Goal: Task Accomplishment & Management: Manage account settings

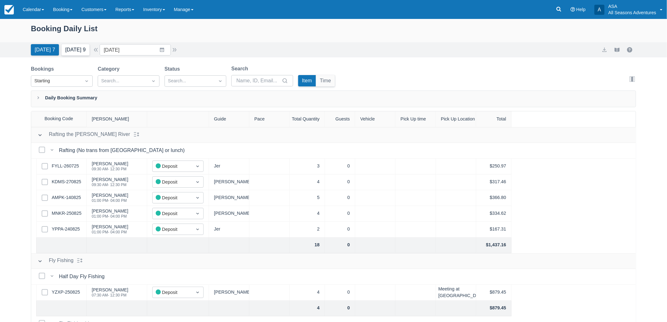
click at [62, 50] on button "Tomorrow 9" at bounding box center [76, 49] width 28 height 11
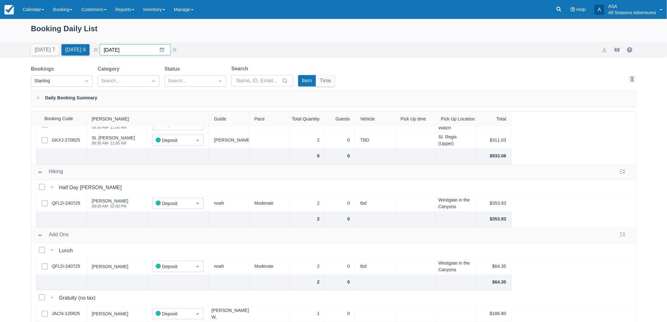
click at [130, 49] on input "08/29/25" at bounding box center [135, 49] width 71 height 11
click at [173, 156] on td "5" at bounding box center [174, 158] width 12 height 12
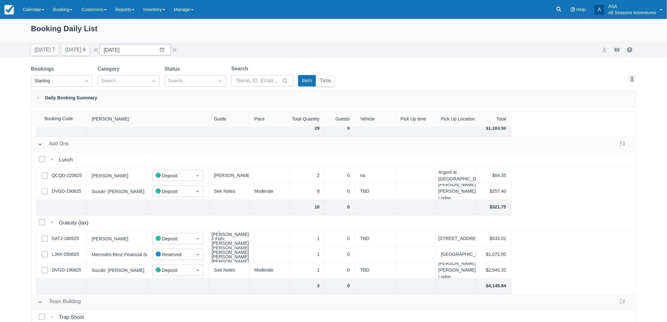
scroll to position [409, 0]
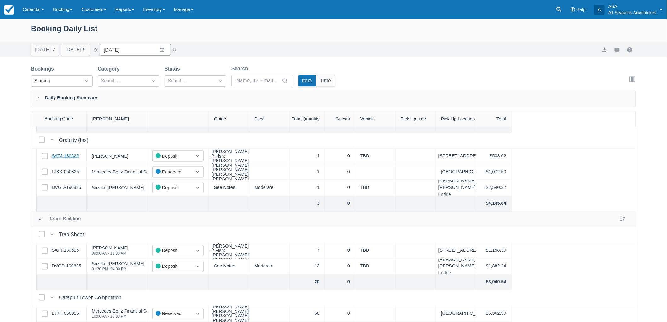
click at [70, 153] on link "SATJ-180525" at bounding box center [65, 156] width 27 height 7
click at [117, 49] on input "09/05/25" at bounding box center [135, 49] width 71 height 11
click at [235, 45] on div "Today 7 Tomorrow 9 Date 09/05/25 Navigate forward to interact with the calendar…" at bounding box center [334, 49] width 606 height 11
click at [126, 50] on input "09/05/25" at bounding box center [135, 49] width 71 height 11
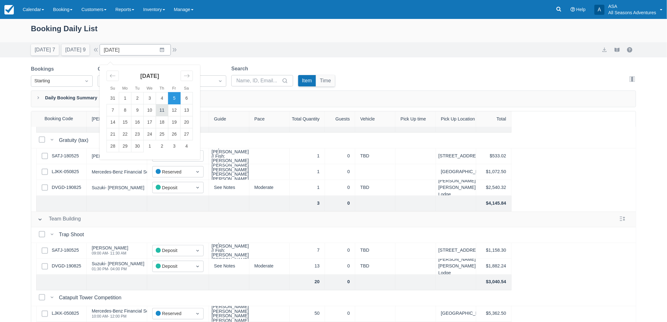
click at [161, 108] on td "11" at bounding box center [162, 110] width 12 height 12
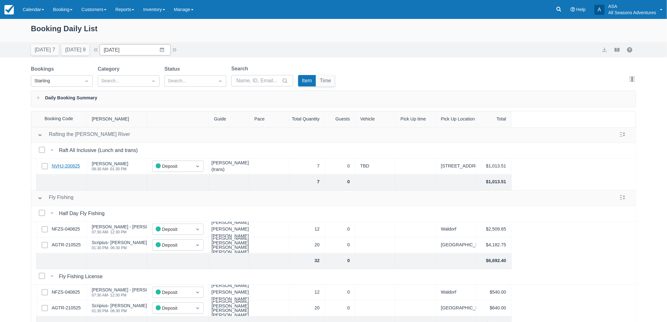
click at [71, 166] on link "NVHJ-200825" at bounding box center [66, 166] width 28 height 7
click at [90, 49] on button "Tomorrow 9" at bounding box center [76, 49] width 28 height 11
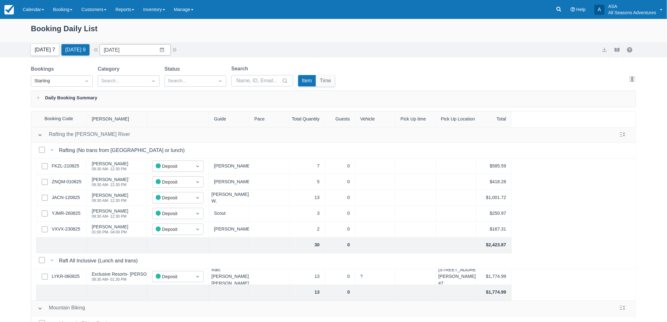
click at [38, 50] on button "Today 7" at bounding box center [45, 49] width 28 height 11
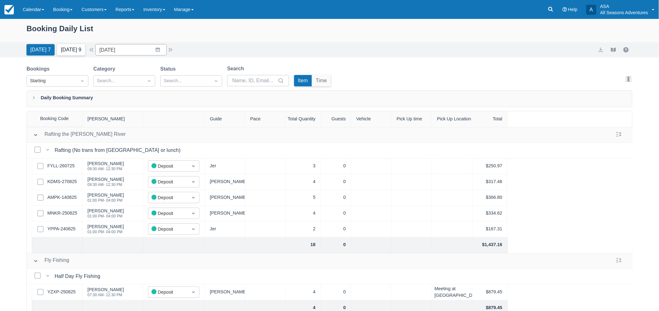
click at [65, 53] on button "Tomorrow 9" at bounding box center [71, 49] width 28 height 11
type input "08/29/25"
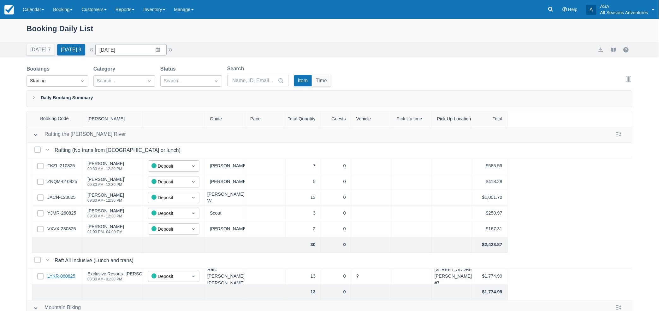
click at [65, 277] on link "LYKR-060825" at bounding box center [61, 276] width 28 height 7
click at [62, 165] on link "FKZL-210825" at bounding box center [60, 166] width 27 height 7
click at [58, 184] on link "ZNQM-010825" at bounding box center [62, 182] width 30 height 7
click at [65, 194] on link "JACN-120825" at bounding box center [61, 197] width 28 height 7
click at [63, 210] on link "YJMR-260825" at bounding box center [61, 213] width 29 height 7
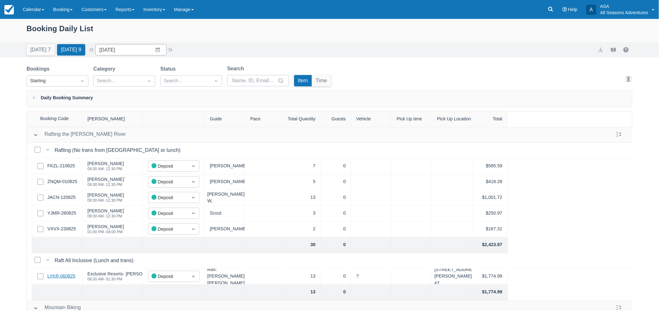
click at [65, 278] on link "LYKR-060825" at bounding box center [61, 276] width 28 height 7
drag, startPoint x: 451, startPoint y: 281, endPoint x: 434, endPoint y: 270, distance: 20.1
click at [434, 270] on div "8789 Marsac Avenue Unit #5 & #7" at bounding box center [452, 277] width 40 height 16
copy div "8789 Marsac Avenue Unit #5 & #7"
click at [366, 252] on div at bounding box center [371, 245] width 40 height 16
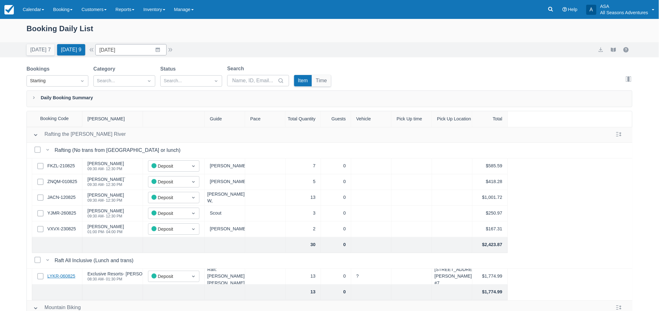
click at [72, 273] on link "LYKR-060825" at bounding box center [61, 276] width 28 height 7
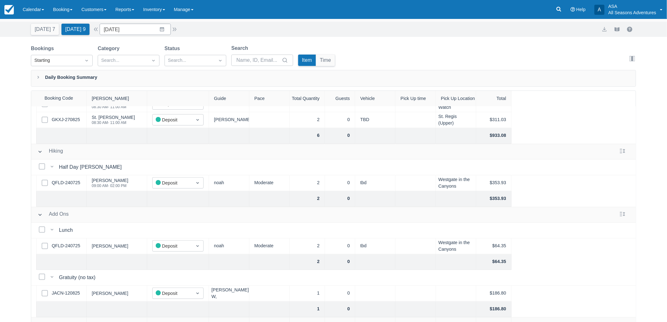
scroll to position [32, 0]
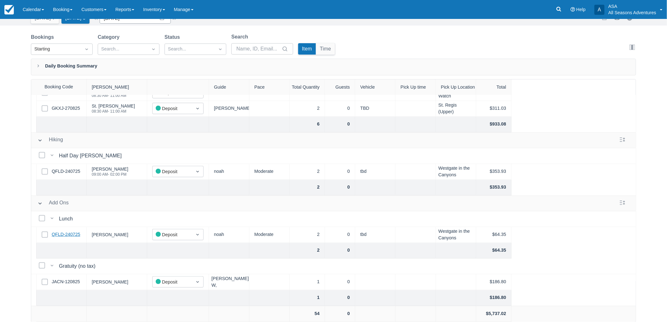
click at [55, 231] on link "QFLD-240725" at bounding box center [66, 234] width 28 height 7
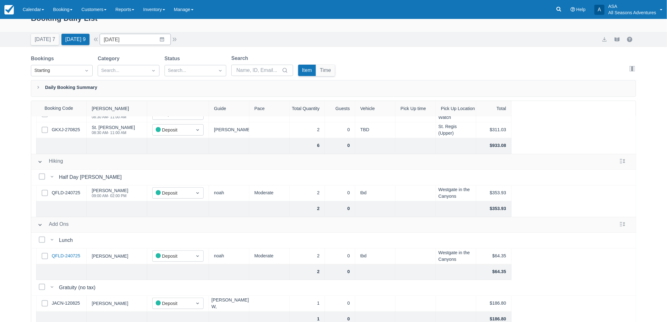
scroll to position [0, 0]
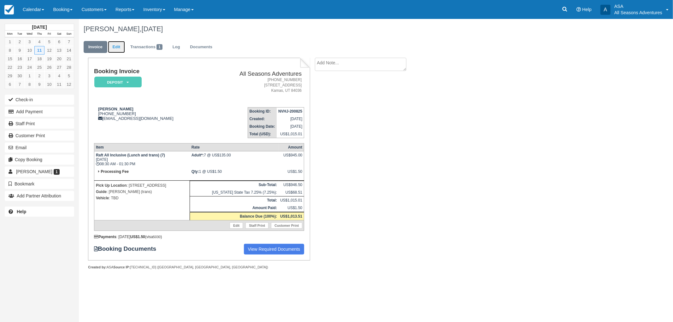
click at [122, 51] on link "Edit" at bounding box center [116, 47] width 17 height 12
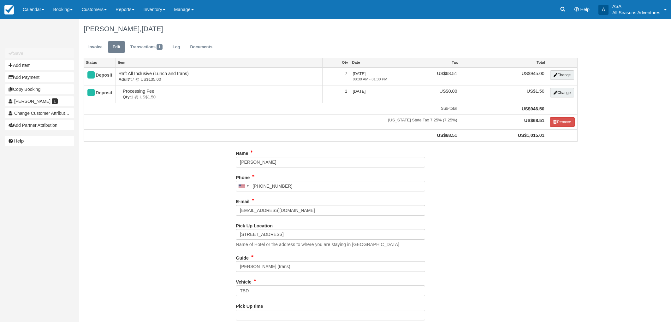
type input "[PHONE_NUMBER]"
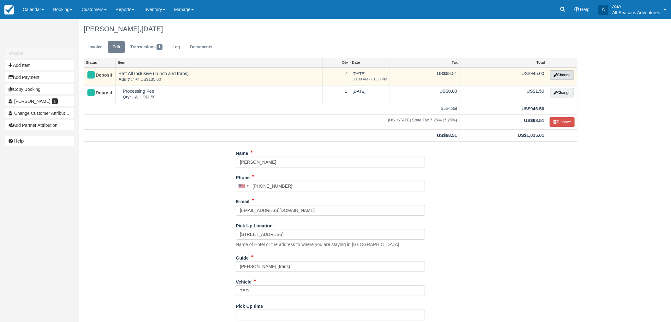
click at [569, 76] on button "Change" at bounding box center [562, 74] width 24 height 9
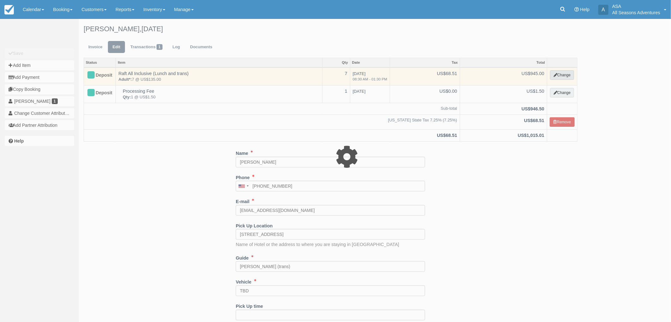
type input "945.00"
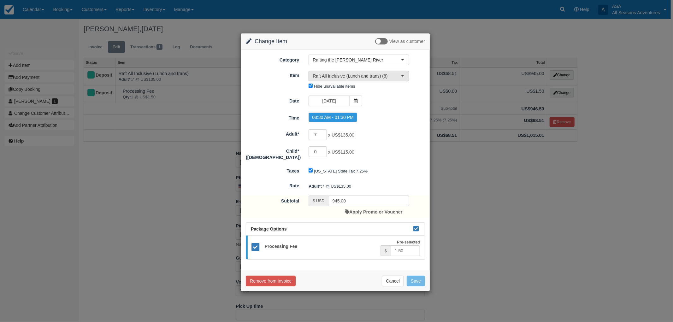
click at [320, 72] on button "Raft All Inclusive (Lunch and trans) (8)" at bounding box center [358, 76] width 101 height 11
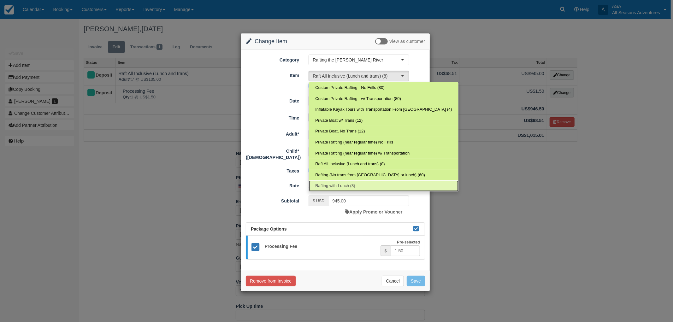
click at [330, 186] on span "Rafting with Lunch (8)" at bounding box center [335, 186] width 40 height 6
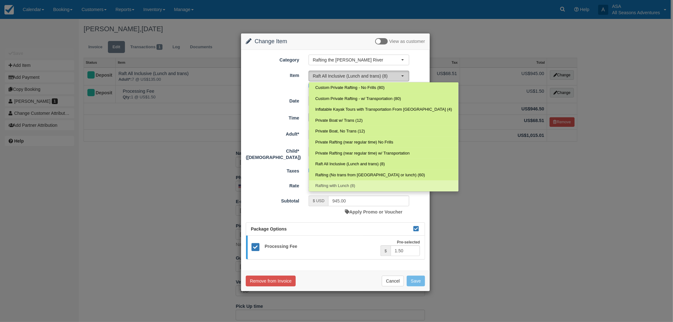
select select "27"
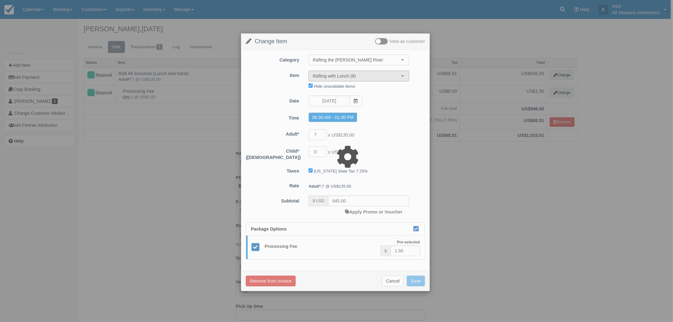
type input "728.00"
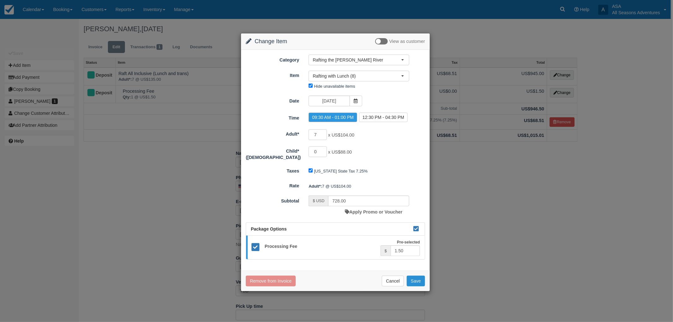
click at [415, 278] on button "Save" at bounding box center [416, 281] width 18 height 11
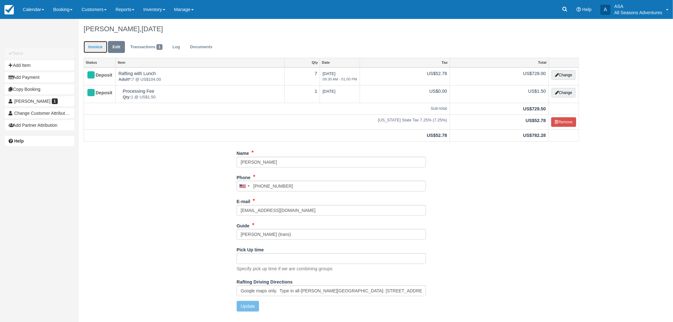
click at [86, 46] on link "Invoice" at bounding box center [96, 47] width 24 height 12
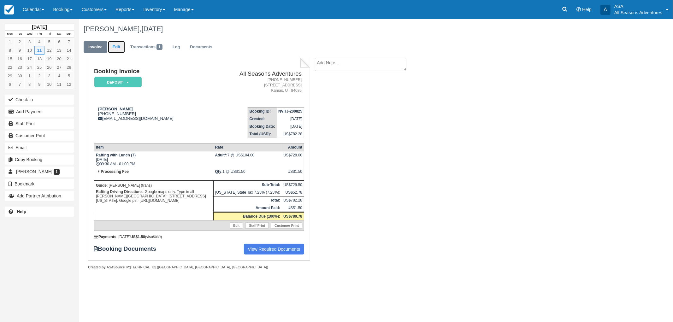
click at [114, 42] on link "Edit" at bounding box center [116, 47] width 17 height 12
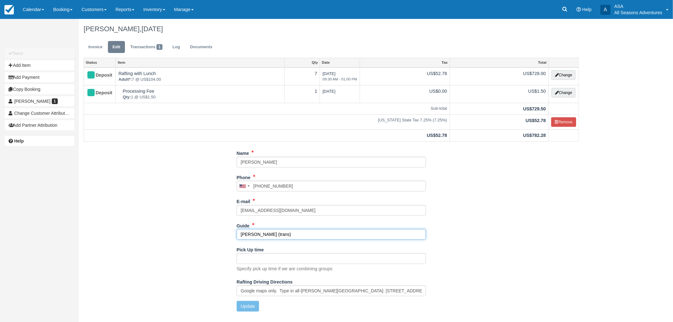
click at [298, 237] on input "[PERSON_NAME] (trans)" at bounding box center [331, 234] width 189 height 11
click at [255, 233] on input "[PERSON_NAME] (trans)" at bounding box center [331, 234] width 189 height 11
click at [292, 234] on input "[PERSON_NAME] & [PERSON_NAME] (trans)" at bounding box center [331, 234] width 189 height 11
type input "[PERSON_NAME] & [PERSON_NAME]"
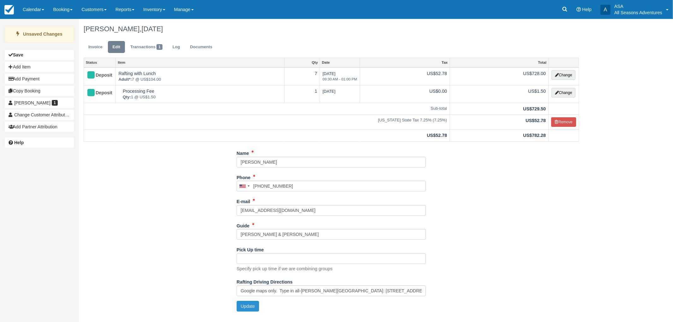
click at [237, 310] on button "Update" at bounding box center [248, 306] width 22 height 11
type input "+18479774866"
click at [100, 49] on link "Invoice" at bounding box center [96, 47] width 24 height 12
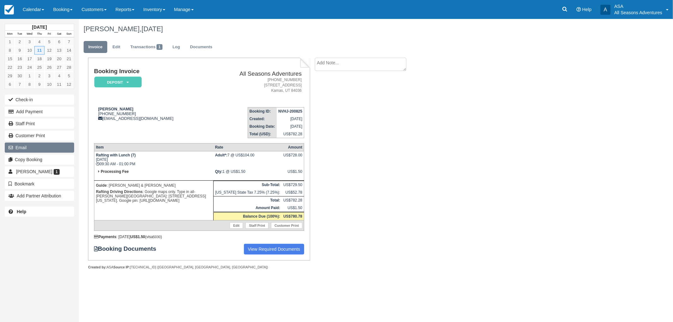
click at [28, 146] on button "Email" at bounding box center [39, 148] width 69 height 10
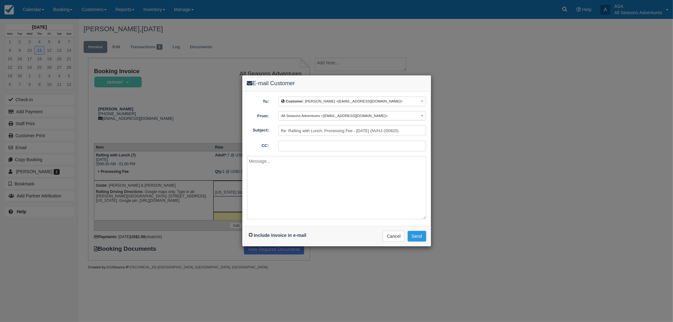
click at [250, 233] on input "Include invoice in e-mail" at bounding box center [251, 235] width 4 height 4
checkbox input "true"
click at [273, 185] on textarea at bounding box center [336, 187] width 179 height 63
click at [249, 160] on textarea "Here is an updated invoice with" at bounding box center [336, 187] width 179 height 63
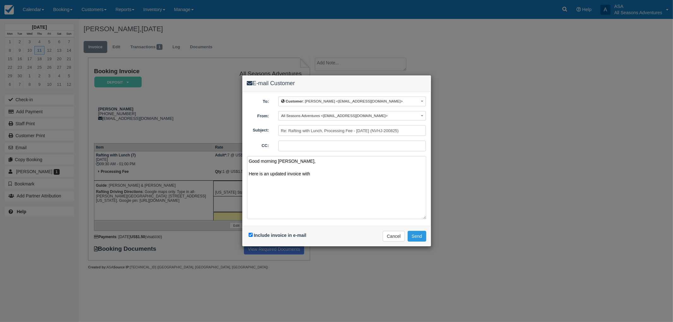
click at [315, 171] on textarea "Good morning Anne, Here is an updated invoice with" at bounding box center [336, 187] width 179 height 63
click at [332, 169] on textarea "Good morning Anne, Here is an updated invoice with" at bounding box center [336, 187] width 179 height 63
click at [329, 173] on textarea "Good morning Anne, Here is an updated invoice with" at bounding box center [336, 187] width 179 height 63
click at [311, 171] on textarea "Good morning Anne, Here is an updated invoice with rafting with lunch and no tr…" at bounding box center [336, 187] width 179 height 63
click at [396, 171] on textarea "Good morning Anne, Here is an updated invoice for rafting with lunch and no tra…" at bounding box center [336, 187] width 179 height 63
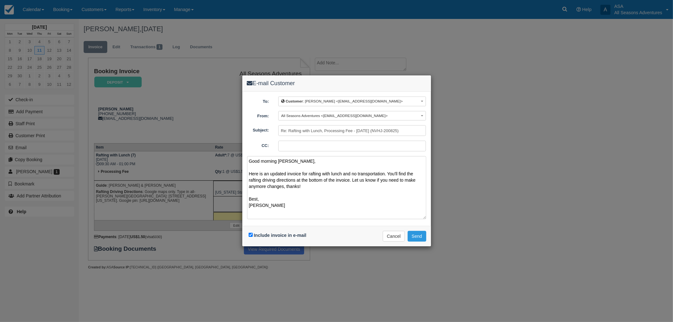
click at [383, 199] on textarea "Good morning Anne, Here is an updated invoice for rafting with lunch and no tra…" at bounding box center [336, 187] width 179 height 63
type textarea "Good morning Anne, Here is an updated invoice for rafting with lunch and no tra…"
click at [420, 238] on button "Send" at bounding box center [416, 236] width 19 height 11
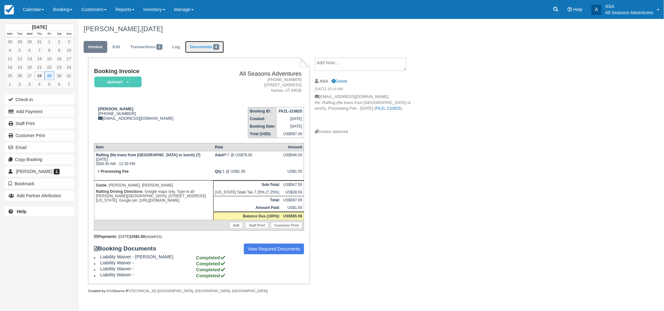
click at [204, 46] on link "Documents 4" at bounding box center [204, 47] width 38 height 12
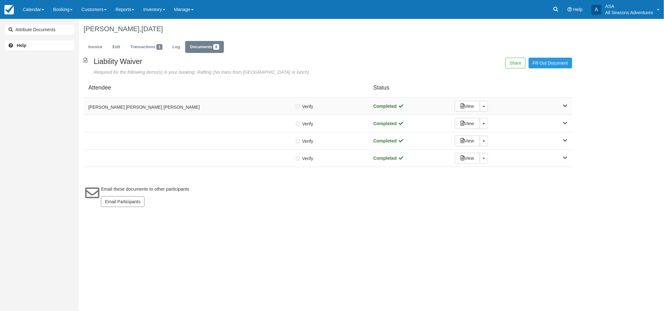
click at [177, 112] on div "Gary spear Dennis Harper Cathy Harper Verify Verified Completed View Toggle Dro…" at bounding box center [328, 106] width 489 height 17
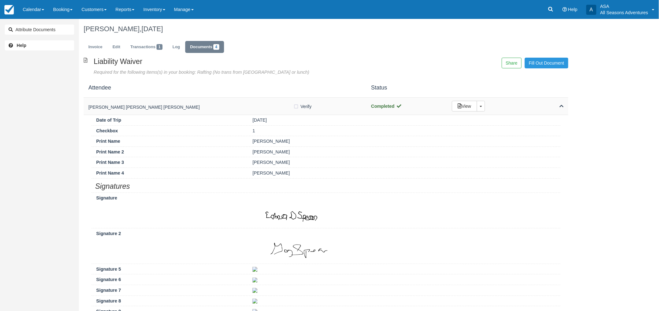
click at [177, 112] on div "Gary spear Dennis Harper Cathy Harper Verify Verified Completed View Toggle Dro…" at bounding box center [326, 106] width 484 height 17
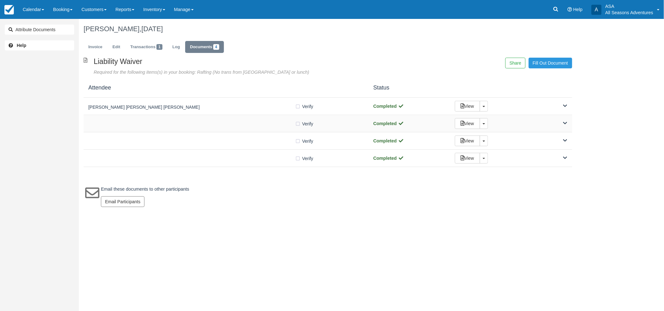
click at [179, 125] on div at bounding box center [191, 123] width 207 height 3
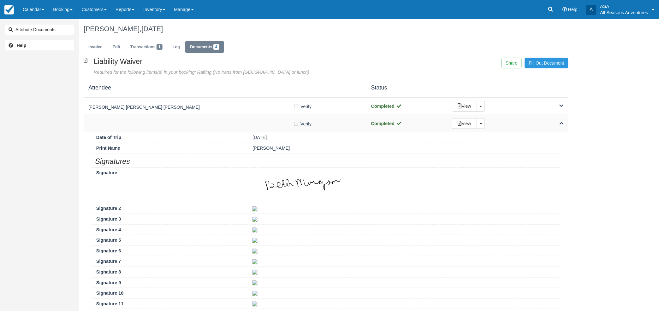
click at [179, 125] on div at bounding box center [190, 123] width 205 height 3
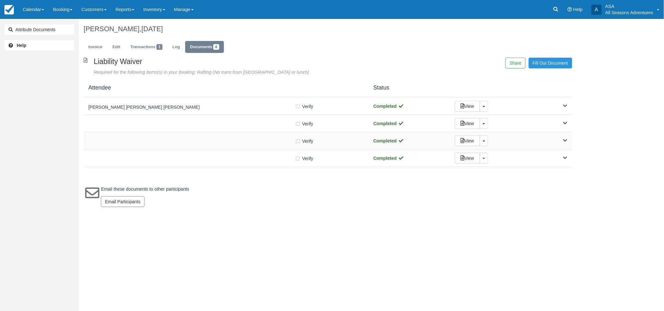
click at [183, 142] on div at bounding box center [191, 140] width 207 height 3
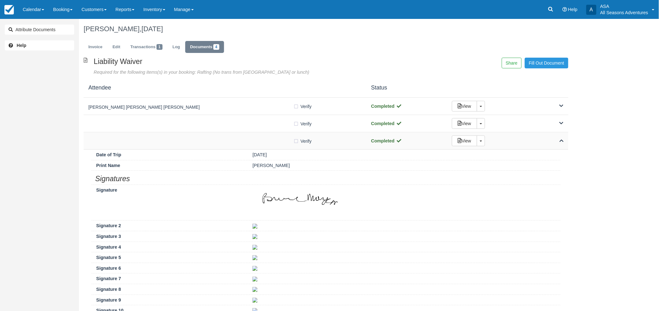
click at [183, 142] on div at bounding box center [190, 140] width 205 height 3
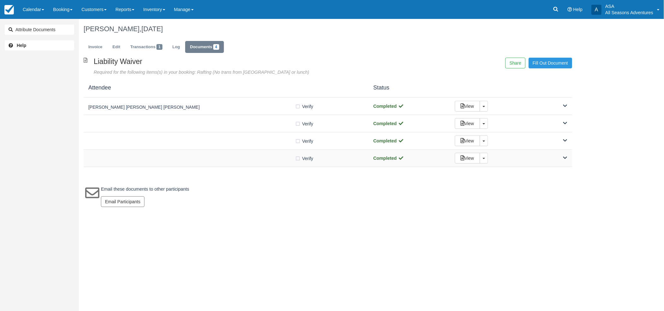
click at [191, 163] on div "Verify Verified Completed View Toggle Dropdown Detach" at bounding box center [328, 158] width 489 height 17
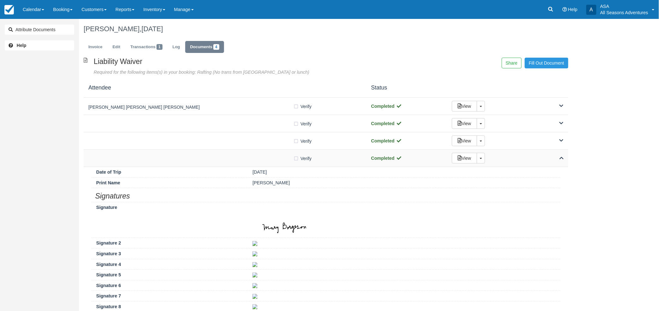
click at [191, 163] on div "Verify Verified Completed View Toggle Dropdown Detach" at bounding box center [326, 158] width 484 height 17
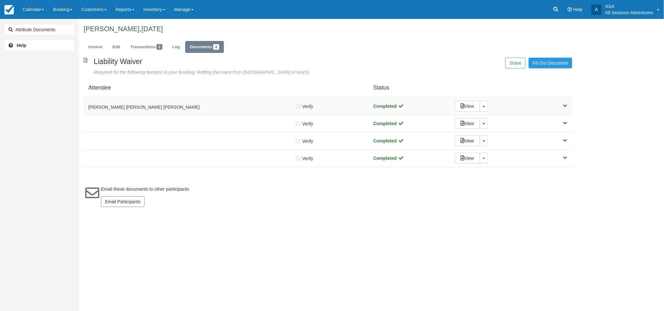
click at [193, 108] on h5 "Gary spear Dennis Harper Cathy Harper" at bounding box center [191, 107] width 207 height 5
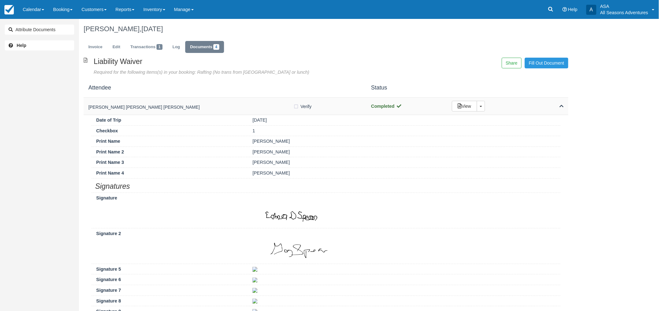
click at [193, 108] on h5 "Gary spear Dennis Harper Cathy Harper" at bounding box center [190, 107] width 205 height 5
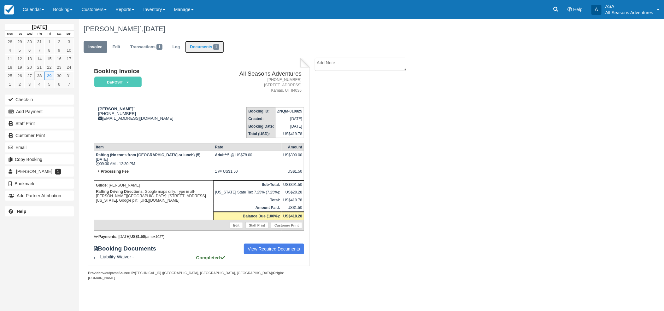
click at [206, 45] on link "Documents 1" at bounding box center [204, 47] width 38 height 12
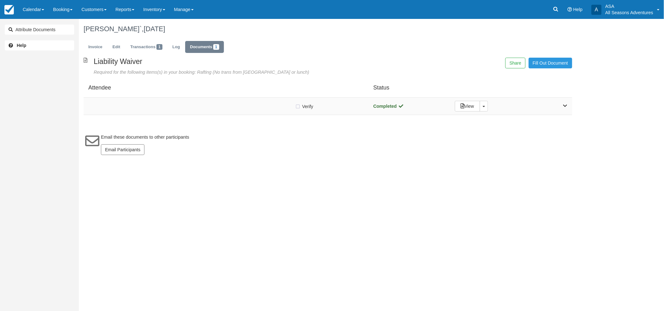
click at [202, 99] on div "Verify Verified Completed View Toggle Dropdown Detach" at bounding box center [328, 106] width 489 height 17
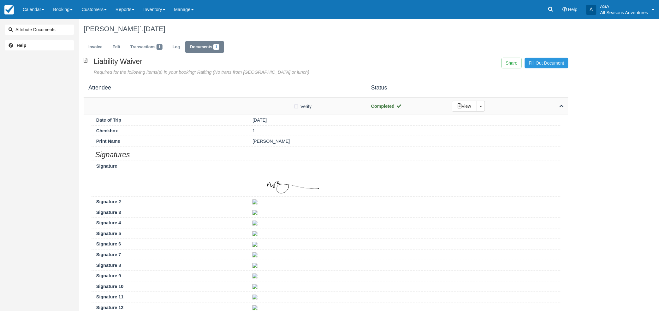
click at [184, 110] on div "Verify Verified Completed View Toggle Dropdown Detach" at bounding box center [326, 106] width 484 height 17
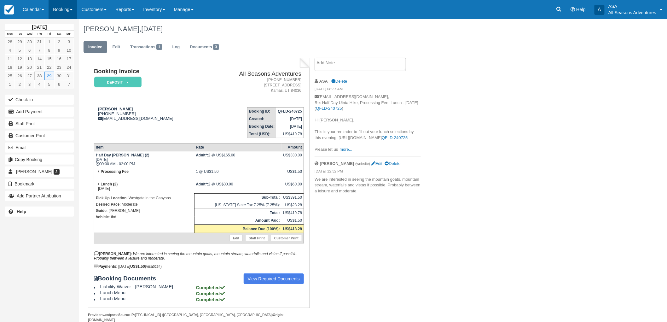
click at [65, 14] on link "Booking" at bounding box center [63, 9] width 28 height 19
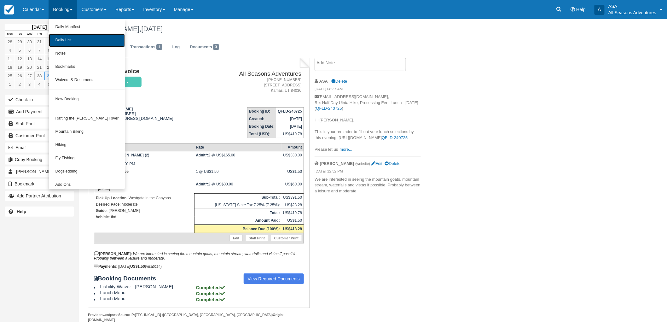
click at [57, 40] on link "Daily List" at bounding box center [87, 40] width 76 height 13
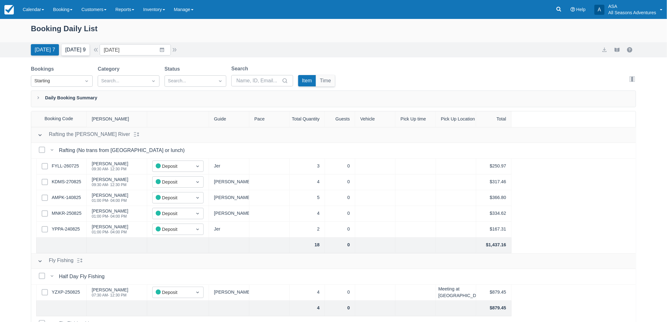
click at [73, 48] on button "Tomorrow 9" at bounding box center [76, 49] width 28 height 11
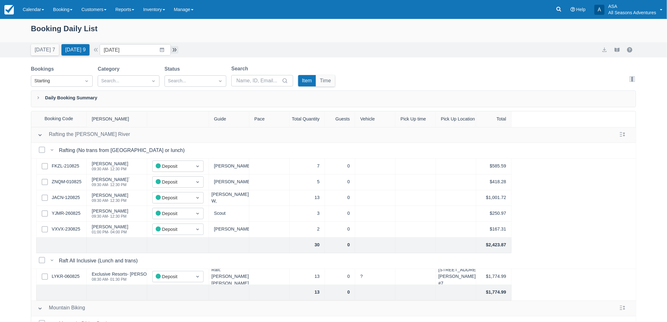
click at [176, 51] on button "button" at bounding box center [175, 50] width 8 height 8
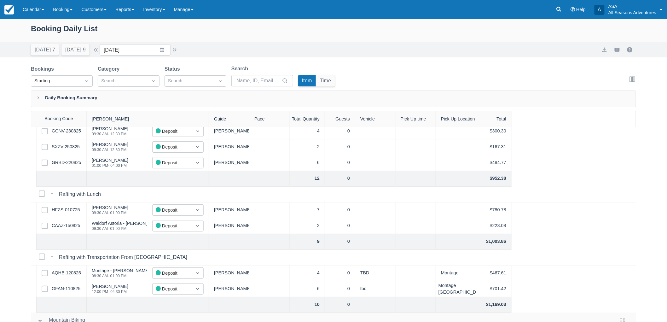
scroll to position [70, 0]
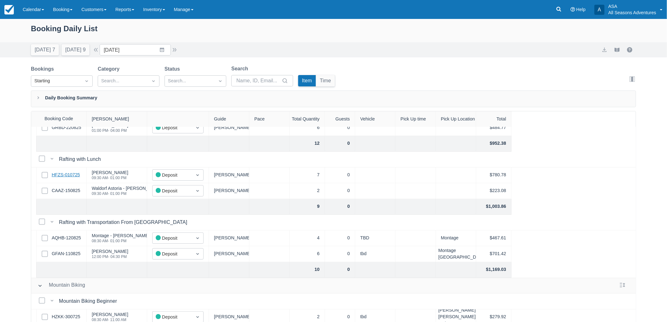
click at [67, 174] on link "HFZS-010725" at bounding box center [66, 175] width 28 height 7
click at [80, 191] on div "Select Row CAAZ-150825" at bounding box center [61, 191] width 50 height 16
click at [78, 187] on link "CAAZ-150825" at bounding box center [66, 190] width 28 height 7
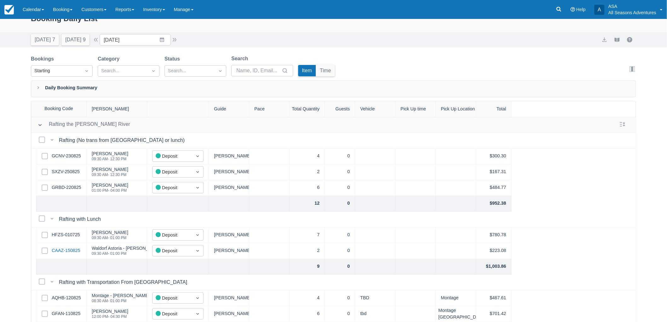
scroll to position [0, 0]
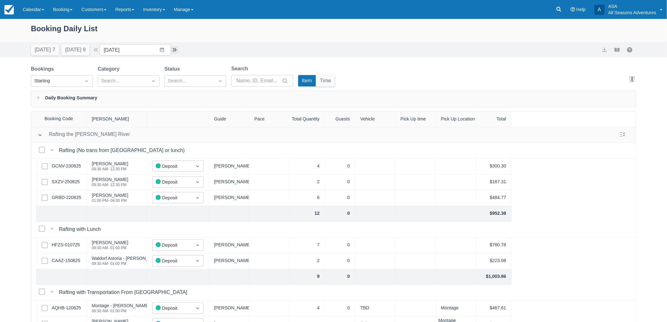
click at [179, 52] on button "button" at bounding box center [175, 50] width 8 height 8
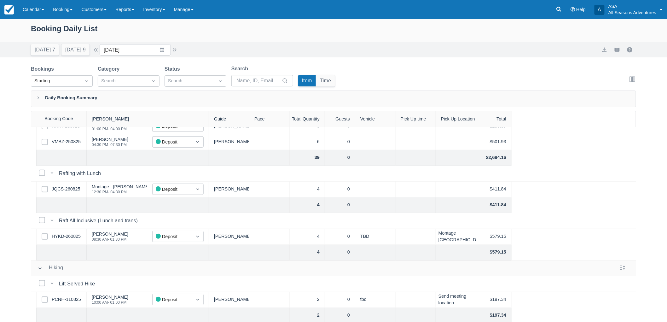
scroll to position [140, 0]
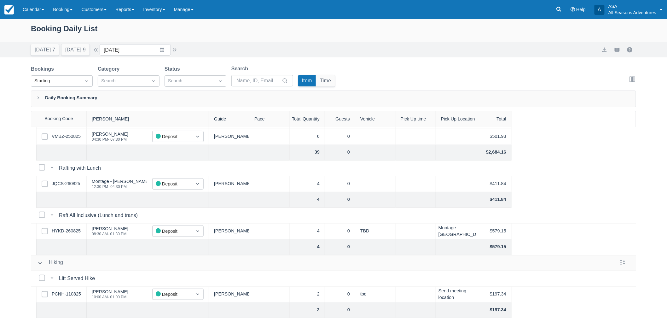
click at [80, 182] on div "Select Row JQCS-260825" at bounding box center [61, 184] width 50 height 16
click at [73, 184] on link "JQCS-260825" at bounding box center [66, 183] width 28 height 7
click at [174, 52] on button "button" at bounding box center [175, 50] width 8 height 8
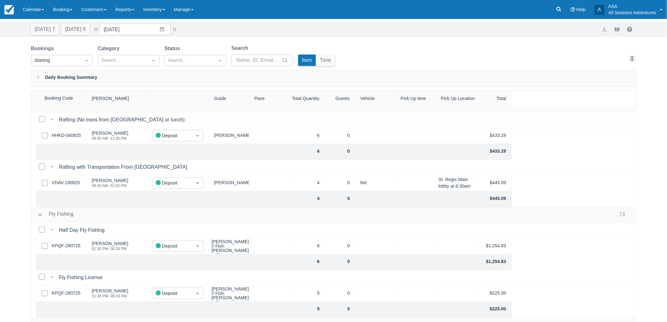
scroll to position [32, 0]
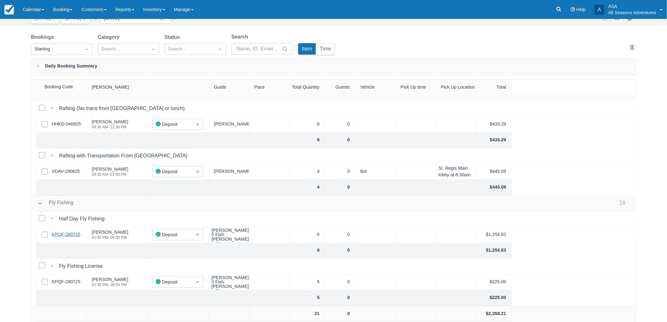
click at [76, 231] on link "KPQF-280725" at bounding box center [66, 234] width 29 height 7
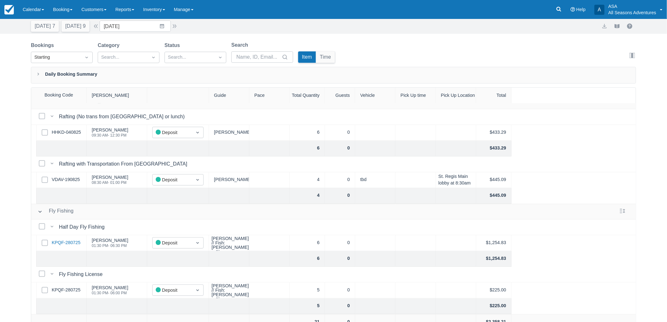
scroll to position [0, 0]
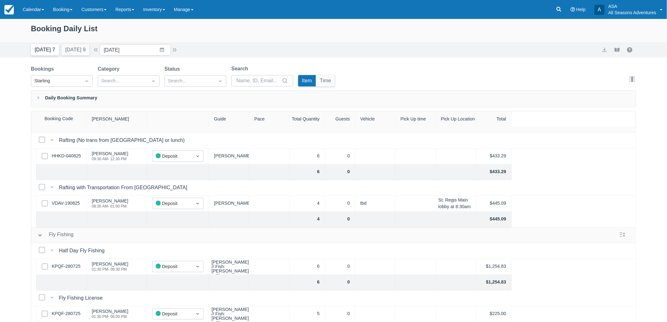
click at [44, 46] on button "Today 7" at bounding box center [45, 49] width 28 height 11
type input "08/28/25"
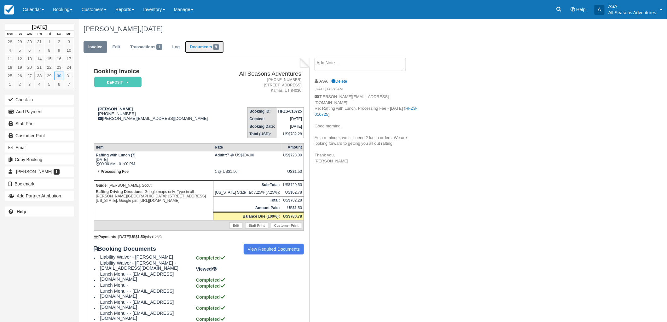
click at [216, 46] on span "9" at bounding box center [216, 47] width 6 height 6
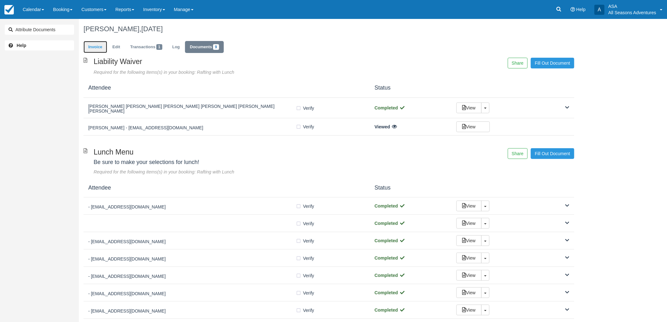
click at [99, 46] on link "Invoice" at bounding box center [96, 47] width 24 height 12
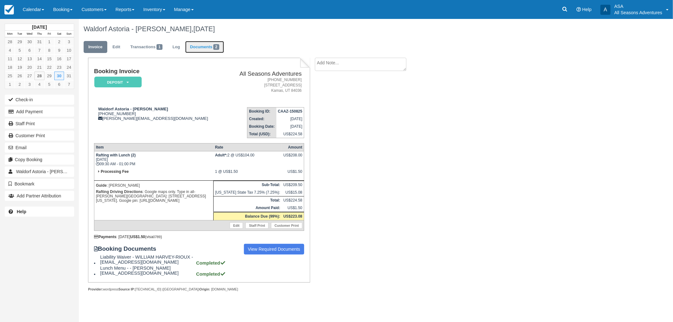
click at [203, 49] on link "Documents 2" at bounding box center [204, 47] width 38 height 12
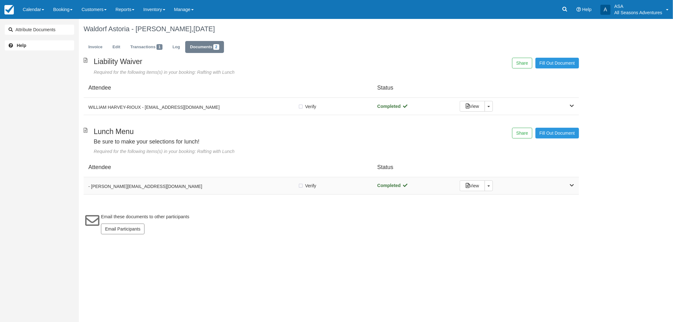
click at [150, 183] on div "- [PERSON_NAME][EMAIL_ADDRESS][DOMAIN_NAME]" at bounding box center [192, 185] width 209 height 9
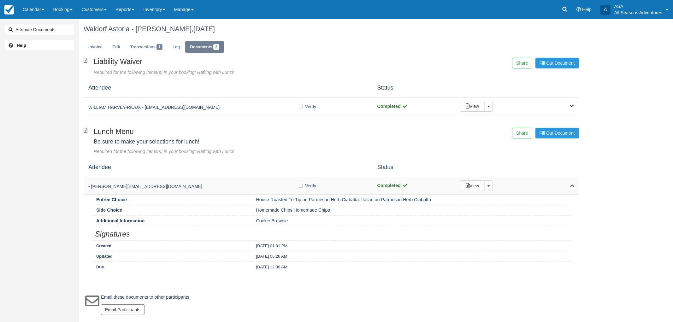
click at [150, 183] on div "- celeste@mtbford.com" at bounding box center [192, 185] width 209 height 9
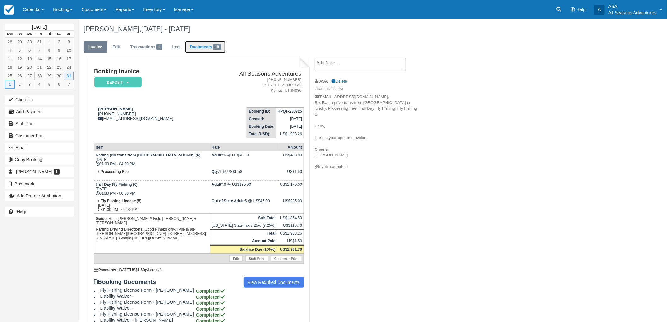
click at [194, 46] on link "Documents 10" at bounding box center [205, 47] width 41 height 12
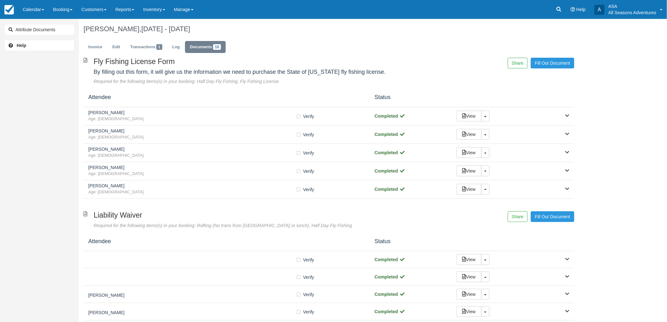
click at [95, 35] on div "Kylen Sharpe, Aug 31 - Sept 01 2025" at bounding box center [329, 29] width 501 height 20
click at [100, 43] on link "Invoice" at bounding box center [96, 47] width 24 height 12
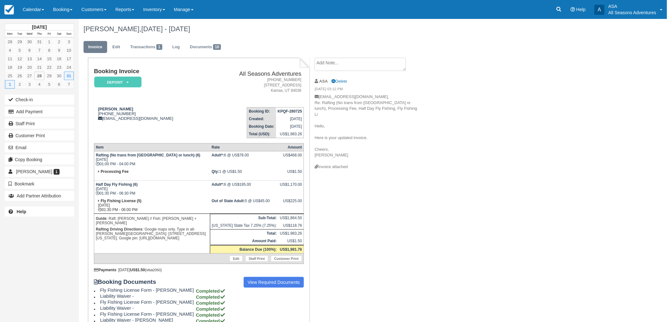
click at [205, 58] on div "Booking Invoice Deposit   Pending Reserved Paid Waiting Cancelled All Seasons A…" at bounding box center [199, 206] width 222 height 296
click at [207, 45] on link "Documents 10" at bounding box center [205, 47] width 41 height 12
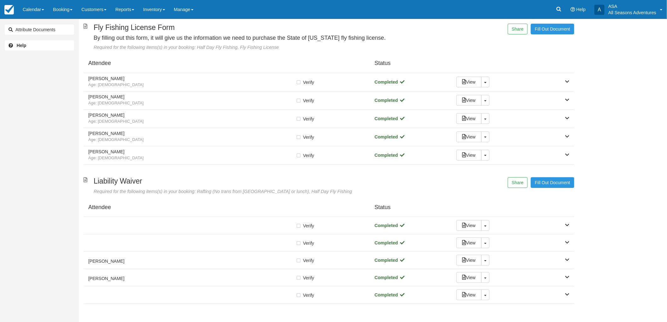
scroll to position [63, 0]
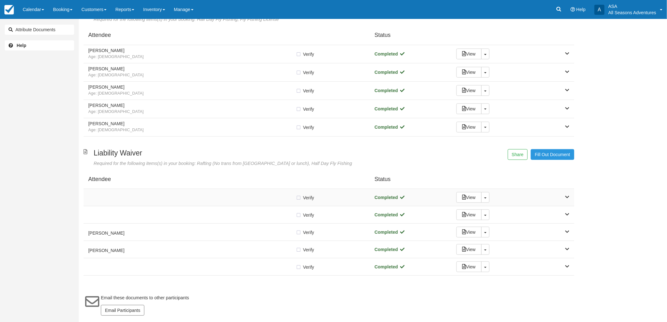
click at [160, 194] on div "Verify Verified" at bounding box center [226, 197] width 277 height 7
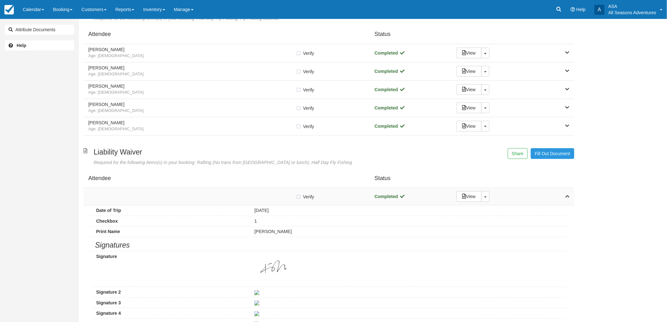
click at [160, 194] on div "Verify Verified" at bounding box center [226, 196] width 277 height 7
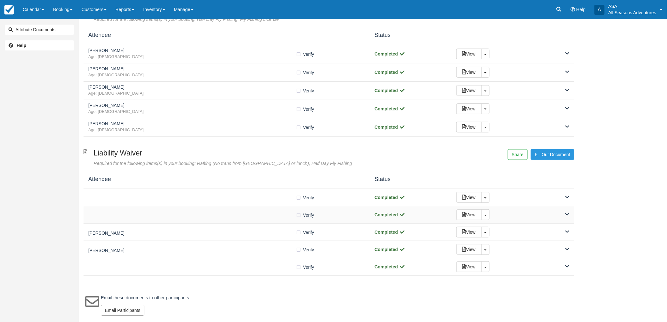
click at [160, 213] on div at bounding box center [192, 214] width 208 height 3
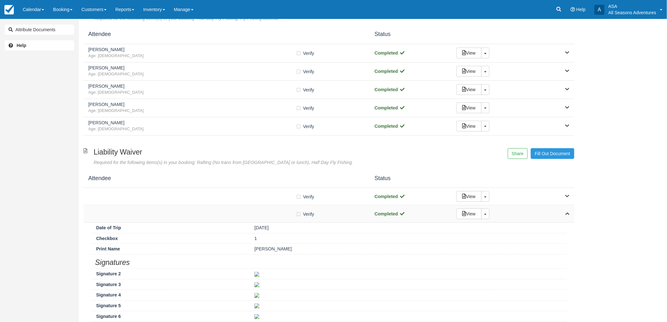
click at [160, 213] on div at bounding box center [192, 213] width 208 height 3
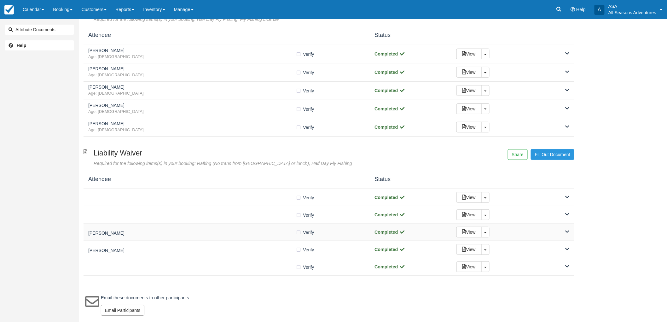
click at [160, 224] on div "Shawn McSpadden Verify Verified Completed View Toggle Dropdown Detach" at bounding box center [329, 232] width 491 height 17
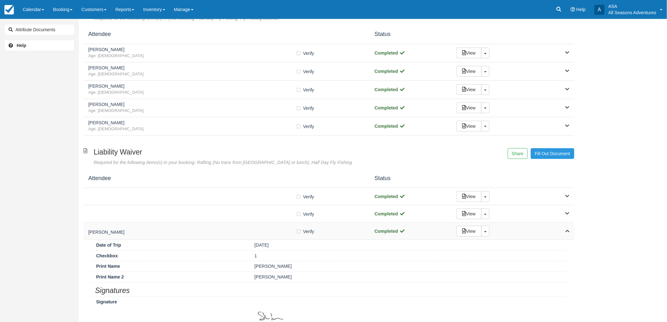
click at [160, 224] on div "Shawn McSpadden Verify Verified Completed View Toggle Dropdown Detach" at bounding box center [329, 231] width 491 height 17
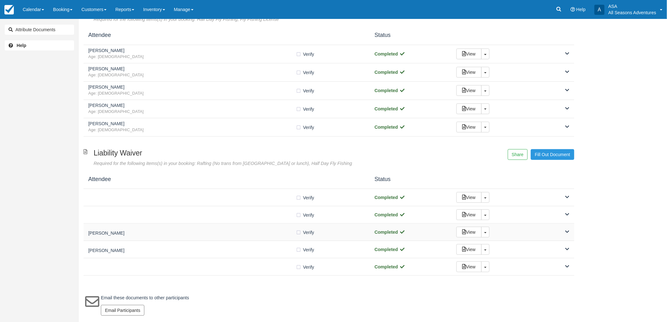
click at [162, 234] on h5 "Shawn McSpadden" at bounding box center [192, 233] width 208 height 5
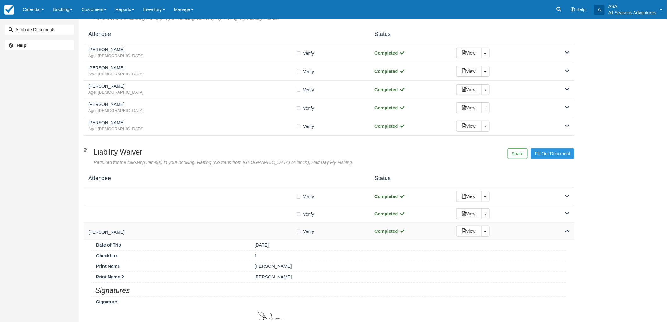
click at [162, 234] on h5 "Shawn McSpadden" at bounding box center [192, 232] width 208 height 5
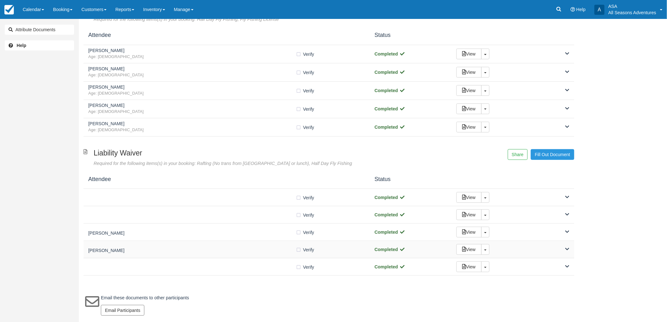
click at [169, 253] on div "Stephen Sharpe" at bounding box center [192, 249] width 208 height 9
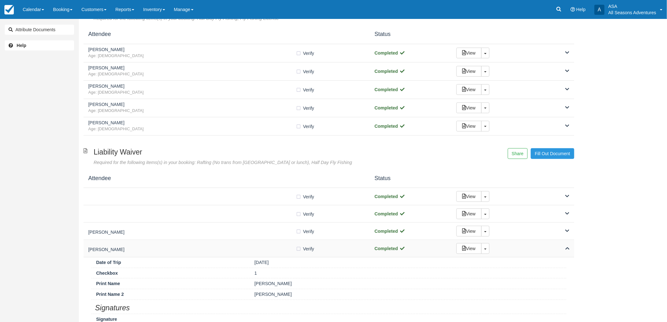
click at [169, 253] on div "Stephen Sharpe" at bounding box center [192, 248] width 208 height 9
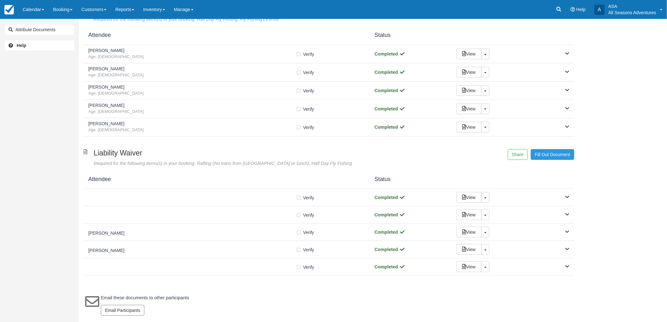
click at [175, 276] on div "Fly Fishing License Form By filling out this form, it will give us the informat…" at bounding box center [329, 159] width 501 height 326
click at [175, 270] on div "Verify Verified Completed View Toggle Dropdown Detach" at bounding box center [329, 266] width 491 height 17
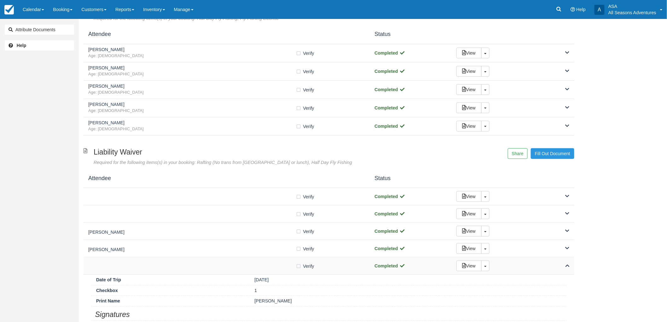
click at [175, 270] on div "Verify Verified Completed View Toggle Dropdown Detach" at bounding box center [329, 265] width 491 height 17
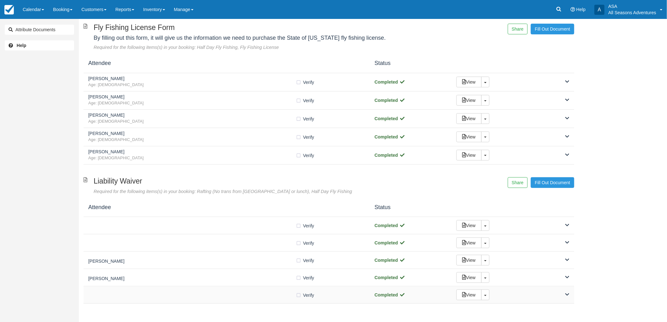
scroll to position [0, 0]
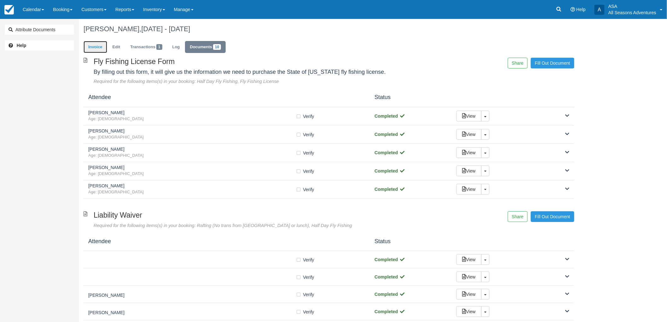
click at [91, 49] on link "Invoice" at bounding box center [96, 47] width 24 height 12
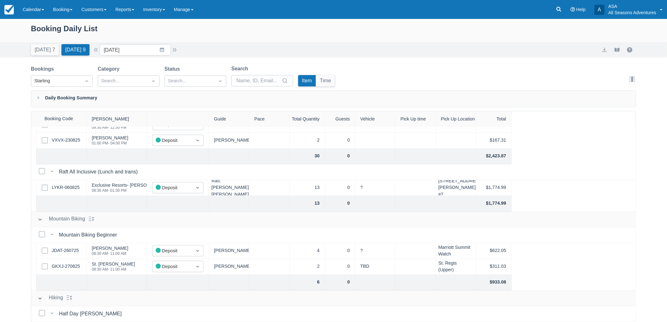
scroll to position [105, 0]
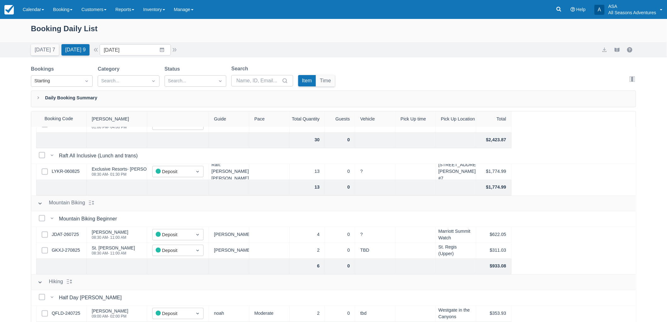
drag, startPoint x: 67, startPoint y: 147, endPoint x: 341, endPoint y: 29, distance: 298.9
click at [341, 29] on div "Booking Daily List" at bounding box center [334, 32] width 606 height 18
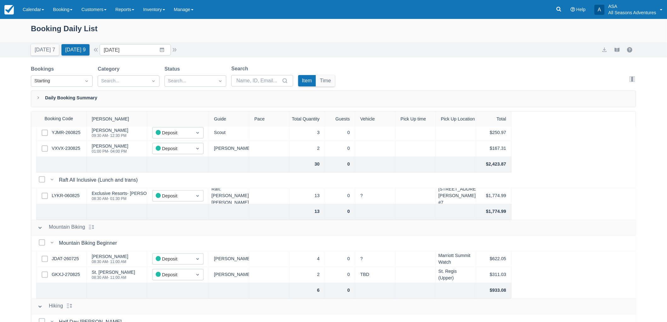
scroll to position [0, 0]
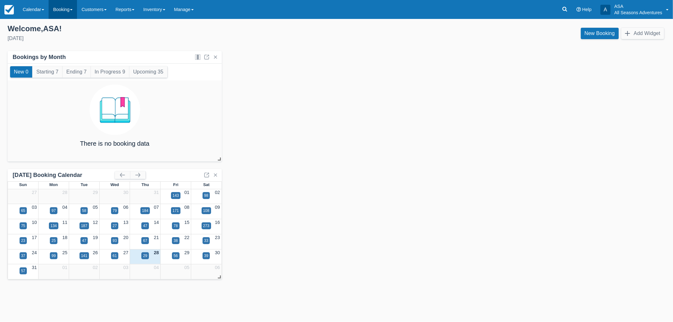
click at [62, 7] on link "Booking" at bounding box center [63, 9] width 28 height 19
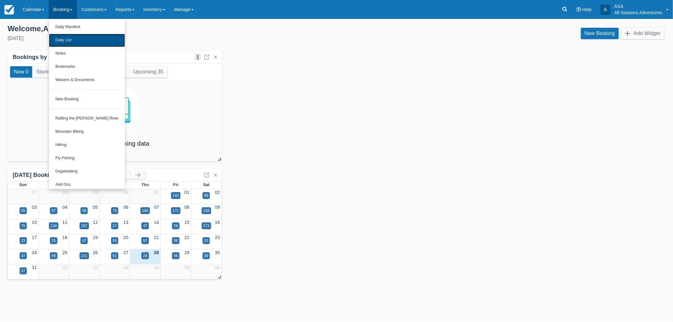
click at [66, 39] on link "Daily List" at bounding box center [87, 40] width 76 height 13
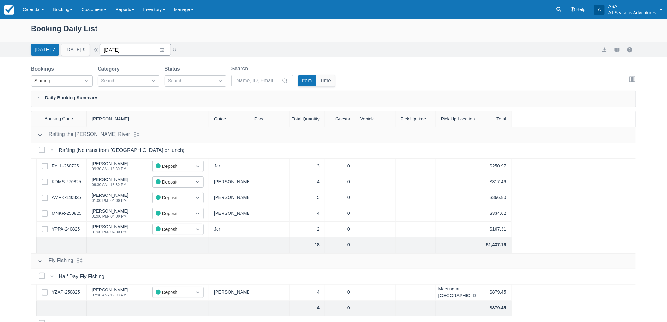
click at [109, 45] on input "08/28/25" at bounding box center [135, 49] width 71 height 11
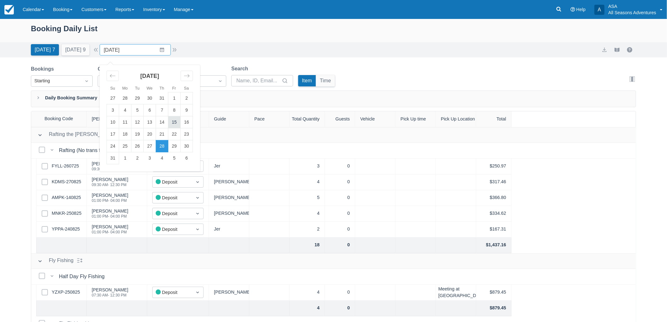
click at [175, 119] on td "15" at bounding box center [174, 122] width 12 height 12
type input "08/15/25"
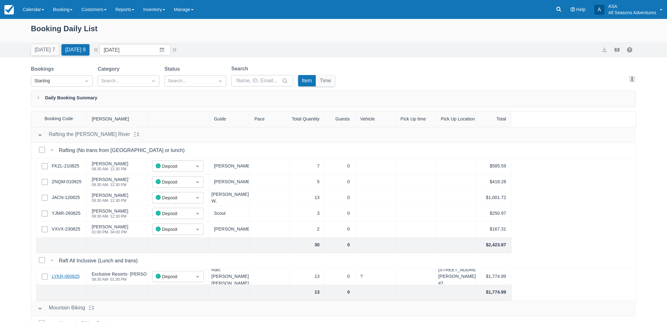
click at [67, 278] on link "LYKR-060825" at bounding box center [66, 276] width 28 height 7
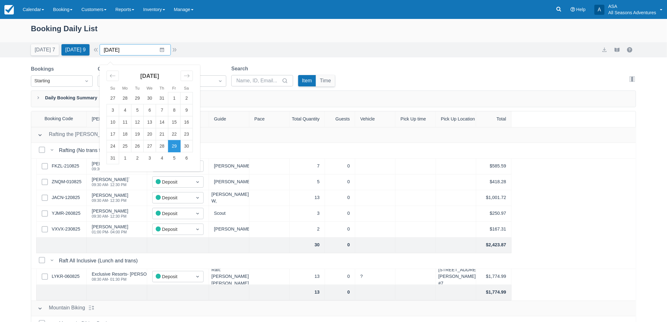
click at [119, 46] on input "08/29/25" at bounding box center [135, 49] width 71 height 11
click at [238, 23] on div "Booking Daily List" at bounding box center [334, 32] width 606 height 18
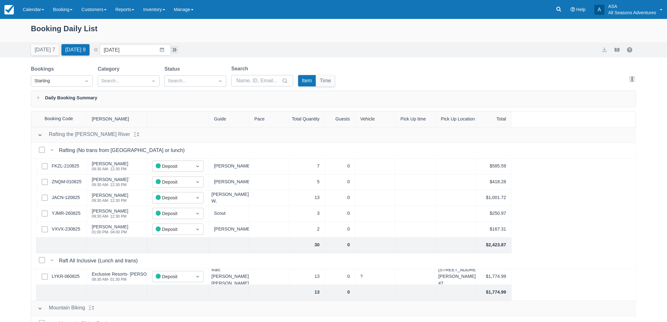
click at [179, 53] on button "button" at bounding box center [175, 50] width 8 height 8
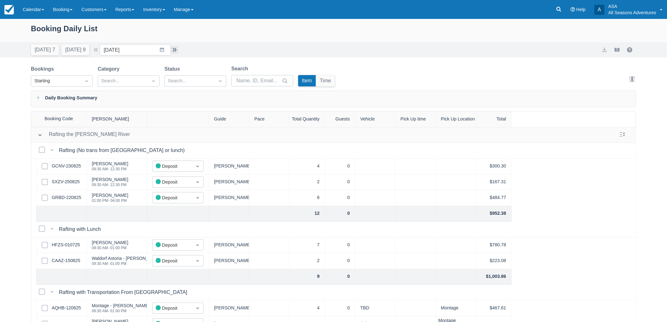
click at [179, 53] on button "button" at bounding box center [175, 50] width 8 height 8
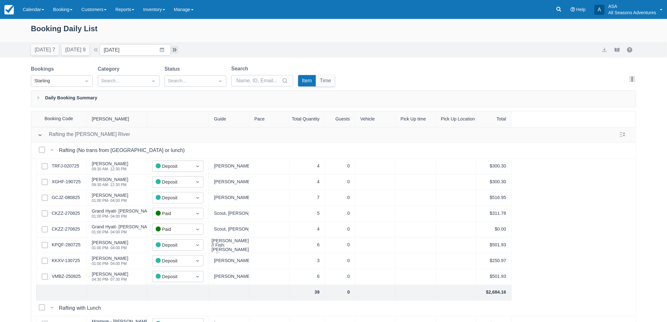
click at [179, 53] on button "button" at bounding box center [175, 50] width 8 height 8
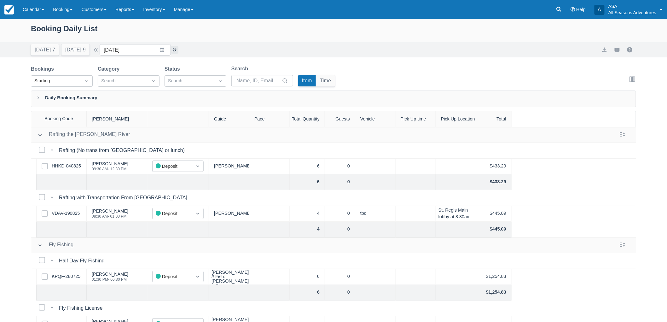
click at [179, 53] on button "button" at bounding box center [175, 50] width 8 height 8
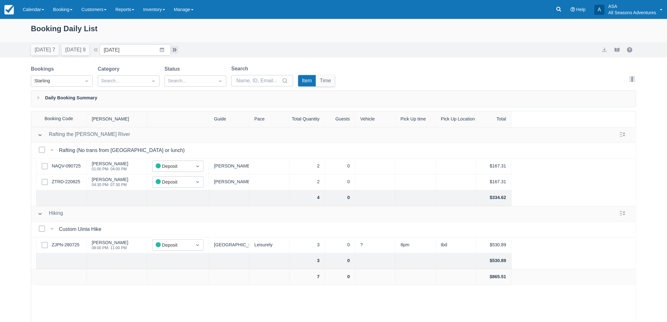
click at [179, 53] on button "button" at bounding box center [175, 50] width 8 height 8
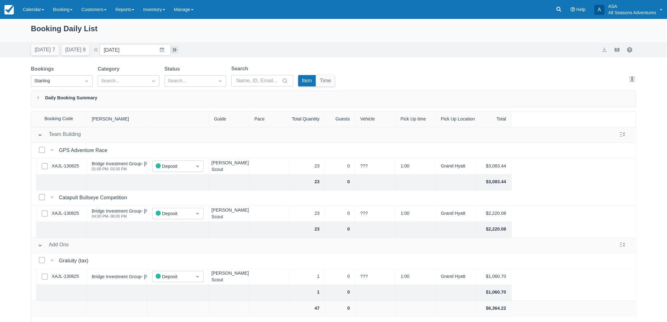
click at [177, 48] on button "button" at bounding box center [175, 50] width 8 height 8
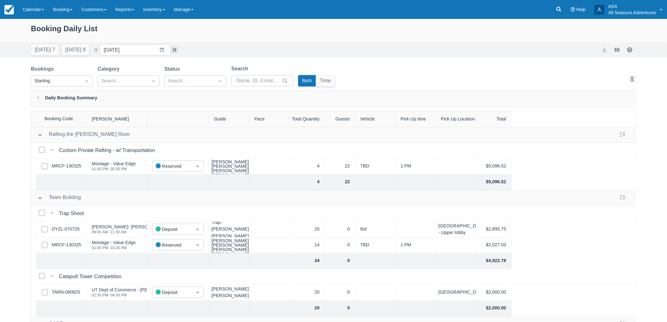
click at [179, 49] on button "button" at bounding box center [175, 50] width 8 height 8
type input "09/05/25"
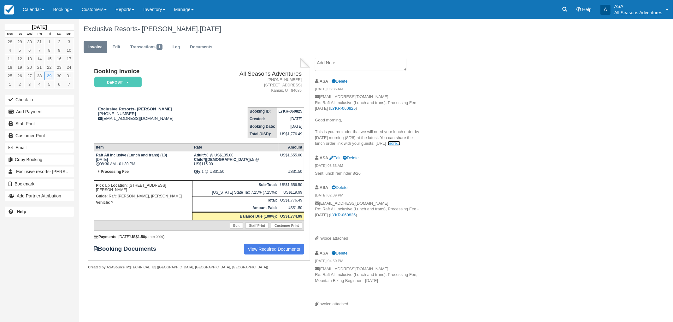
click at [400, 143] on link "more..." at bounding box center [394, 143] width 13 height 5
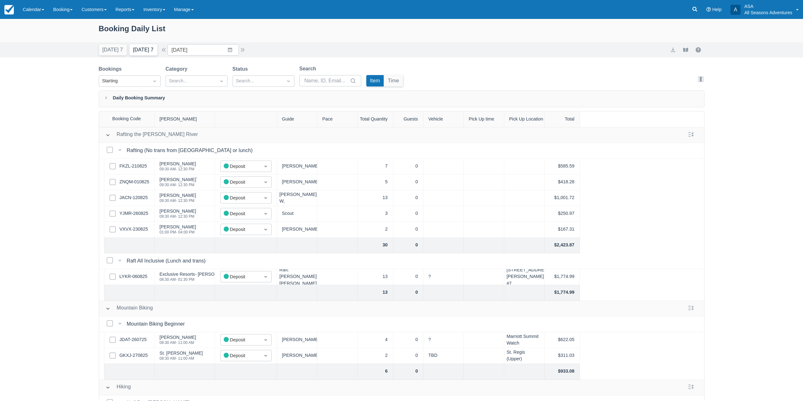
click at [142, 48] on button "Tomorrow 7" at bounding box center [143, 49] width 28 height 11
click at [142, 55] on button "Tomorrow 7" at bounding box center [143, 49] width 28 height 11
click at [144, 49] on button "Tomorrow 7" at bounding box center [143, 49] width 28 height 11
click at [139, 275] on link "LYKR-060825" at bounding box center [134, 276] width 28 height 7
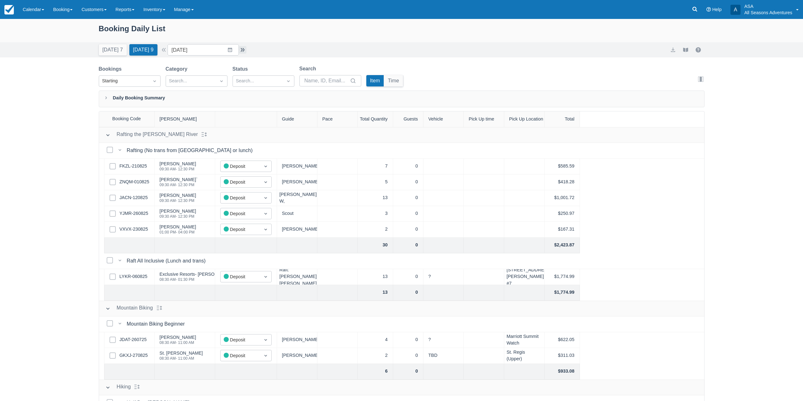
click at [245, 52] on button "button" at bounding box center [243, 50] width 8 height 8
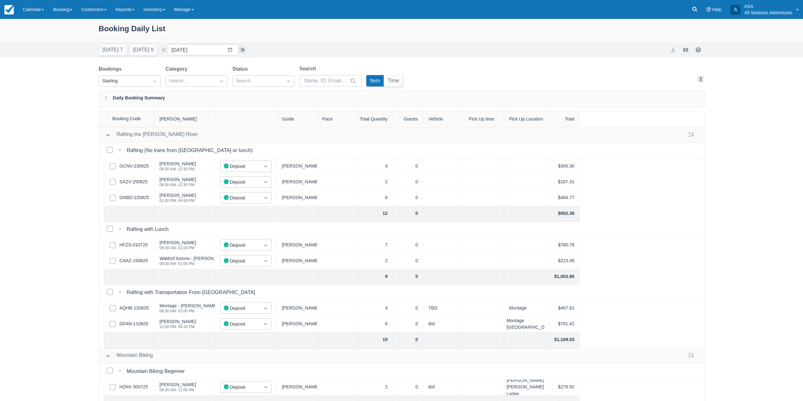
click at [244, 50] on button "button" at bounding box center [243, 50] width 8 height 8
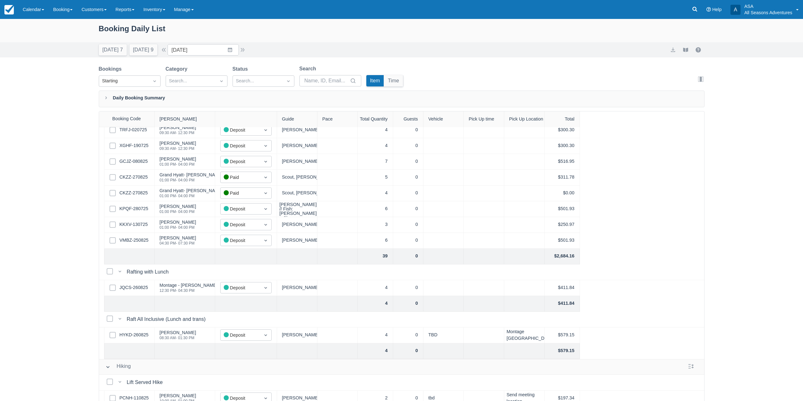
scroll to position [15, 0]
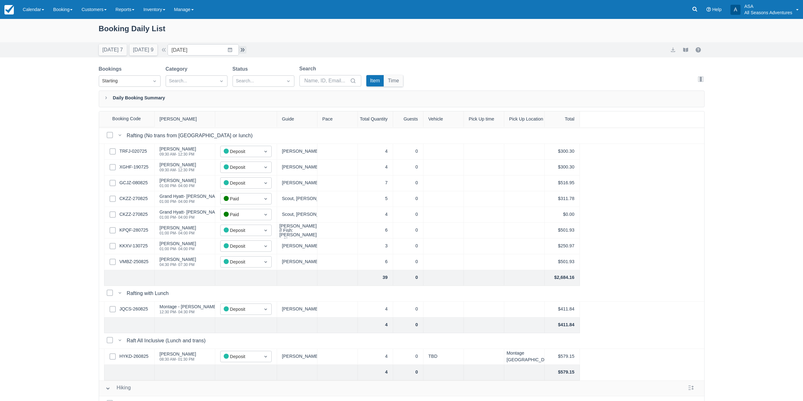
click at [243, 48] on button "button" at bounding box center [243, 50] width 8 height 8
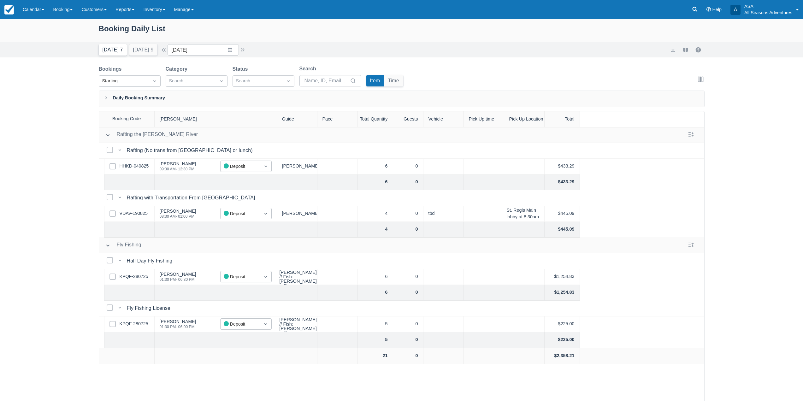
click at [122, 51] on button "Today 7" at bounding box center [113, 49] width 28 height 11
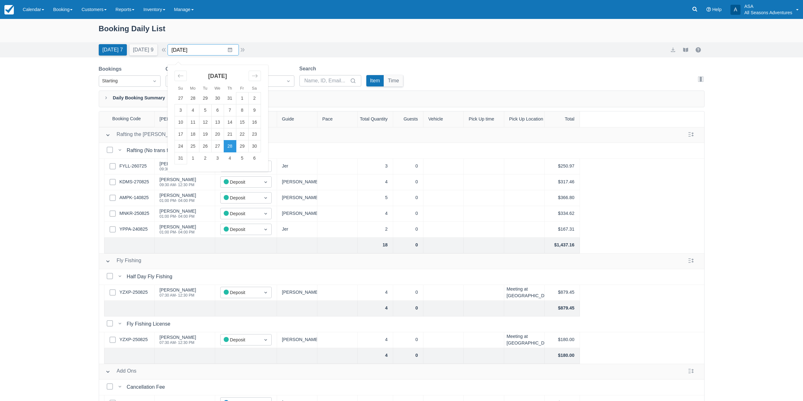
click at [230, 49] on input "[DATE]" at bounding box center [202, 49] width 71 height 11
click at [184, 157] on td "31" at bounding box center [180, 158] width 12 height 12
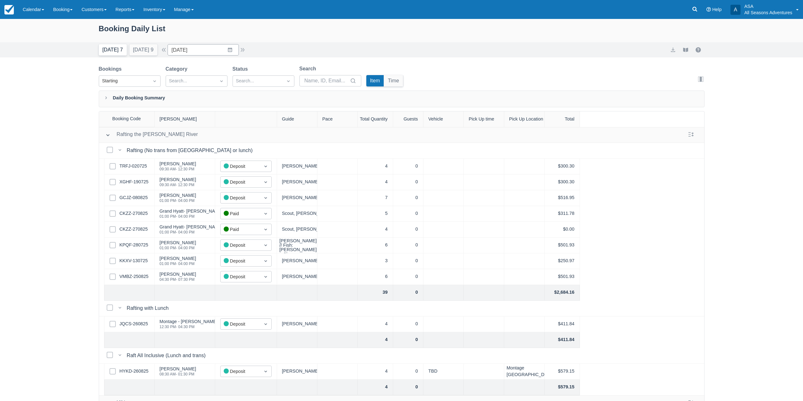
click at [101, 46] on button "Today 7" at bounding box center [113, 49] width 28 height 11
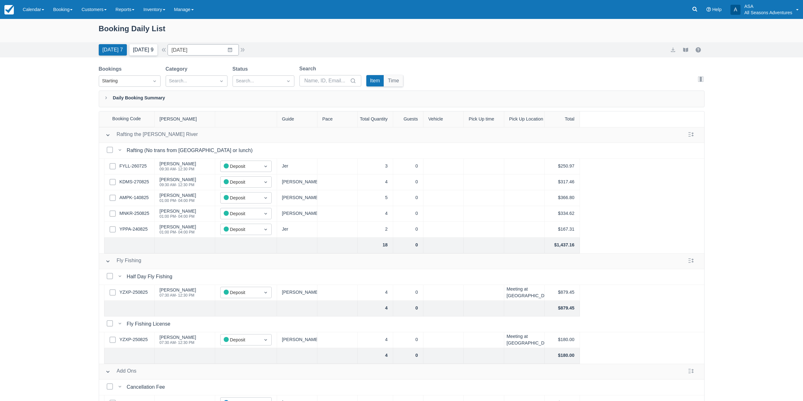
click at [151, 45] on button "Tomorrow 9" at bounding box center [143, 49] width 28 height 11
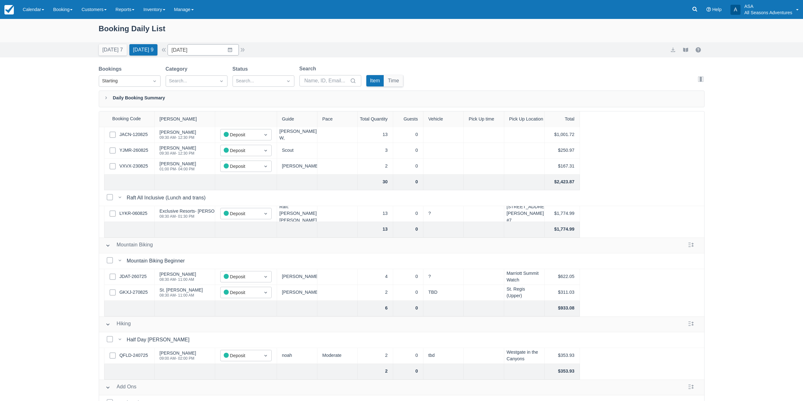
scroll to position [126, 0]
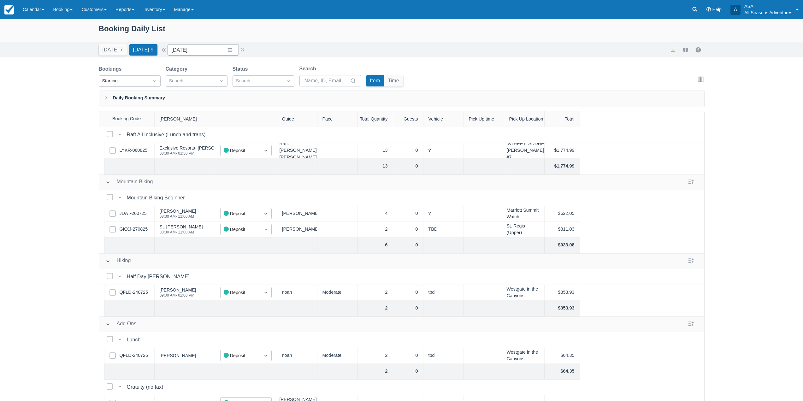
click at [140, 298] on div "Select Row QFLD-240725" at bounding box center [129, 293] width 50 height 16
click at [142, 295] on link "QFLD-240725" at bounding box center [134, 292] width 28 height 7
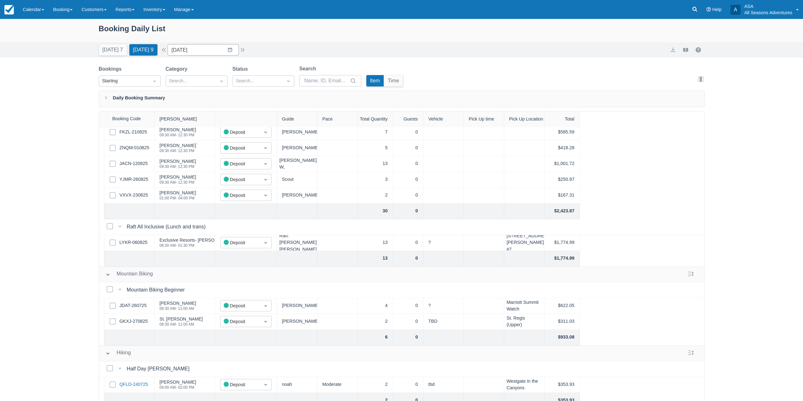
scroll to position [0, 0]
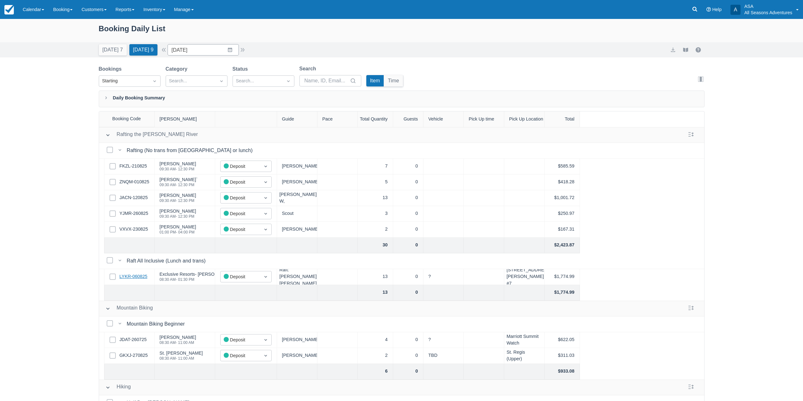
click at [132, 277] on link "LYKR-060825" at bounding box center [134, 276] width 28 height 7
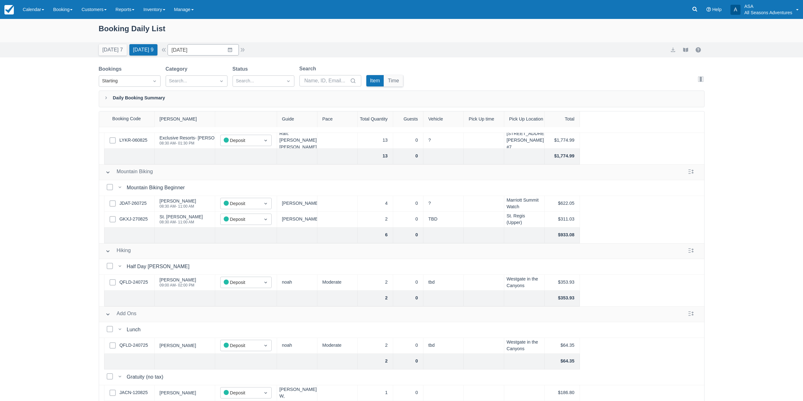
click at [145, 338] on div "Select Row QFLD-240725" at bounding box center [129, 346] width 50 height 16
click at [145, 342] on link "QFLD-240725" at bounding box center [134, 345] width 28 height 7
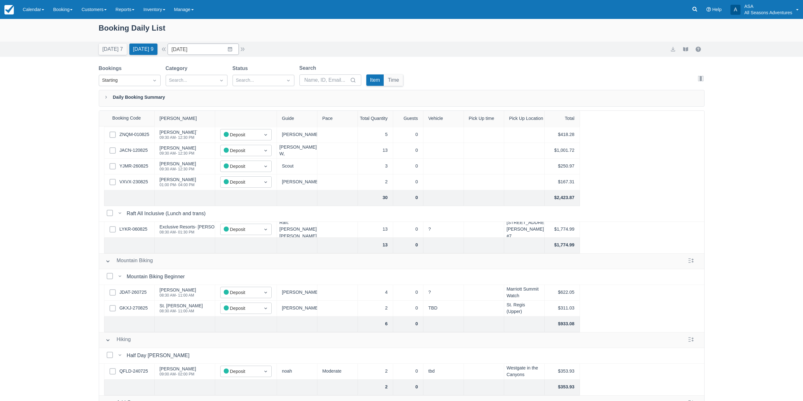
scroll to position [0, 0]
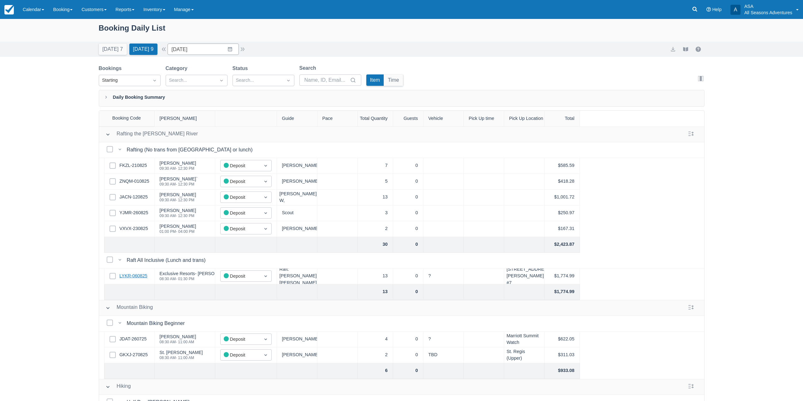
click at [137, 278] on link "LYKR-060825" at bounding box center [134, 276] width 28 height 7
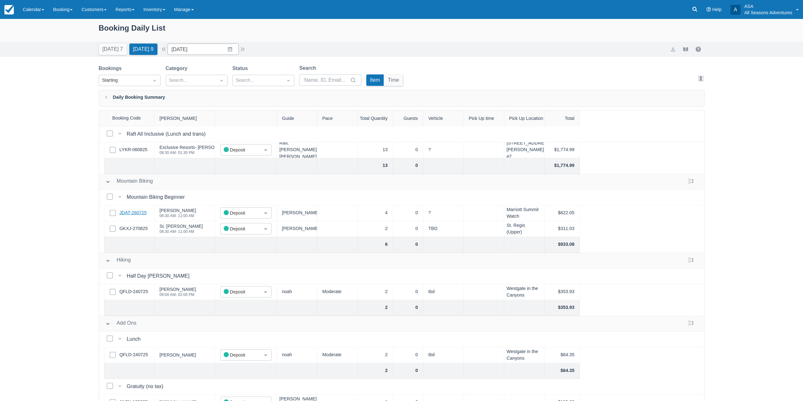
click at [141, 211] on link "JDAT-260725" at bounding box center [133, 212] width 27 height 7
click at [122, 212] on link "JDAT-260725" at bounding box center [133, 212] width 27 height 7
click at [144, 230] on link "GKXJ-270825" at bounding box center [134, 228] width 28 height 7
click at [137, 288] on link "QFLD-240725" at bounding box center [134, 291] width 28 height 7
click at [123, 226] on link "GKXJ-270825" at bounding box center [134, 228] width 28 height 7
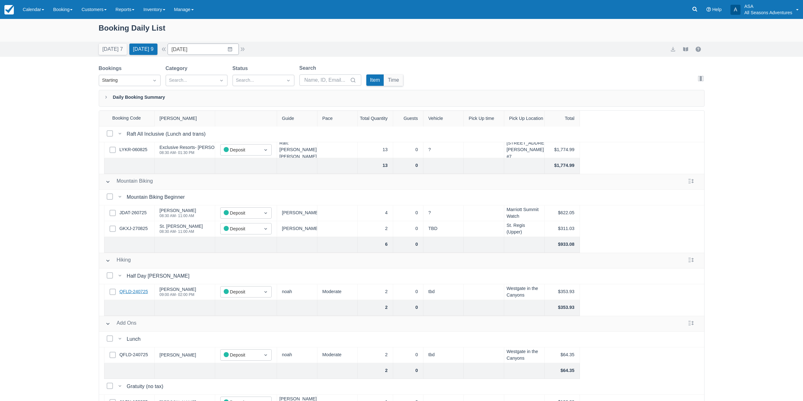
click at [133, 289] on link "QFLD-240725" at bounding box center [134, 291] width 28 height 7
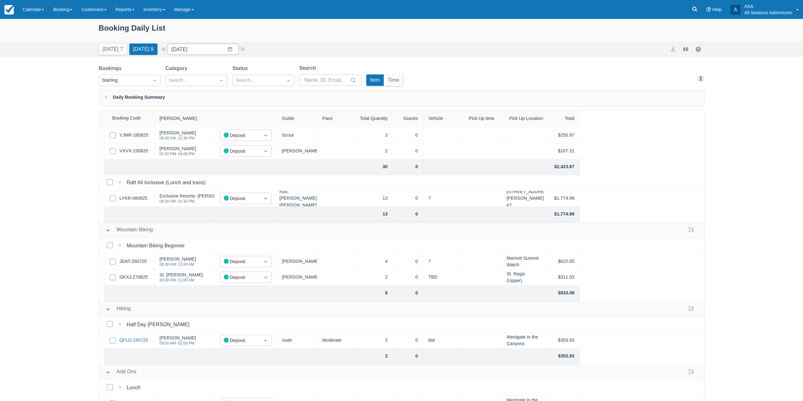
scroll to position [63, 0]
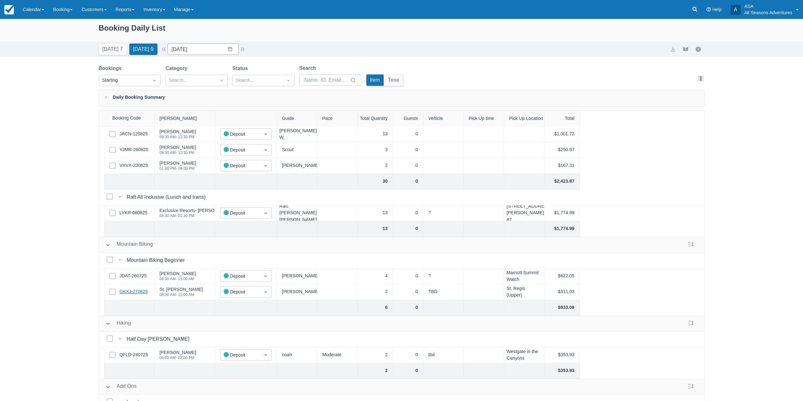
click at [130, 292] on link "GKXJ-270825" at bounding box center [134, 291] width 28 height 7
click at [112, 53] on button "Today 7" at bounding box center [113, 49] width 28 height 11
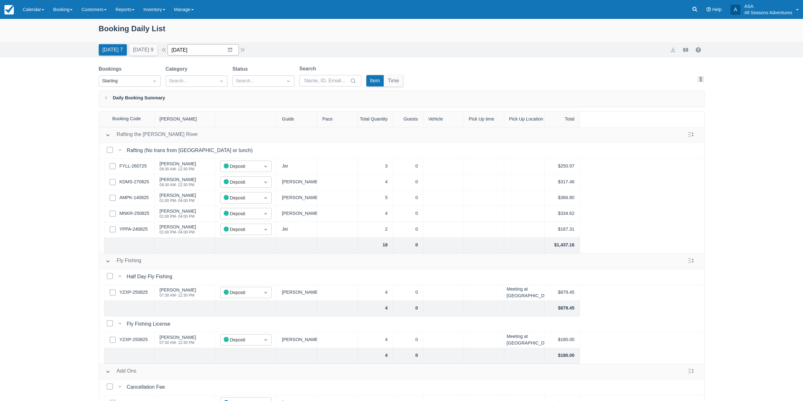
click at [235, 50] on input "08/28/25" at bounding box center [202, 49] width 71 height 11
click at [258, 75] on icon "Move forward to switch to the next month." at bounding box center [255, 76] width 6 height 6
click at [248, 111] on td "12" at bounding box center [242, 110] width 12 height 12
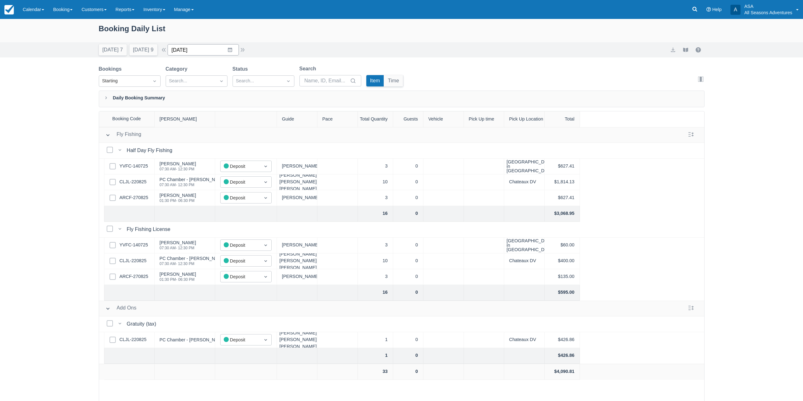
click at [234, 51] on input "09/12/25" at bounding box center [202, 49] width 71 height 11
click at [320, 55] on div "Today 7 Tomorrow 9 Date 09/12/25 Navigate forward to interact with the calendar…" at bounding box center [402, 49] width 606 height 11
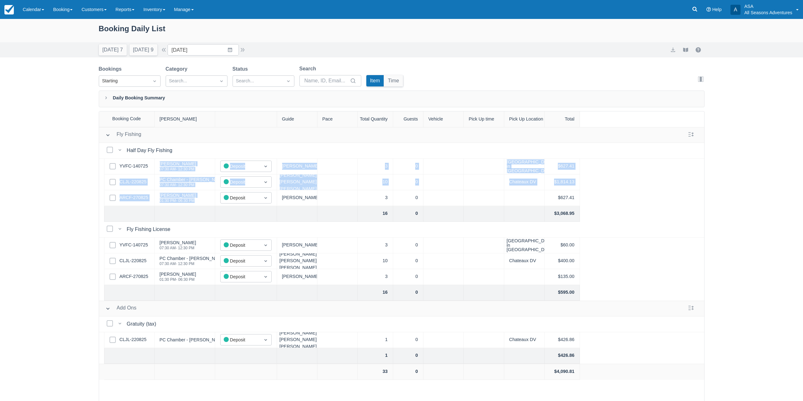
drag, startPoint x: 159, startPoint y: 161, endPoint x: 196, endPoint y: 202, distance: 55.1
click at [196, 202] on div "Select Bookings Half Day Fly Fishing Half Day Fly Fishing Select Row YVFC-14072…" at bounding box center [402, 182] width 606 height 79
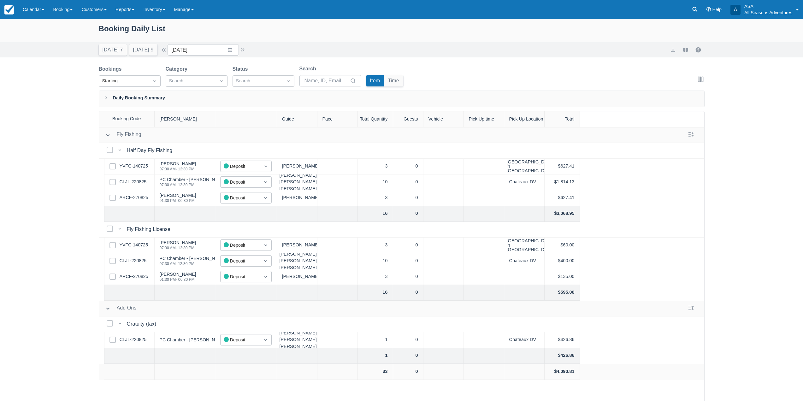
click at [30, 196] on div "Booking Daily List Today 7 Tomorrow 9 Date 09/12/25 Navigate forward to interac…" at bounding box center [401, 226] width 803 height 414
drag, startPoint x: 71, startPoint y: 252, endPoint x: 83, endPoint y: 298, distance: 46.9
click at [83, 298] on div "Booking Daily List Today 7 Tomorrow 9 Date 09/12/25 Navigate forward to interac…" at bounding box center [401, 226] width 803 height 414
drag, startPoint x: 121, startPoint y: 351, endPoint x: 476, endPoint y: 382, distance: 356.5
click at [451, 381] on div "Fly Fishing Fly Fishing Select Bookings Half Day Fly Fishing Half Day Fly Fishi…" at bounding box center [401, 280] width 605 height 306
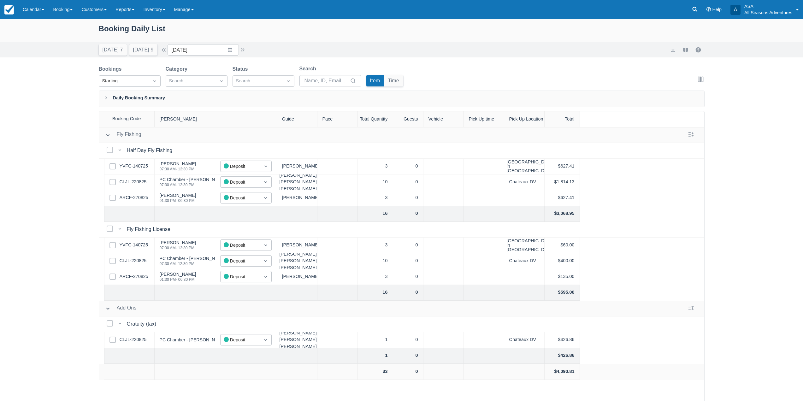
click at [597, 387] on div "Fly Fishing Fly Fishing Select Bookings Half Day Fly Fishing Half Day Fly Fishi…" at bounding box center [401, 280] width 605 height 306
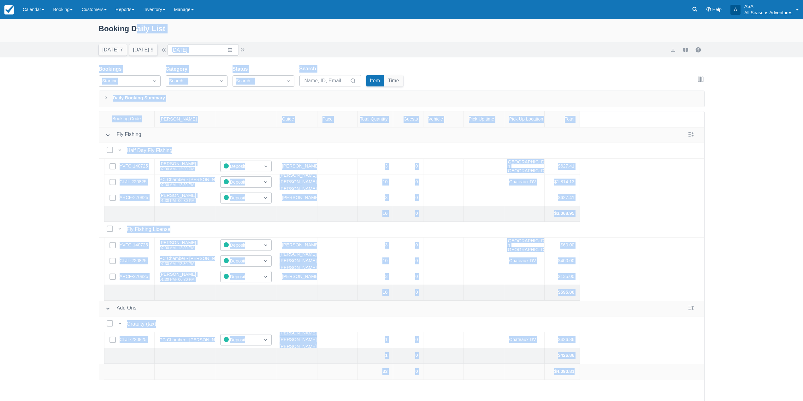
drag, startPoint x: 592, startPoint y: 373, endPoint x: 142, endPoint y: 26, distance: 568.0
click at [142, 26] on div "Booking Daily List Today 7 Tomorrow 9 Date 09/12/25 Navigate forward to interac…" at bounding box center [401, 226] width 803 height 414
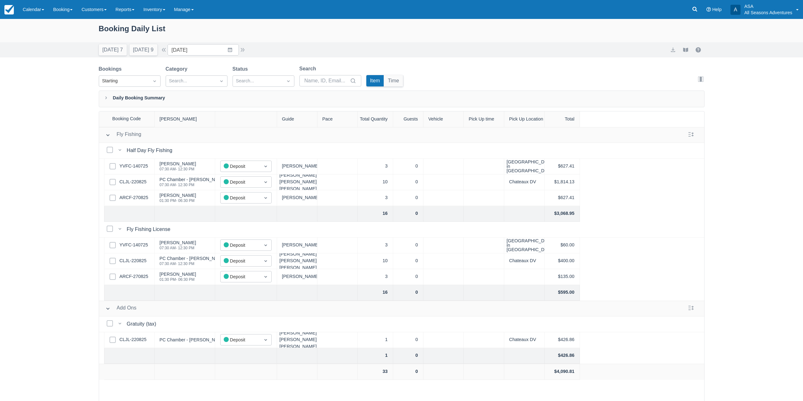
click at [34, 256] on div "Booking Daily List Today 7 Tomorrow 9 Date 09/12/25 Navigate forward to interac…" at bounding box center [401, 226] width 803 height 414
drag, startPoint x: 65, startPoint y: 175, endPoint x: 114, endPoint y: 170, distance: 49.5
click at [114, 170] on div "Booking Daily List Today 7 Tomorrow 9 Date 09/12/25 Navigate forward to interac…" at bounding box center [401, 226] width 803 height 414
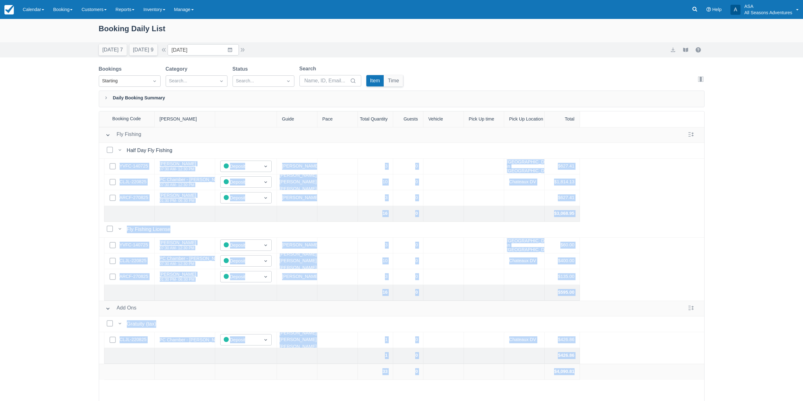
click at [88, 202] on div "Booking Daily List Today 7 Tomorrow 9 Date 09/12/25 Navigate forward to interac…" at bounding box center [401, 226] width 803 height 414
drag, startPoint x: 95, startPoint y: 156, endPoint x: 116, endPoint y: 160, distance: 21.4
click at [116, 160] on div "Booking Daily List Today 7 Tomorrow 9 Date 09/12/25 Navigate forward to interac…" at bounding box center [401, 226] width 803 height 414
click at [81, 231] on div "Booking Daily List Today 7 Tomorrow 9 Date 09/12/25 Navigate forward to interac…" at bounding box center [401, 226] width 803 height 414
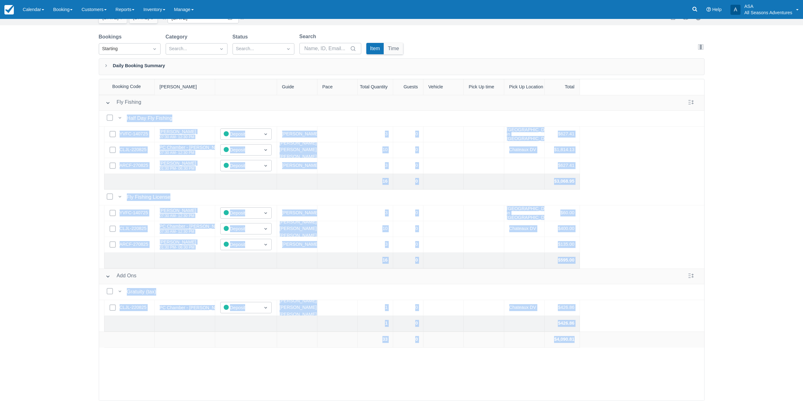
drag, startPoint x: 99, startPoint y: 142, endPoint x: 661, endPoint y: 413, distance: 623.8
click at [661, 369] on html "Menu Calendar Customer Inventory Month Week Day Booking Daily Manifest Daily Li…" at bounding box center [401, 168] width 803 height 401
click at [732, 279] on div "Booking Daily List Today 7 Tomorrow 9 Date 09/12/25 Navigate forward to interac…" at bounding box center [401, 194] width 803 height 414
drag, startPoint x: 665, startPoint y: 372, endPoint x: 92, endPoint y: 103, distance: 632.5
click at [99, 101] on div "Booking Code Booker Guide Pace Total Quantity Guests Vehicle Pick Up time Pick …" at bounding box center [402, 240] width 606 height 322
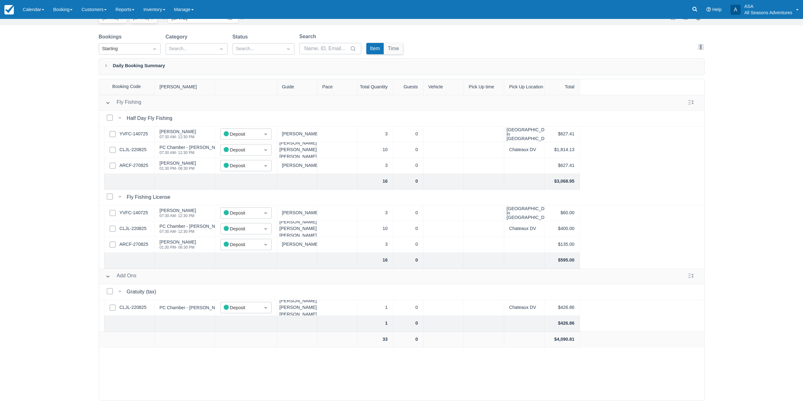
click at [76, 334] on div "Booking Daily List Today 7 Tomorrow 9 Date 09/12/25 Navigate forward to interac…" at bounding box center [401, 194] width 803 height 414
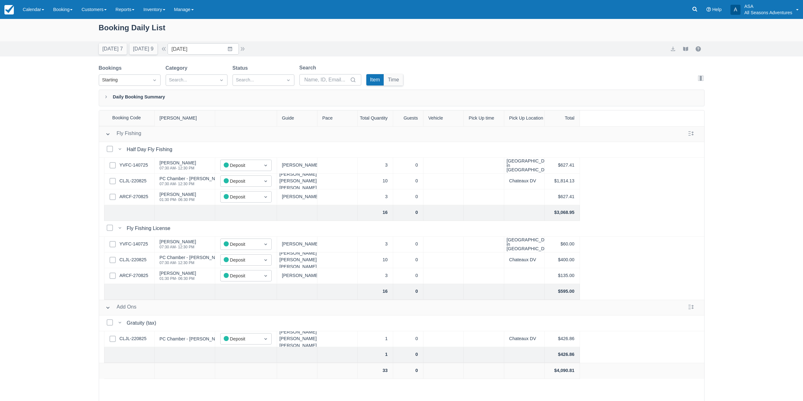
scroll to position [0, 0]
drag, startPoint x: 91, startPoint y: 56, endPoint x: 289, endPoint y: 59, distance: 197.8
click at [288, 59] on div "Booking Daily List Today 7 Tomorrow 9 Date 09/12/25 Navigate forward to interac…" at bounding box center [401, 226] width 803 height 414
drag, startPoint x: 297, startPoint y: 50, endPoint x: 20, endPoint y: 48, distance: 276.6
click at [20, 48] on div "Today 7 Tomorrow 9 Date 09/12/25 Navigate forward to interact with the calendar…" at bounding box center [401, 49] width 803 height 15
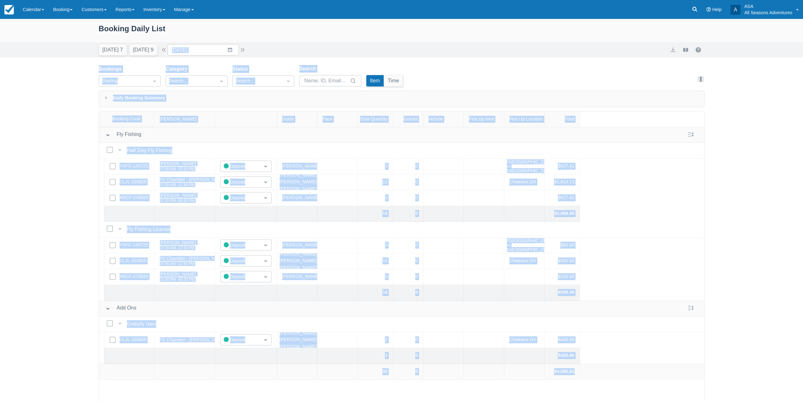
drag, startPoint x: 85, startPoint y: 51, endPoint x: 52, endPoint y: 148, distance: 102.5
click at [52, 148] on div "Booking Daily List Today 7 Tomorrow 9 Date 09/12/25 Navigate forward to interac…" at bounding box center [401, 226] width 803 height 414
click at [59, 139] on div "Booking Daily List Today 7 Tomorrow 9 Date 09/12/25 Navigate forward to interac…" at bounding box center [401, 226] width 803 height 414
drag, startPoint x: 67, startPoint y: 91, endPoint x: 345, endPoint y: 398, distance: 414.7
click at [345, 398] on div "Booking Daily List Today 7 Tomorrow 9 Date 09/12/25 Navigate forward to interac…" at bounding box center [401, 226] width 803 height 414
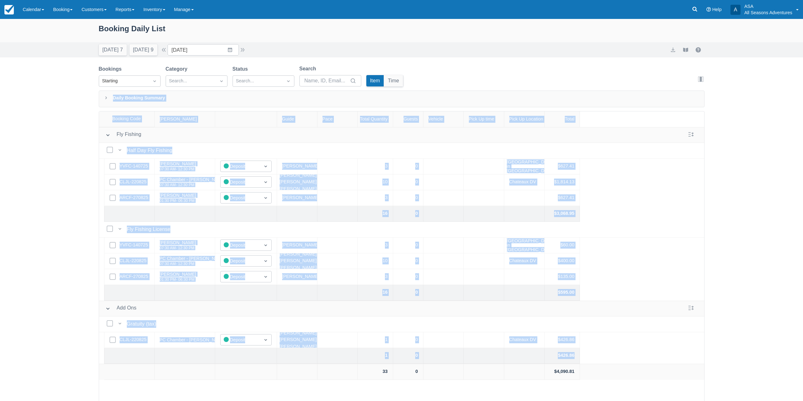
scroll to position [21, 0]
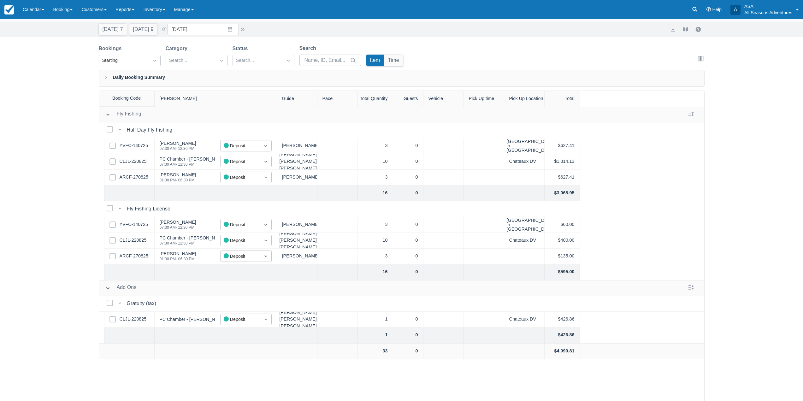
click at [84, 331] on div "Booking Daily List Today 7 Tomorrow 9 Date 09/12/25 Navigate forward to interac…" at bounding box center [401, 205] width 803 height 414
click at [233, 33] on input "09/12/25" at bounding box center [202, 29] width 71 height 11
click at [203, 102] on td "16" at bounding box center [205, 102] width 12 height 12
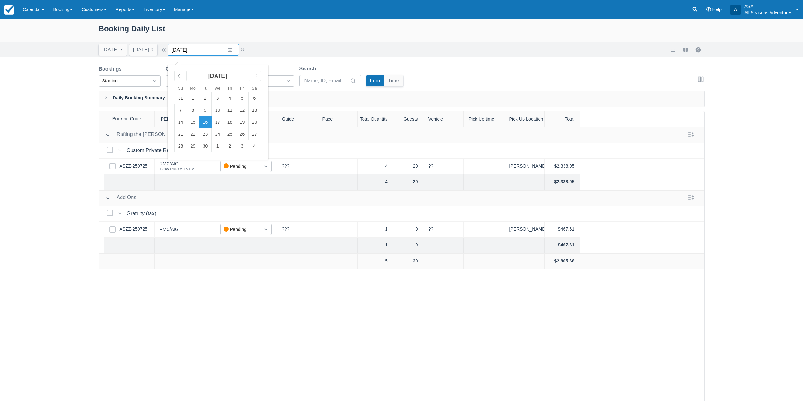
click at [231, 50] on input "09/16/25" at bounding box center [202, 49] width 71 height 11
click at [211, 98] on td "2" at bounding box center [205, 98] width 12 height 12
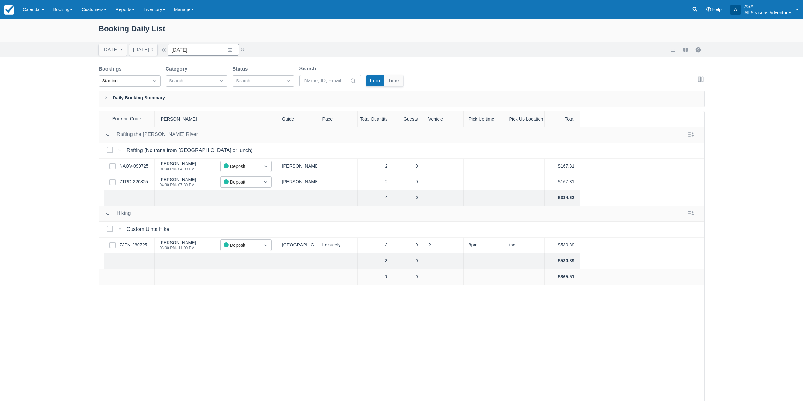
click at [175, 229] on div "Select Bookings Custom Uinta Hike Custom Uinta Hike" at bounding box center [402, 230] width 606 height 16
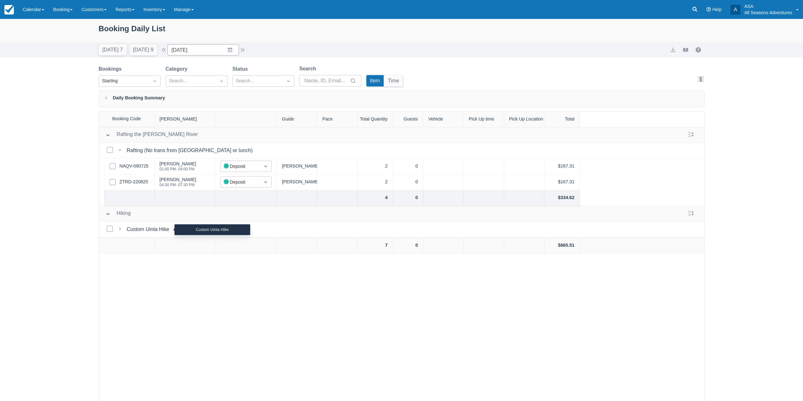
click at [153, 227] on div "Custom Uinta Hike" at bounding box center [149, 230] width 45 height 8
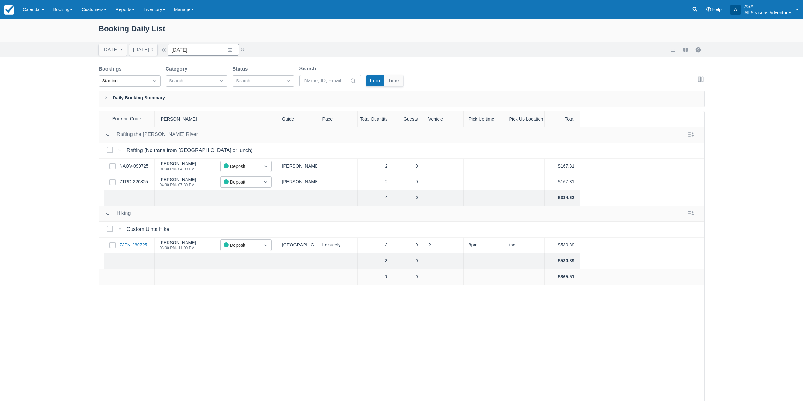
click at [127, 243] on link "ZJPN-280725" at bounding box center [134, 245] width 28 height 7
click at [150, 46] on button "Tomorrow 9" at bounding box center [143, 49] width 28 height 11
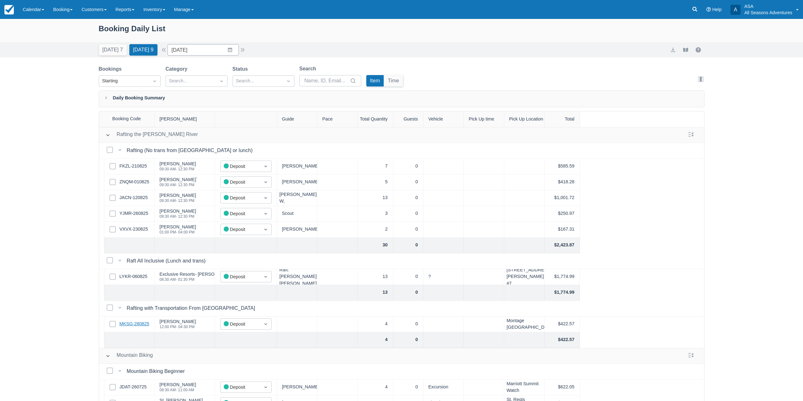
click at [129, 323] on link "MKSG-280825" at bounding box center [135, 323] width 30 height 7
click at [143, 325] on link "MKSG-280825" at bounding box center [135, 323] width 30 height 7
click at [138, 327] on link "MKSG-280825" at bounding box center [135, 323] width 30 height 7
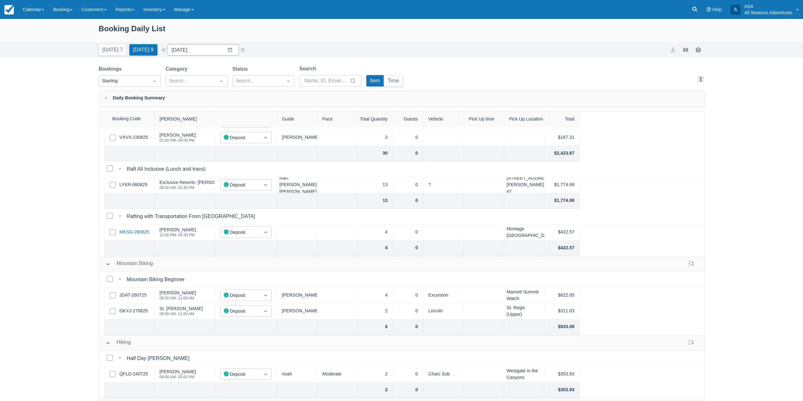
scroll to position [95, 0]
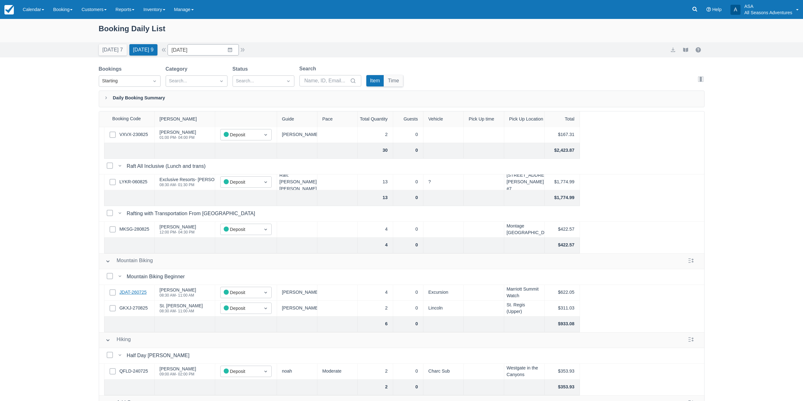
click at [142, 293] on link "JDAT-260725" at bounding box center [133, 292] width 27 height 7
click at [141, 308] on link "GKXJ-270825" at bounding box center [134, 308] width 28 height 7
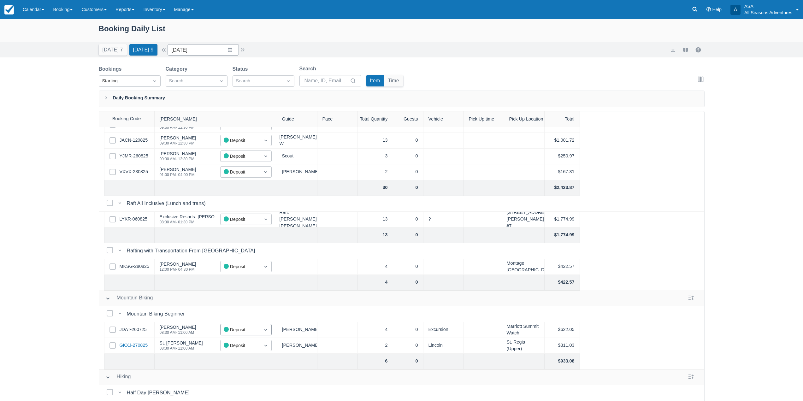
scroll to position [0, 0]
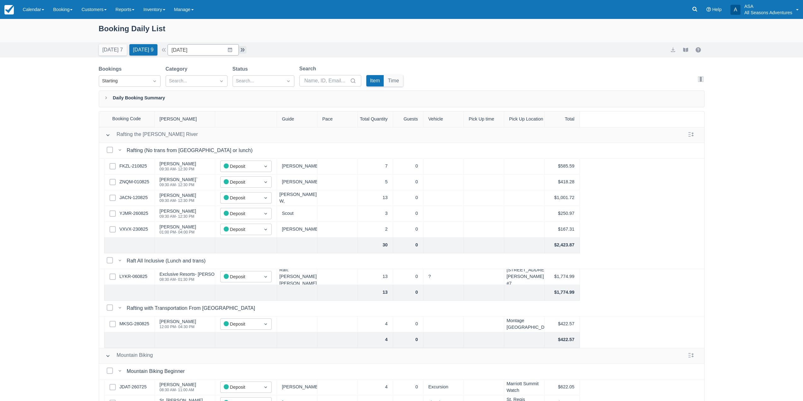
click at [243, 49] on button "button" at bounding box center [243, 50] width 8 height 8
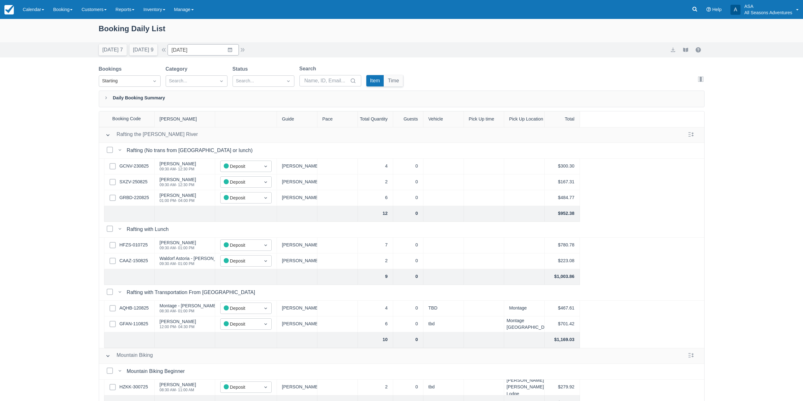
click at [156, 56] on div "Today 7 Tomorrow 9 Date 08/30/25 Navigate forward to interact with the calendar…" at bounding box center [401, 49] width 803 height 15
click at [155, 55] on button "Tomorrow 9" at bounding box center [143, 49] width 28 height 11
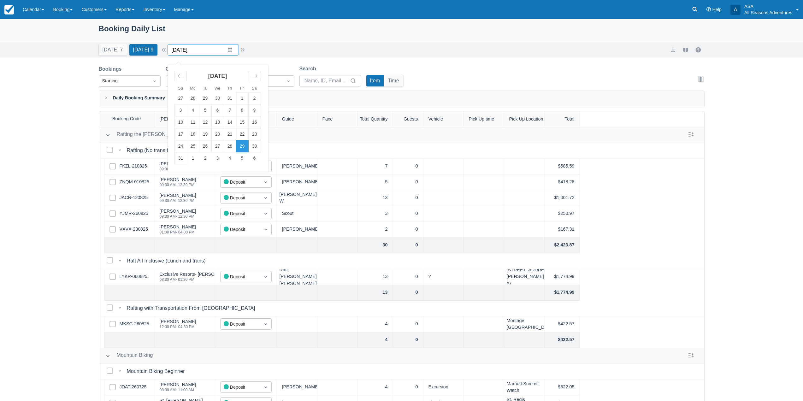
click at [230, 49] on input "08/29/25" at bounding box center [202, 49] width 71 height 11
click at [187, 161] on td "31" at bounding box center [180, 158] width 12 height 12
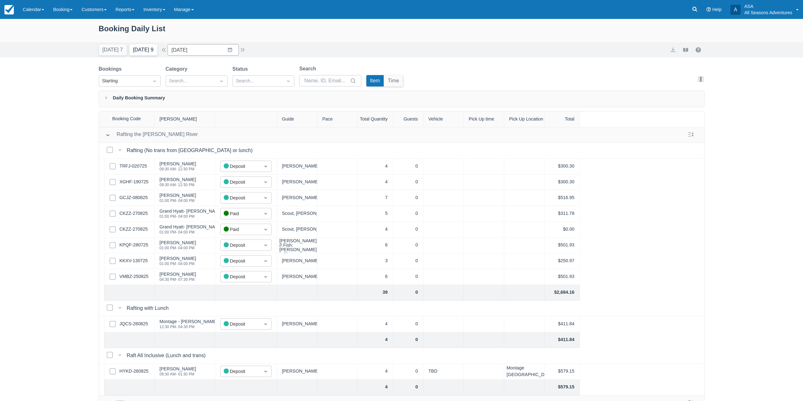
click at [155, 49] on button "Tomorrow 9" at bounding box center [143, 49] width 28 height 11
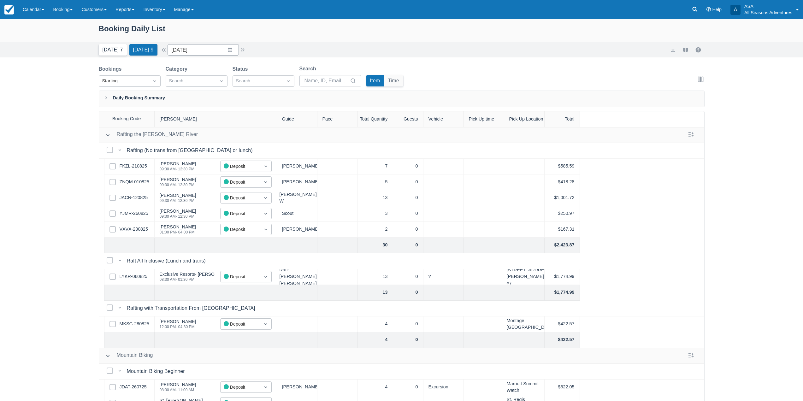
click at [103, 48] on button "[DATE] 7" at bounding box center [113, 49] width 28 height 11
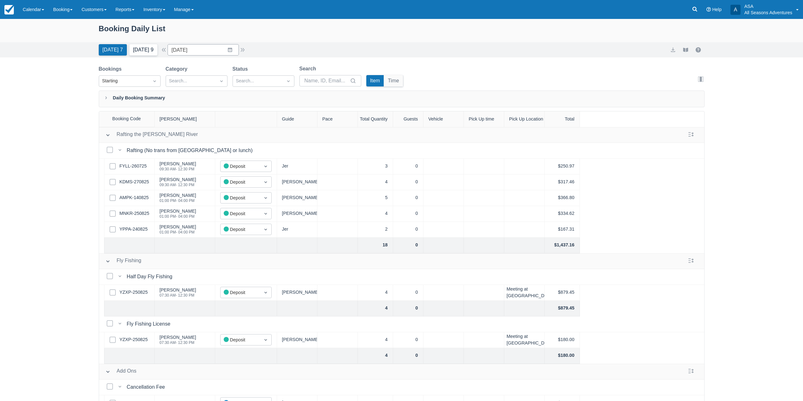
click at [133, 46] on button "[DATE] 9" at bounding box center [143, 49] width 28 height 11
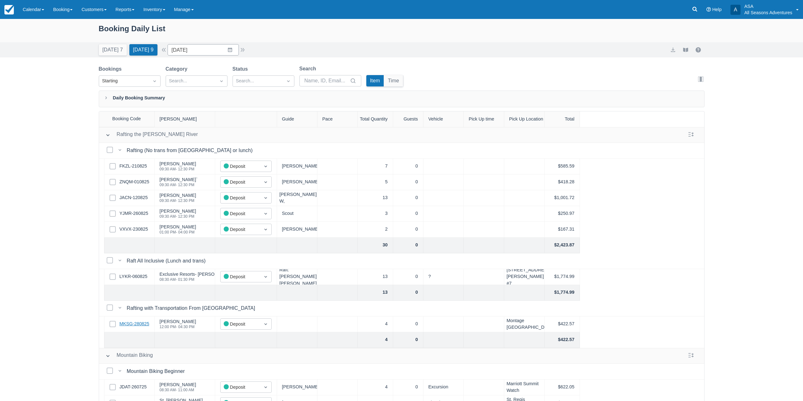
click at [141, 325] on link "MKSG-280825" at bounding box center [135, 323] width 30 height 7
click at [105, 51] on button "[DATE] 7" at bounding box center [113, 49] width 28 height 11
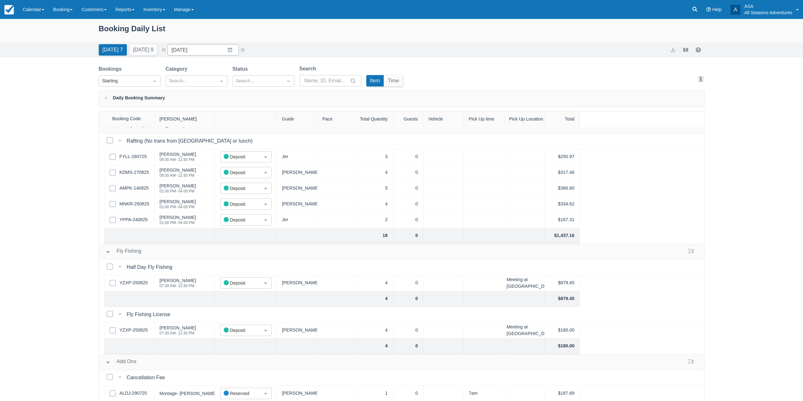
scroll to position [15, 0]
click at [137, 389] on link "ALDJ-290725" at bounding box center [133, 392] width 27 height 7
click at [234, 52] on input "08/28/25" at bounding box center [202, 49] width 71 height 11
click at [261, 91] on li "Sa" at bounding box center [254, 88] width 12 height 7
click at [255, 73] on div "Move forward to switch to the next month." at bounding box center [255, 76] width 12 height 10
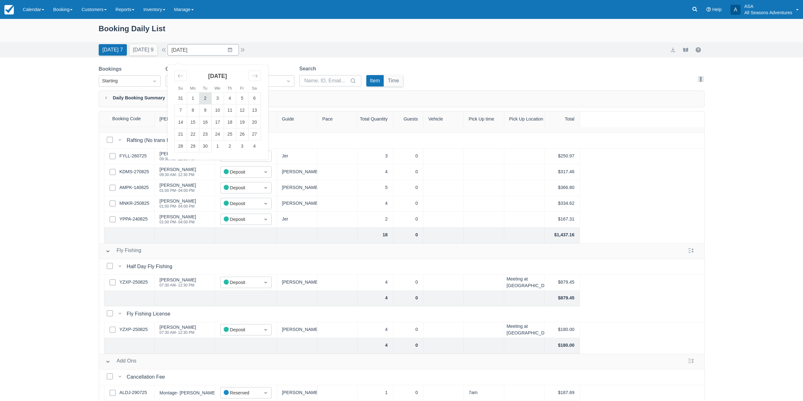
click at [206, 96] on td "2" at bounding box center [205, 98] width 12 height 12
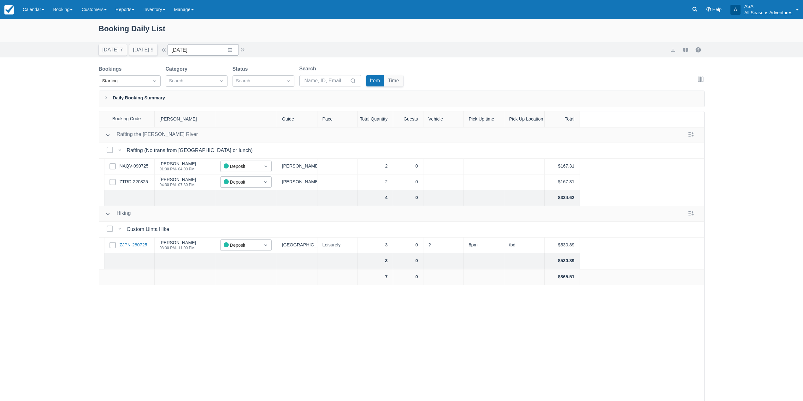
click at [136, 243] on link "ZJPN-280725" at bounding box center [134, 245] width 28 height 7
click at [232, 55] on input "09/02/25" at bounding box center [202, 49] width 71 height 11
click at [184, 76] on icon "Move backward to switch to the previous month." at bounding box center [181, 76] width 6 height 6
click at [184, 155] on td "31" at bounding box center [180, 158] width 12 height 12
type input "08/31/25"
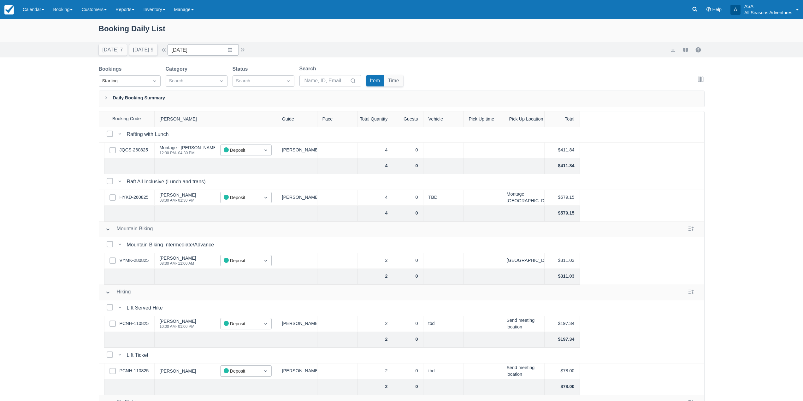
scroll to position [173, 0]
click at [127, 261] on link "VYMK-280825" at bounding box center [134, 261] width 29 height 7
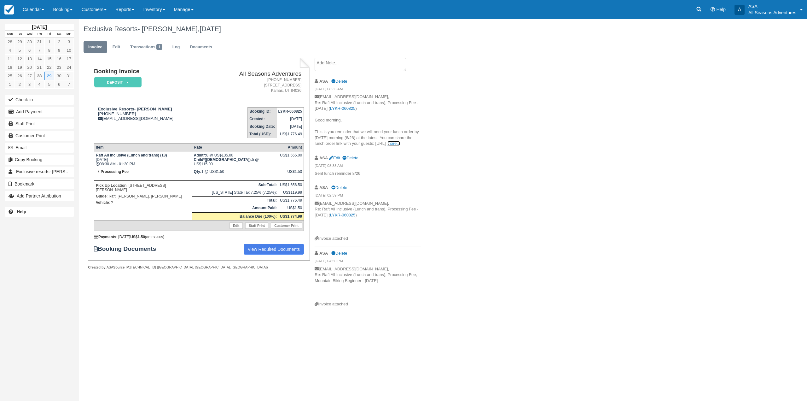
click at [397, 145] on link "more..." at bounding box center [394, 143] width 13 height 5
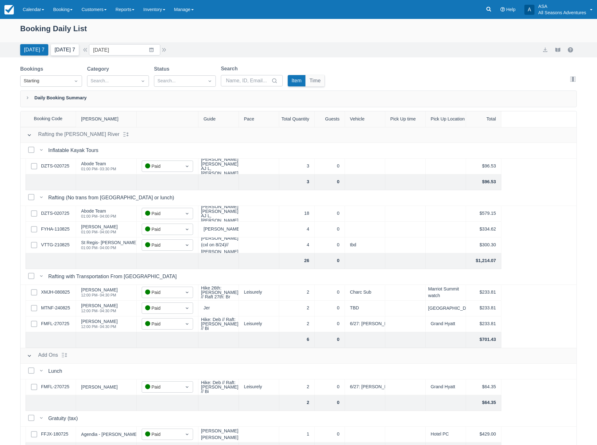
click at [69, 49] on button "Tomorrow 7" at bounding box center [65, 49] width 28 height 11
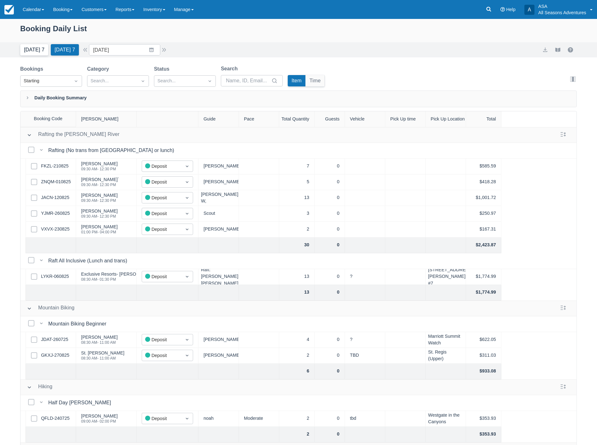
click at [26, 51] on button "Today 7" at bounding box center [34, 49] width 28 height 11
type input "08/28/25"
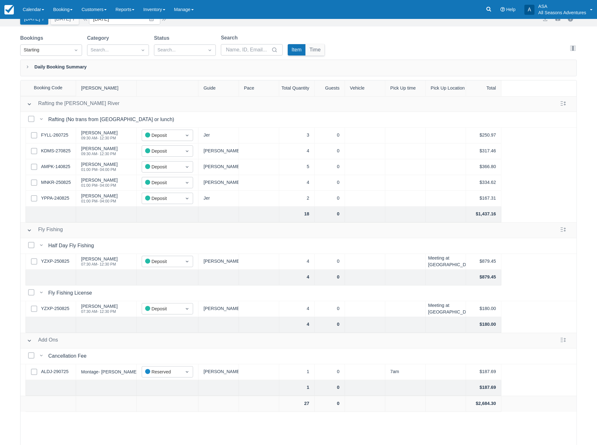
scroll to position [32, 0]
click at [62, 371] on link "ALDJ-290725" at bounding box center [54, 370] width 27 height 7
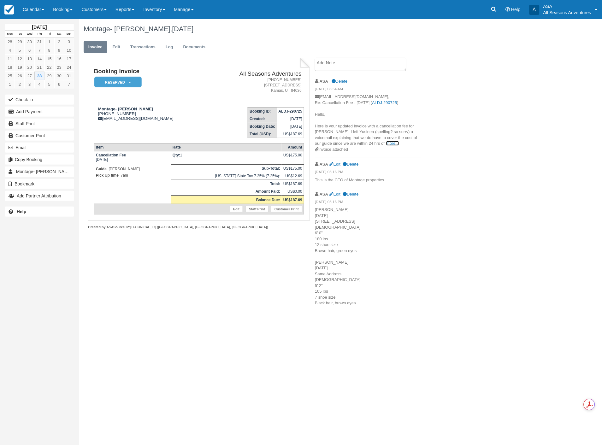
click at [386, 144] on link "more..." at bounding box center [392, 143] width 13 height 5
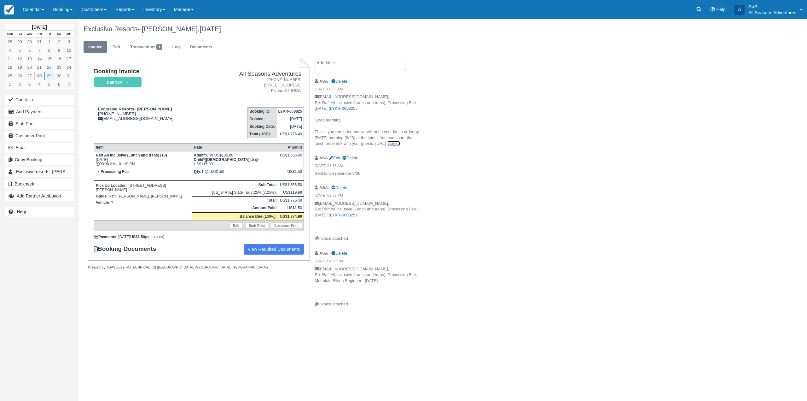
click at [396, 144] on link "more..." at bounding box center [394, 143] width 13 height 5
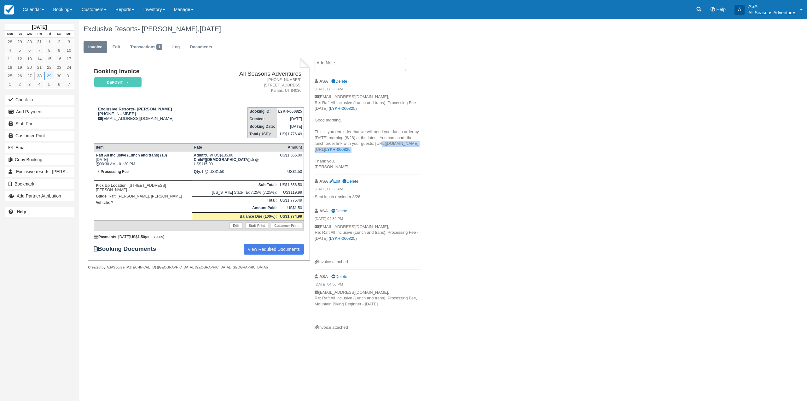
drag, startPoint x: 315, startPoint y: 149, endPoint x: 367, endPoint y: 161, distance: 53.7
click at [367, 161] on p "llewis@exclusiveresorts.com, Re: Raft All Inclusive (Lunch and trans), Processi…" at bounding box center [368, 132] width 106 height 76
click at [407, 168] on p "llewis@exclusiveresorts.com, Re: Raft All Inclusive (Lunch and trans), Processi…" at bounding box center [368, 132] width 106 height 76
click at [597, 262] on div "Exclusive Resorts- Shrum, Jessica, August 29 2025 Invoice Edit Transactions 1 L…" at bounding box center [382, 177] width 606 height 316
drag, startPoint x: 374, startPoint y: 234, endPoint x: 225, endPoint y: 306, distance: 166.2
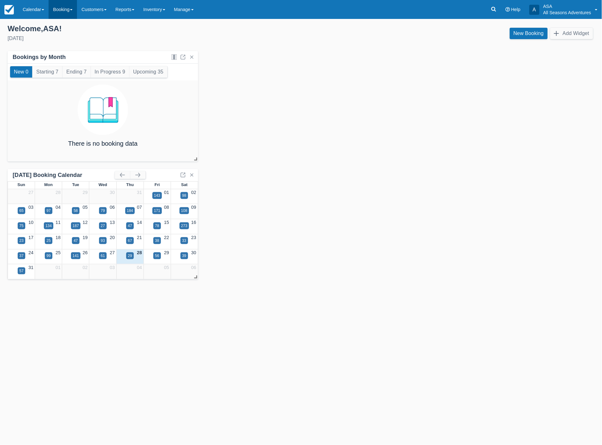
click at [64, 8] on link "Booking" at bounding box center [63, 9] width 28 height 19
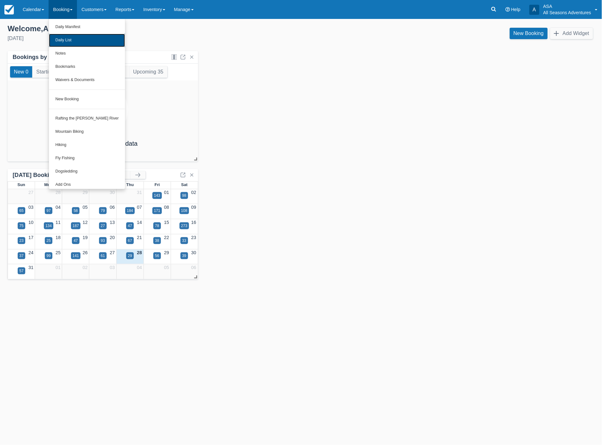
click at [71, 40] on link "Daily List" at bounding box center [87, 40] width 76 height 13
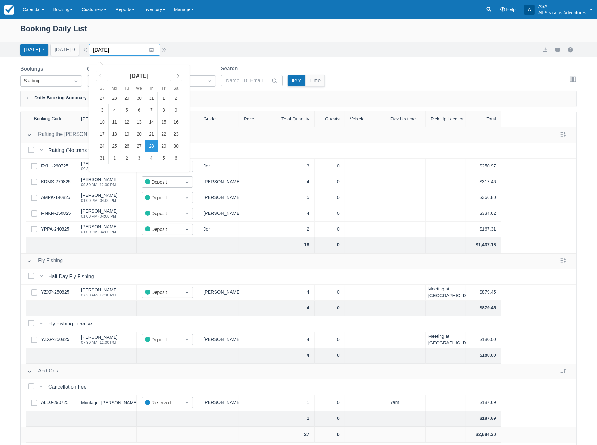
drag, startPoint x: 124, startPoint y: 52, endPoint x: 123, endPoint y: 46, distance: 5.4
click at [124, 51] on input "08/28/25" at bounding box center [124, 49] width 71 height 11
click at [155, 147] on td "28" at bounding box center [151, 146] width 12 height 12
click at [62, 48] on button "Tomorrow 9" at bounding box center [65, 49] width 28 height 11
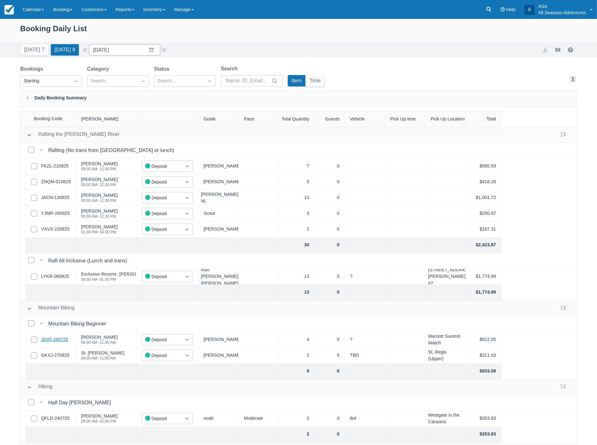
click at [58, 338] on link "JDAT-260725" at bounding box center [54, 339] width 27 height 7
click at [61, 356] on link "GKXJ-270825" at bounding box center [55, 355] width 28 height 7
click at [57, 276] on link "LYKR-060825" at bounding box center [55, 276] width 28 height 7
click at [34, 46] on button "Today 7" at bounding box center [34, 49] width 28 height 11
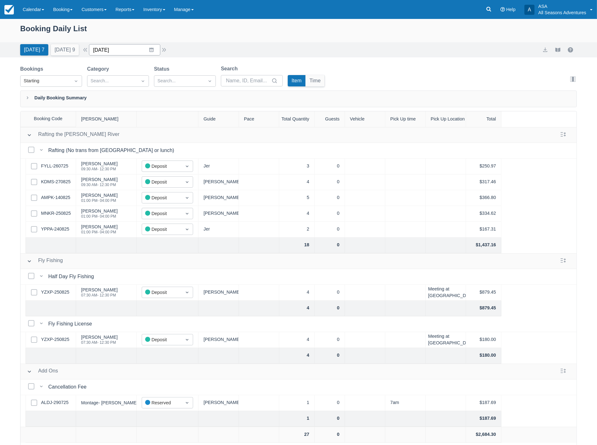
click at [129, 50] on input "08/28/25" at bounding box center [124, 49] width 71 height 11
click at [167, 149] on td "29" at bounding box center [164, 146] width 12 height 12
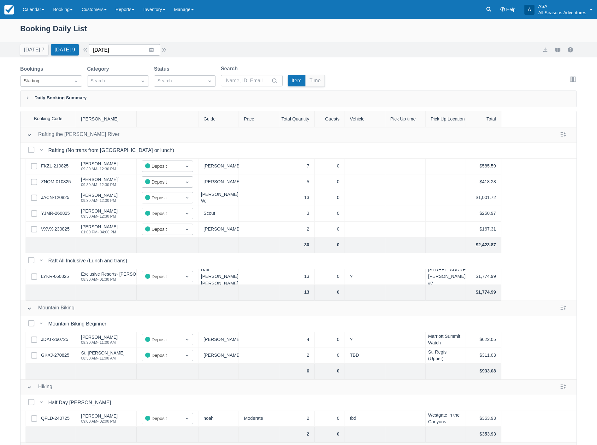
click at [137, 54] on input "08/29/25" at bounding box center [124, 49] width 71 height 11
click at [182, 148] on td "30" at bounding box center [176, 146] width 12 height 12
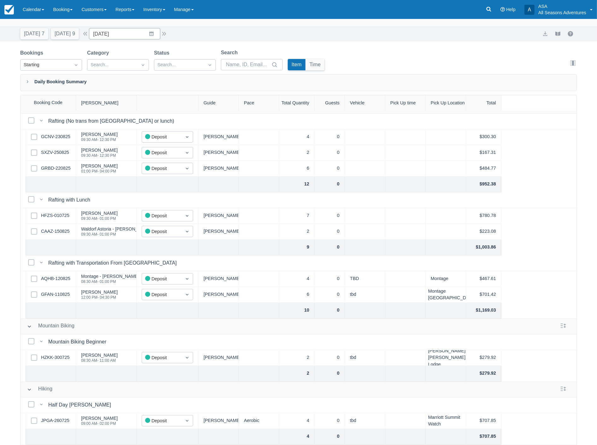
scroll to position [32, 0]
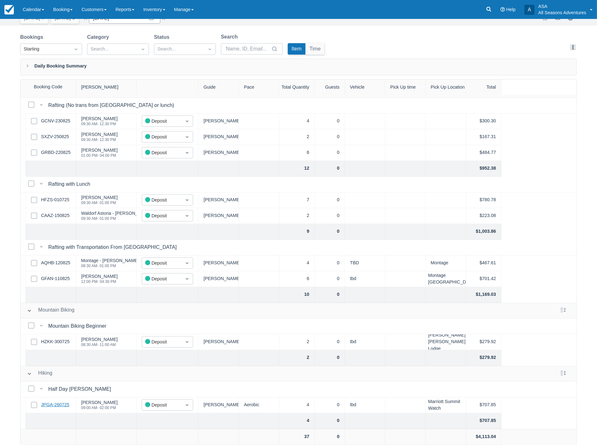
click at [61, 402] on link "JPGA-260725" at bounding box center [55, 405] width 28 height 7
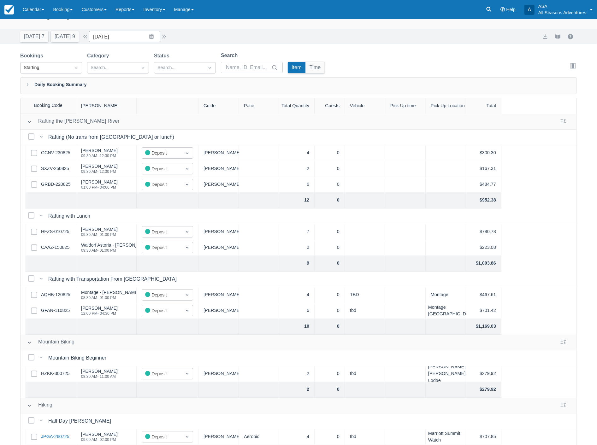
scroll to position [0, 0]
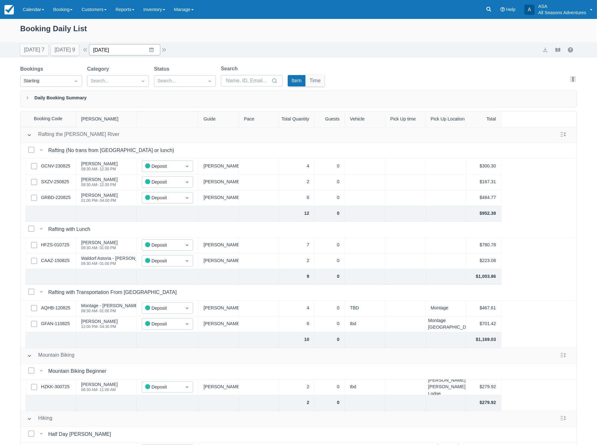
click at [128, 50] on input "08/30/25" at bounding box center [124, 49] width 71 height 11
click at [108, 159] on td "31" at bounding box center [102, 158] width 12 height 12
type input "08/31/25"
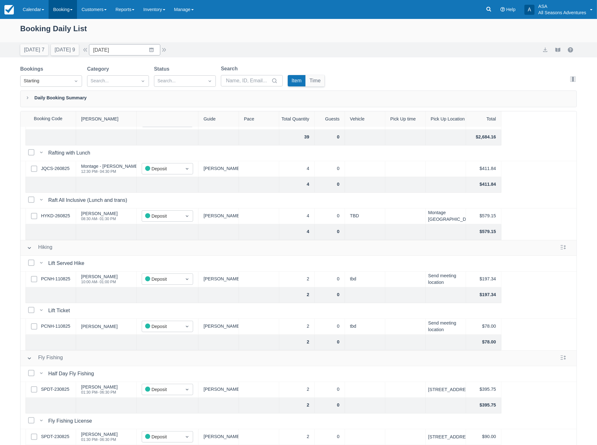
click at [67, 11] on link "Booking" at bounding box center [63, 9] width 28 height 19
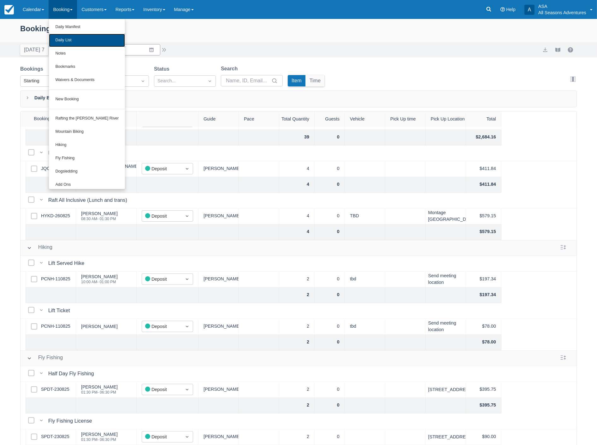
click at [65, 41] on link "Daily List" at bounding box center [87, 40] width 76 height 13
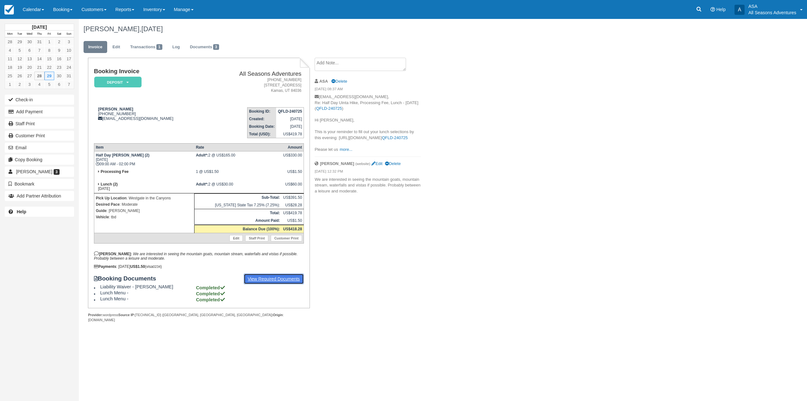
click at [259, 278] on link "View Required Documents" at bounding box center [274, 278] width 61 height 11
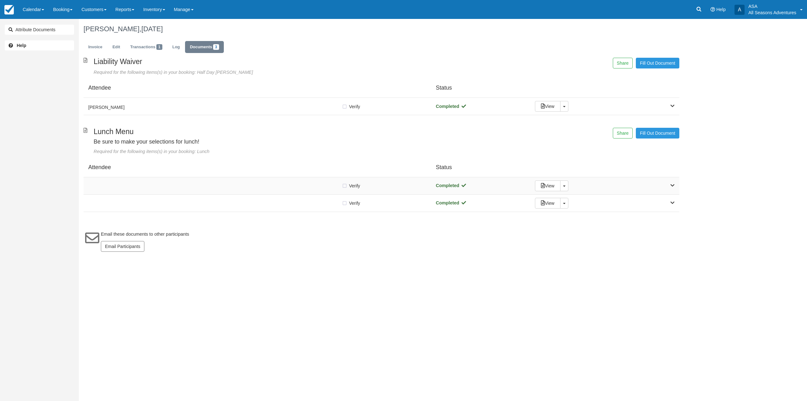
click at [252, 193] on div "Verify Verified Completed View Toggle Dropdown Detach" at bounding box center [382, 185] width 596 height 17
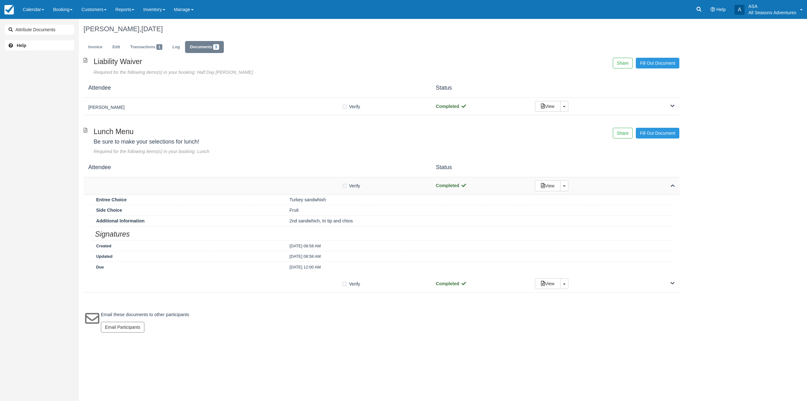
click at [252, 193] on div "Verify Verified Completed View Toggle Dropdown Detach" at bounding box center [382, 185] width 596 height 17
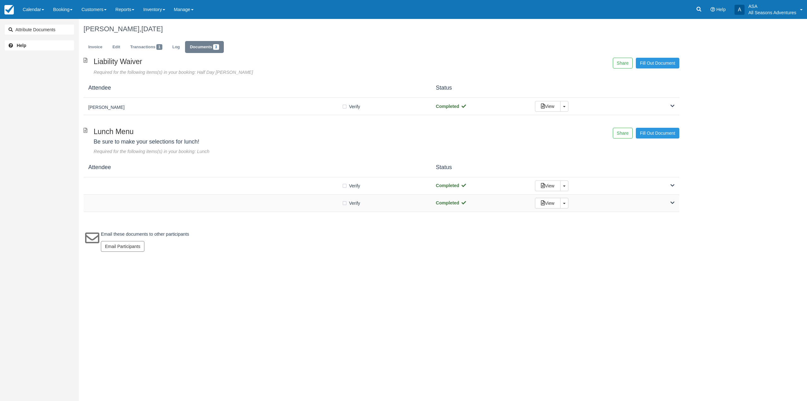
click at [253, 201] on div "Verify Verified" at bounding box center [257, 203] width 338 height 7
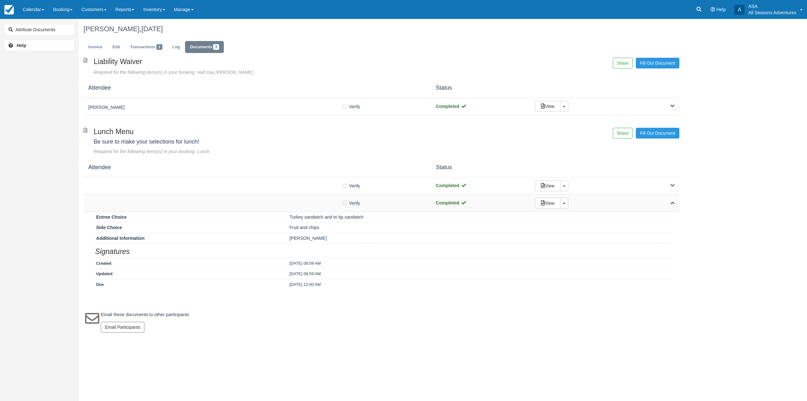
click at [253, 201] on div "Verify Verified" at bounding box center [257, 203] width 338 height 7
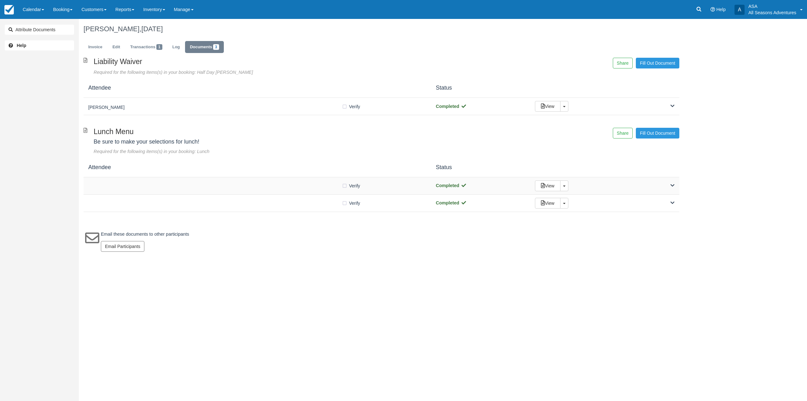
click at [263, 190] on div "Verify Verified Completed View Toggle Dropdown Detach" at bounding box center [382, 185] width 596 height 17
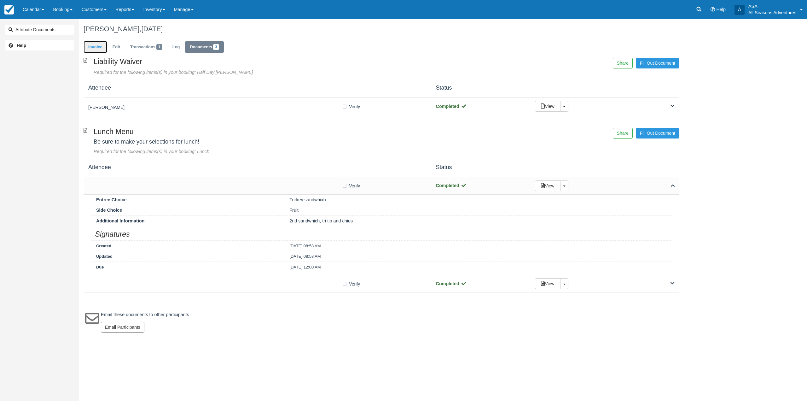
click at [107, 51] on link "Invoice" at bounding box center [96, 47] width 24 height 12
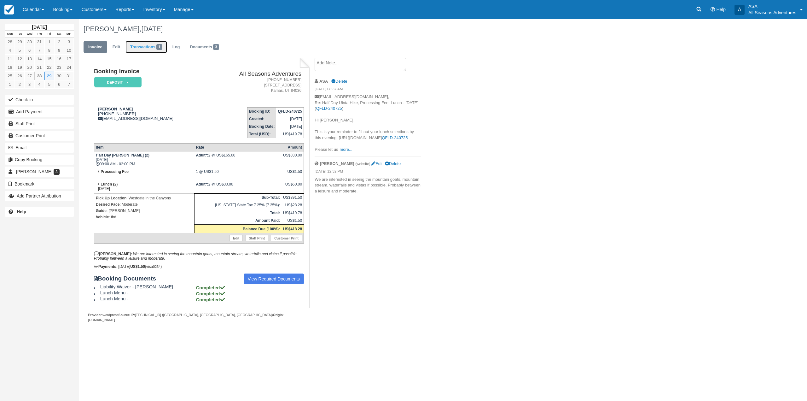
click at [140, 45] on link "Transactions 1" at bounding box center [147, 47] width 42 height 12
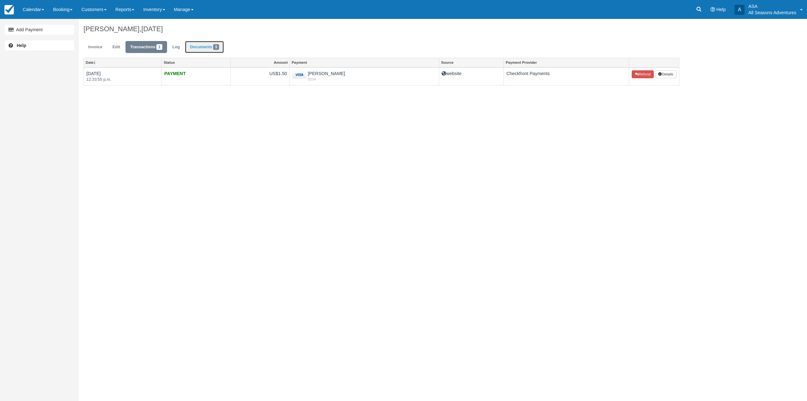
click at [216, 49] on span "3" at bounding box center [216, 47] width 6 height 6
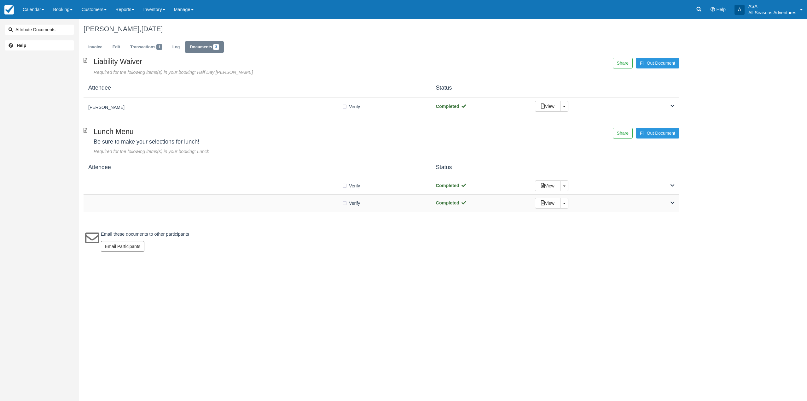
click at [261, 212] on div "Verify Verified Completed View Toggle Dropdown Detach" at bounding box center [382, 203] width 596 height 17
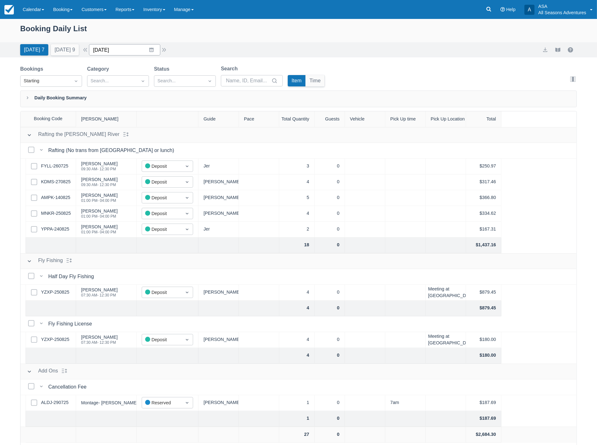
click at [130, 47] on input "[DATE]" at bounding box center [124, 49] width 71 height 11
click at [104, 158] on td "31" at bounding box center [102, 158] width 12 height 12
type input "08/31/25"
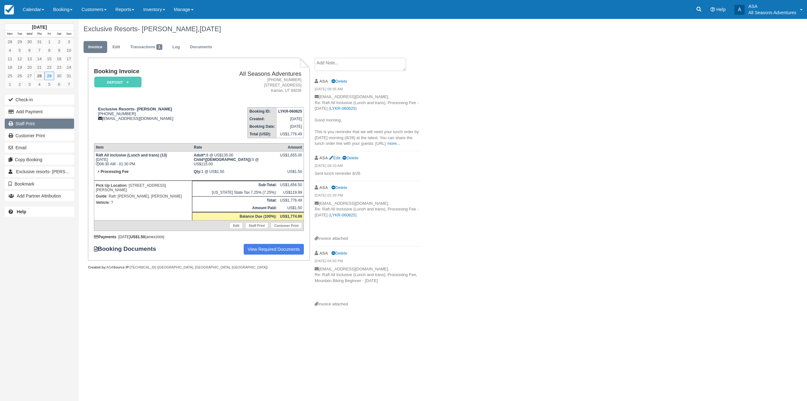
click at [33, 127] on link "Staff Print" at bounding box center [39, 124] width 69 height 10
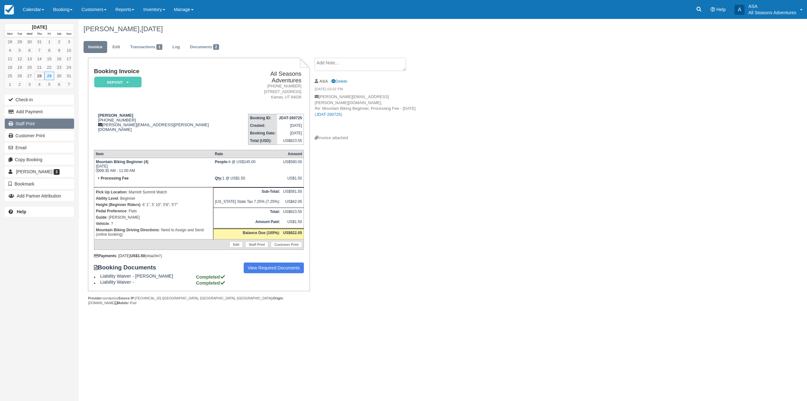
click at [36, 120] on link "Staff Print" at bounding box center [39, 124] width 69 height 10
click at [116, 57] on ul "Invoice Edit Transactions 1 Log Documents 2" at bounding box center [382, 48] width 596 height 19
click at [119, 47] on link "Edit" at bounding box center [116, 47] width 17 height 12
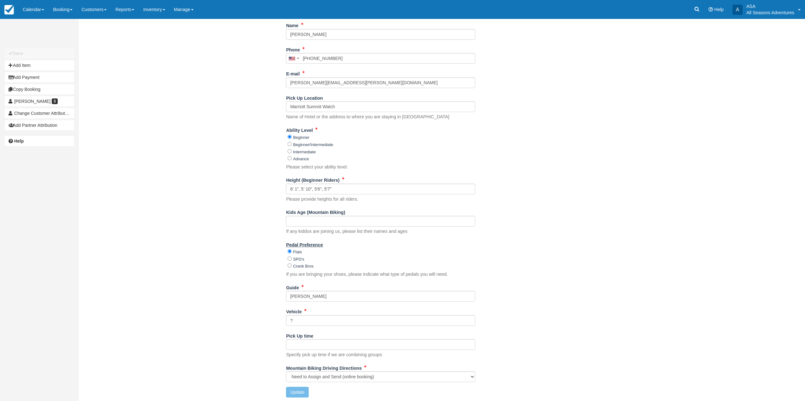
scroll to position [129, 0]
drag, startPoint x: 316, startPoint y: 320, endPoint x: 287, endPoint y: 318, distance: 29.1
click at [286, 320] on input "?" at bounding box center [380, 319] width 189 height 11
type input "Excursion"
click at [304, 394] on button "Update" at bounding box center [297, 390] width 22 height 11
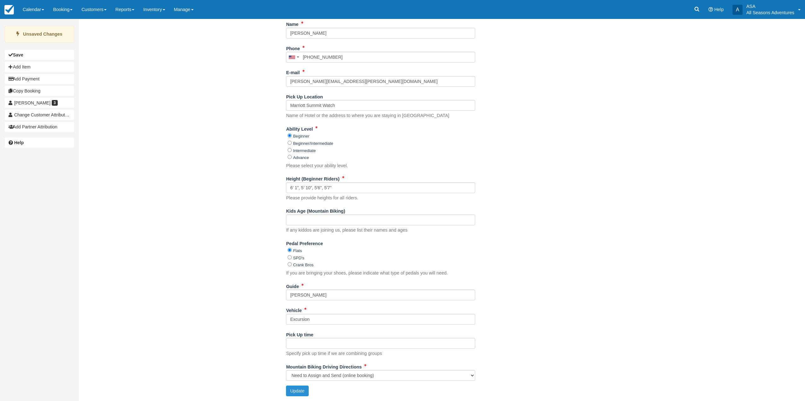
type input "[PHONE_NUMBER]"
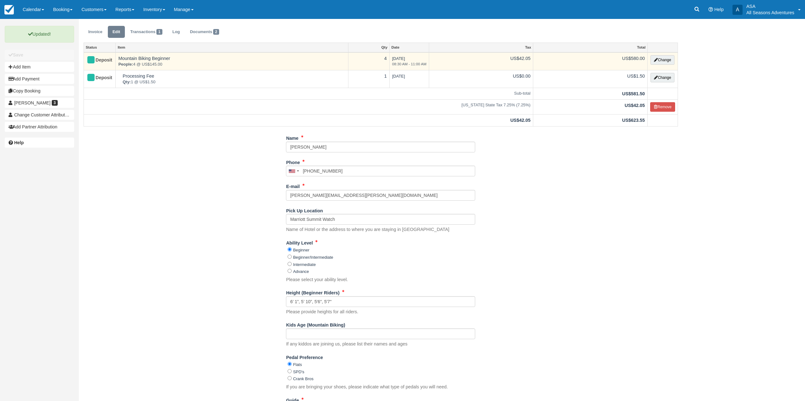
scroll to position [0, 0]
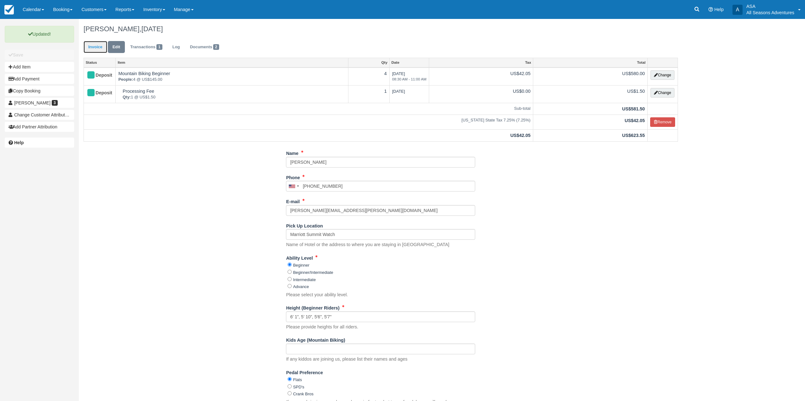
click at [98, 49] on link "Invoice" at bounding box center [96, 47] width 24 height 12
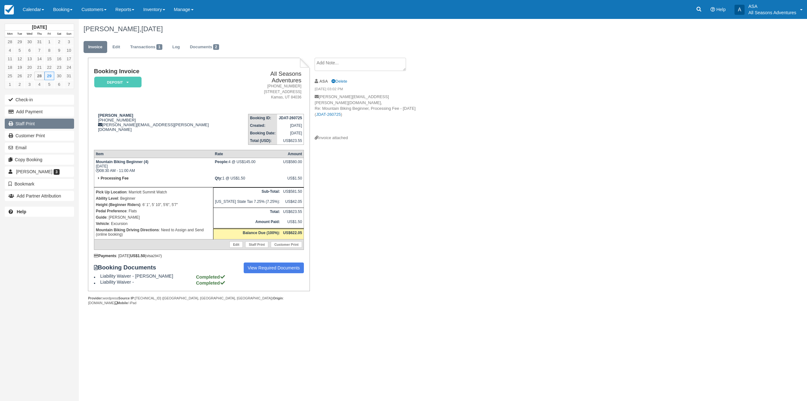
click at [33, 121] on link "Staff Print" at bounding box center [39, 124] width 69 height 10
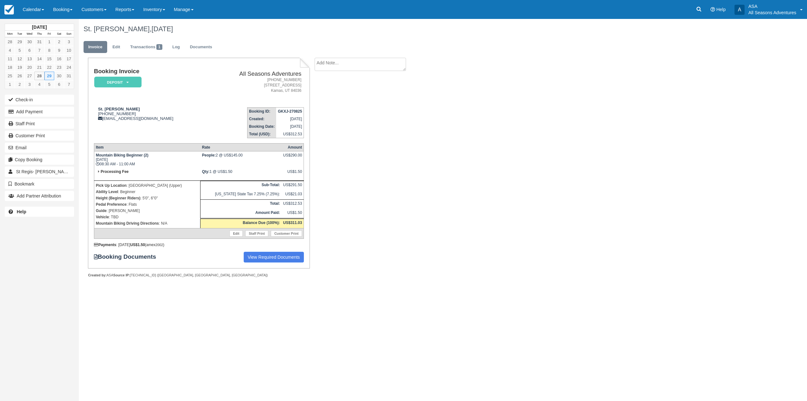
click at [114, 56] on ul "Invoice Edit Transactions 1 Log Documents" at bounding box center [382, 48] width 596 height 19
click at [112, 51] on link "Edit" at bounding box center [116, 47] width 17 height 12
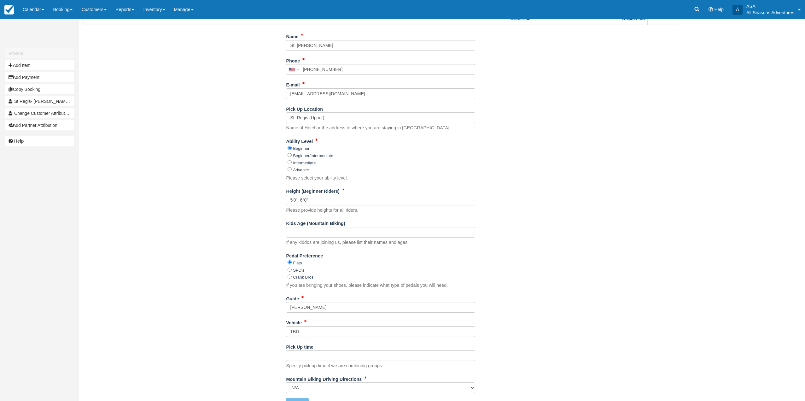
scroll to position [129, 0]
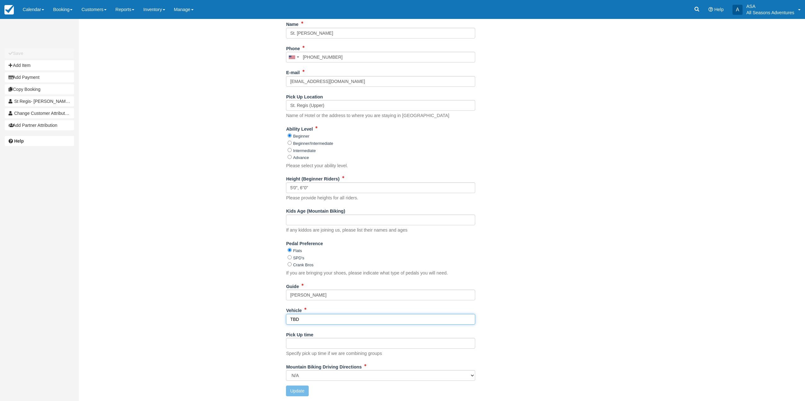
drag, startPoint x: 314, startPoint y: 317, endPoint x: 263, endPoint y: 312, distance: 51.6
click at [263, 313] on div "Name St. Regis - Richard Gorsky Phone United States +1 Canada +1 United Kingdom…" at bounding box center [381, 210] width 604 height 382
type input "Lincoln"
click at [299, 391] on button "Update" at bounding box center [297, 390] width 22 height 11
type input "+19179525660"
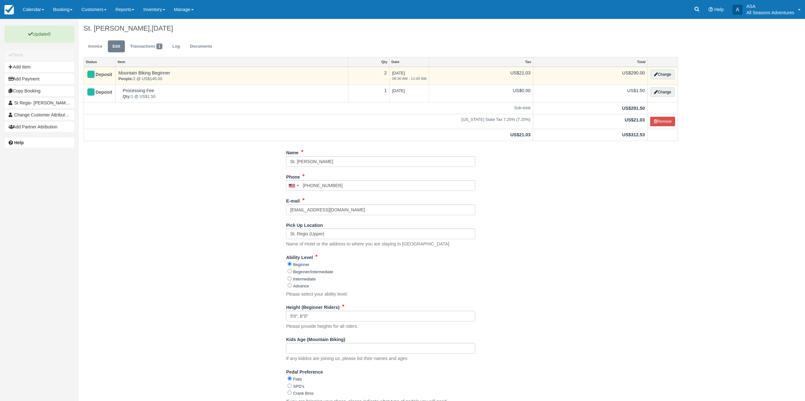
scroll to position [0, 0]
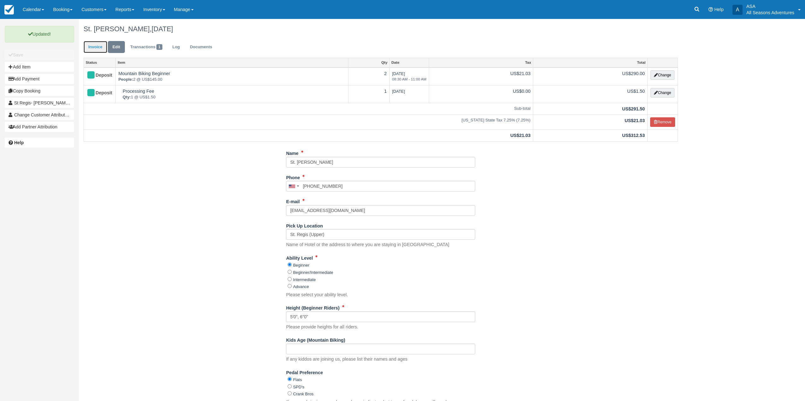
click at [99, 46] on link "Invoice" at bounding box center [96, 47] width 24 height 12
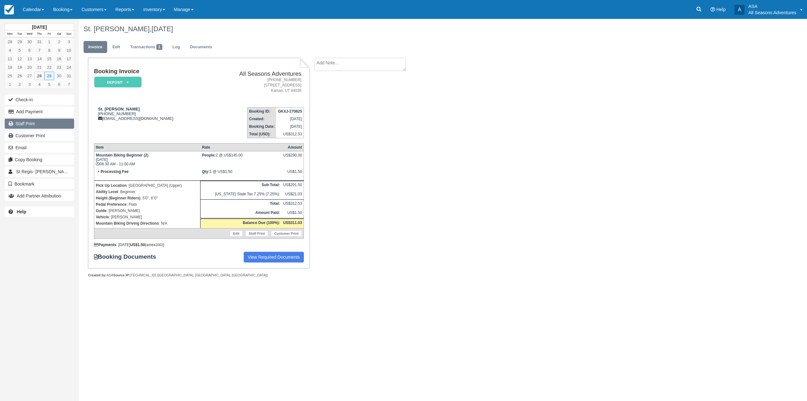
click at [57, 120] on link "Staff Print" at bounding box center [39, 124] width 69 height 10
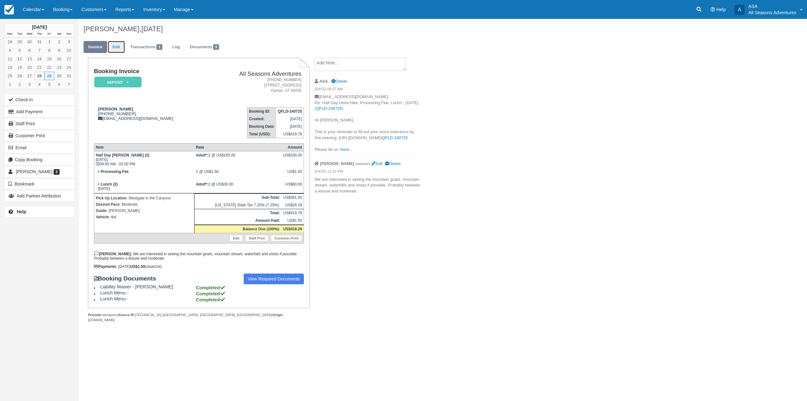
click at [114, 51] on link "Edit" at bounding box center [116, 47] width 17 height 12
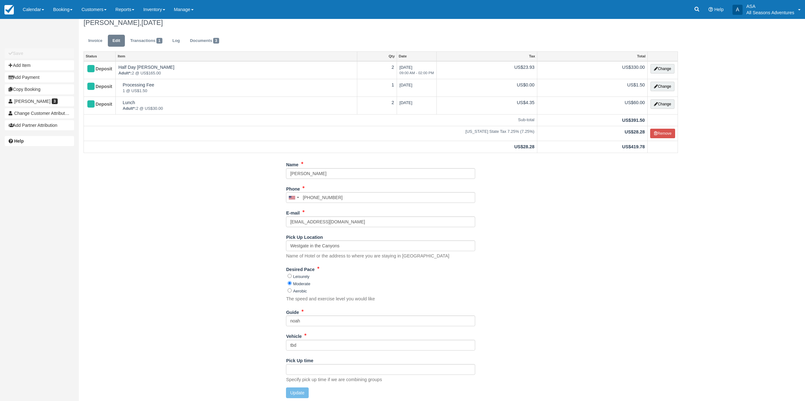
scroll to position [8, 0]
drag, startPoint x: 362, startPoint y: 361, endPoint x: 290, endPoint y: 366, distance: 71.7
click at [290, 366] on div "Pick Up time Specify pick up time if we are combining groups" at bounding box center [380, 366] width 189 height 27
drag, startPoint x: 305, startPoint y: 347, endPoint x: 257, endPoint y: 340, distance: 48.7
click at [257, 340] on div "Name [PERSON_NAME] Phone [GEOGRAPHIC_DATA] +1 [GEOGRAPHIC_DATA] +1 [GEOGRAPHIC_…" at bounding box center [381, 278] width 604 height 243
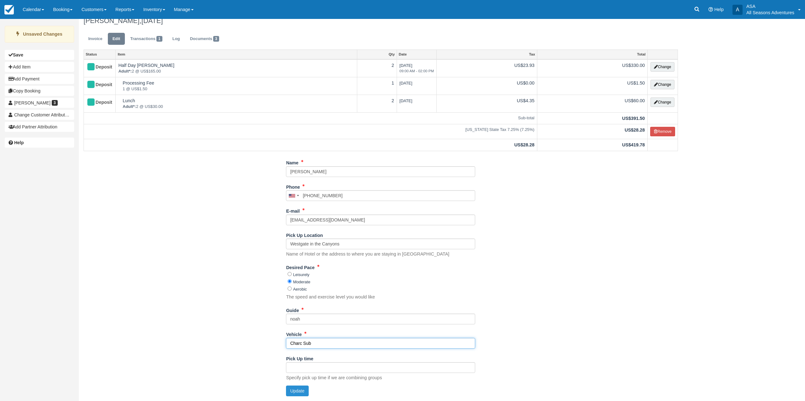
type input "Charc Sub"
click at [302, 391] on button "Update" at bounding box center [297, 390] width 22 height 11
type input "[PHONE_NUMBER]"
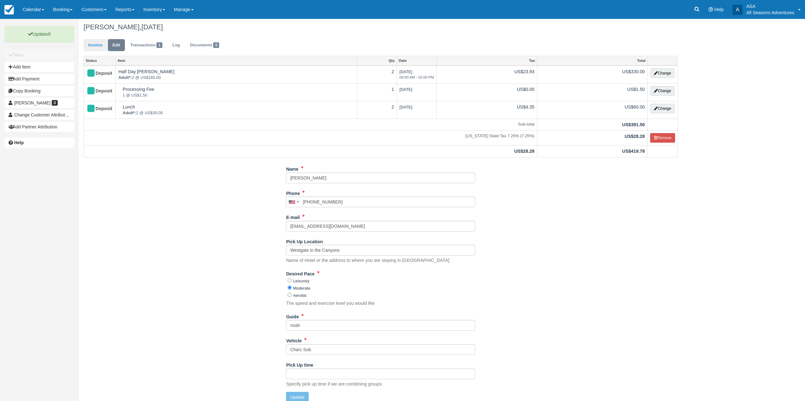
scroll to position [0, 0]
click at [93, 45] on link "Invoice" at bounding box center [96, 47] width 24 height 12
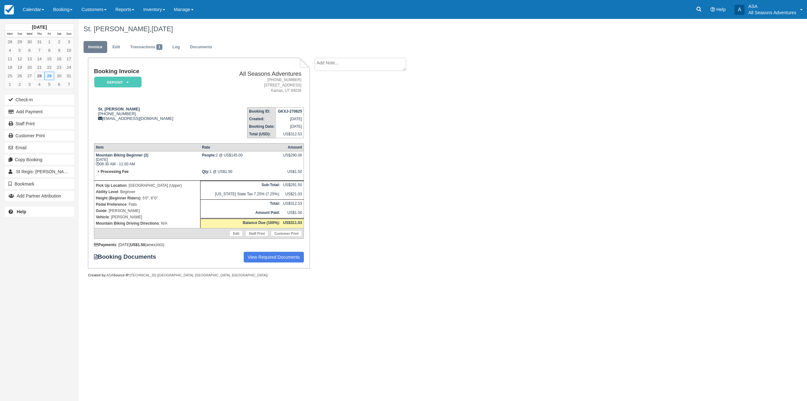
click at [24, 118] on div "Staff Print" at bounding box center [39, 124] width 79 height 12
click at [25, 125] on link "Staff Print" at bounding box center [39, 124] width 69 height 10
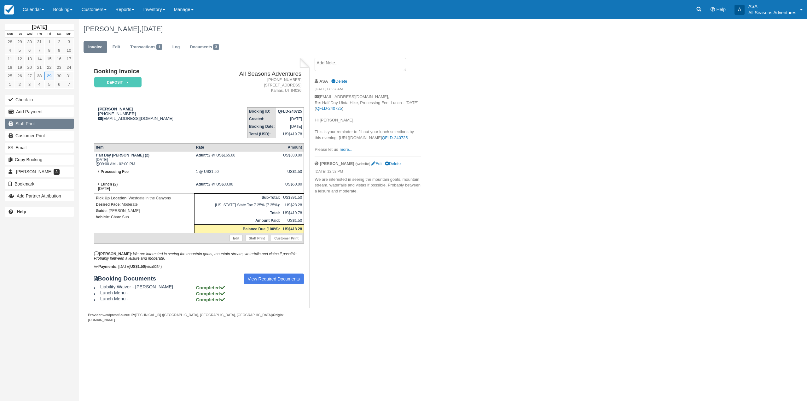
click at [31, 126] on link "Staff Print" at bounding box center [39, 124] width 69 height 10
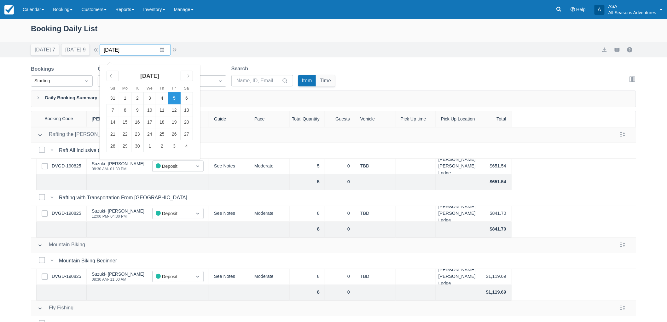
click at [139, 53] on input "[DATE]" at bounding box center [135, 49] width 71 height 11
click at [113, 77] on div "Move backward to switch to the previous month." at bounding box center [113, 76] width 12 height 10
click at [163, 146] on td "28" at bounding box center [162, 146] width 12 height 12
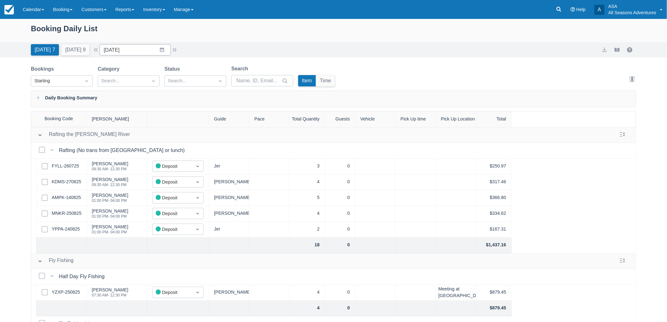
click at [119, 56] on div "Today 7 Tomorrow 9 Date 08/28/25 Navigate forward to interact with the calendar…" at bounding box center [333, 49] width 667 height 15
click at [124, 54] on input "08/28/25" at bounding box center [135, 49] width 71 height 11
click at [188, 74] on icon "Move forward to switch to the next month." at bounding box center [187, 76] width 6 height 6
click at [179, 99] on td "5" at bounding box center [174, 98] width 12 height 12
type input "09/05/25"
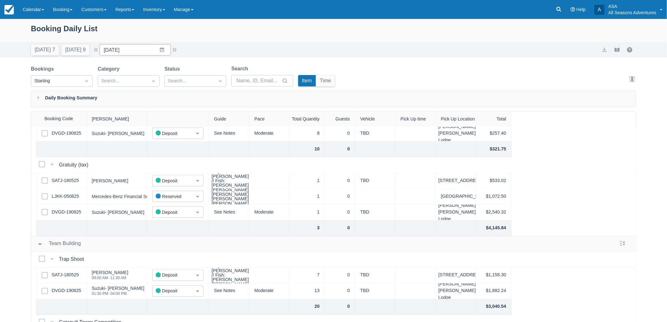
scroll to position [409, 0]
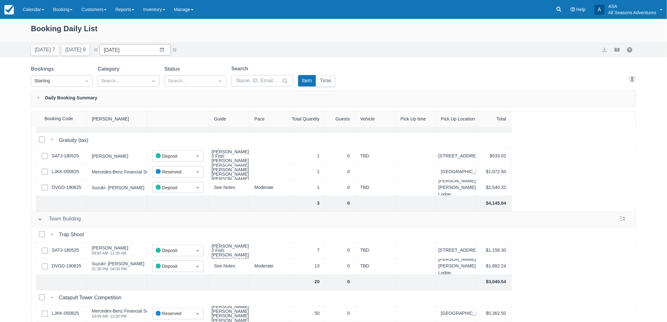
click at [66, 306] on div "Select Row LJKK-050825" at bounding box center [61, 314] width 50 height 16
click at [66, 310] on link "LJKK-050825" at bounding box center [65, 313] width 27 height 7
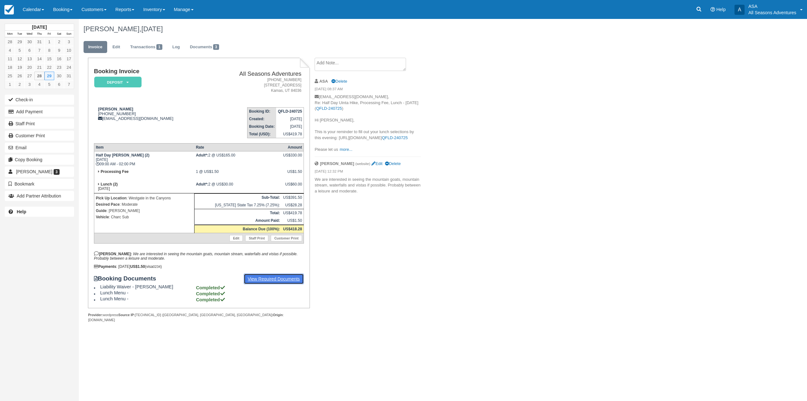
click at [268, 276] on link "View Required Documents" at bounding box center [274, 278] width 61 height 11
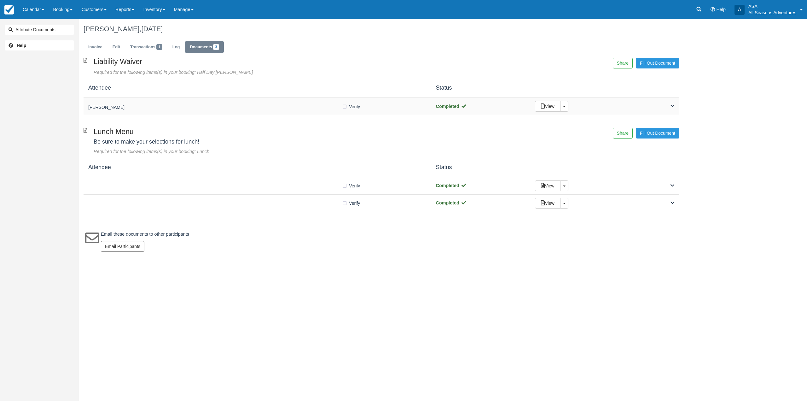
click at [228, 106] on h5 "[PERSON_NAME]" at bounding box center [215, 107] width 254 height 5
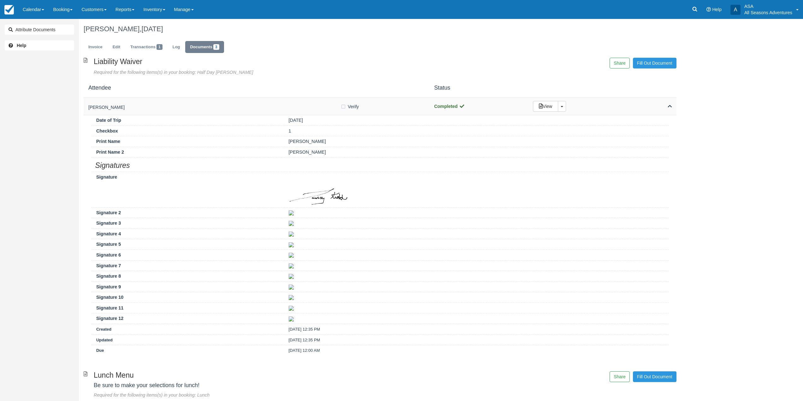
click at [228, 106] on h5 "[PERSON_NAME]" at bounding box center [214, 107] width 252 height 5
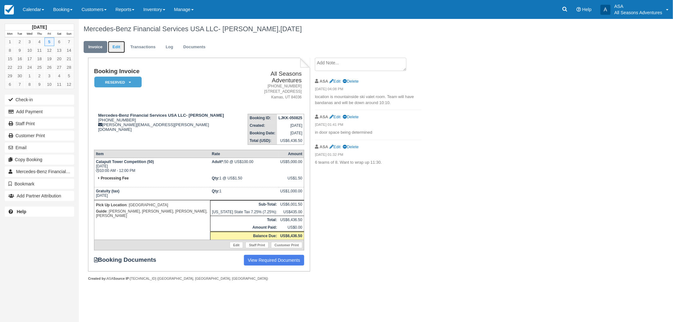
click at [118, 43] on link "Edit" at bounding box center [116, 47] width 17 height 12
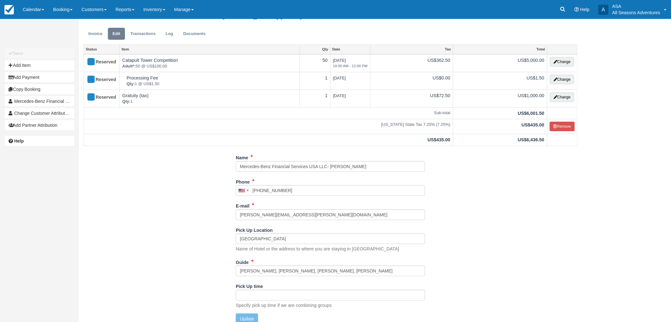
scroll to position [20, 0]
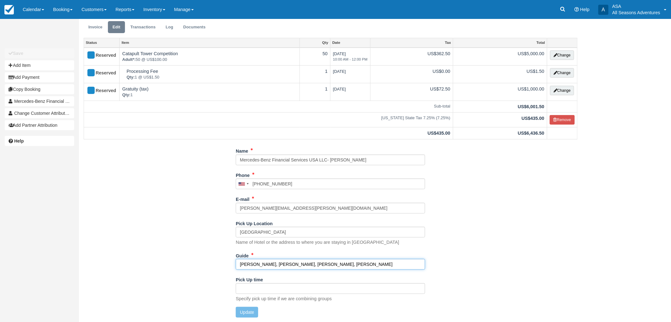
click at [284, 263] on input "[PERSON_NAME], [PERSON_NAME], [PERSON_NAME], [PERSON_NAME]" at bounding box center [330, 264] width 189 height 11
type input "[PERSON_NAME], [PERSON_NAME], [PERSON_NAME], [PERSON_NAME]"
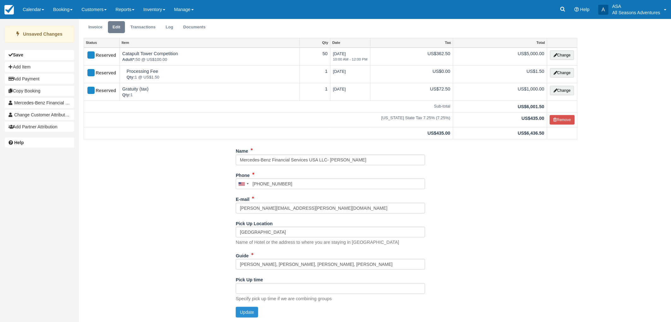
click at [250, 309] on button "Update" at bounding box center [247, 312] width 22 height 11
type input "[PHONE_NUMBER]"
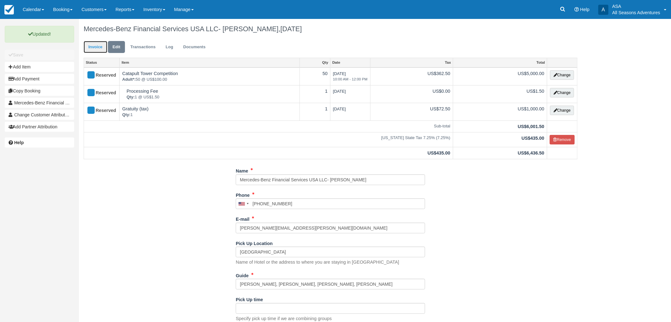
click at [102, 41] on link "Invoice" at bounding box center [96, 47] width 24 height 12
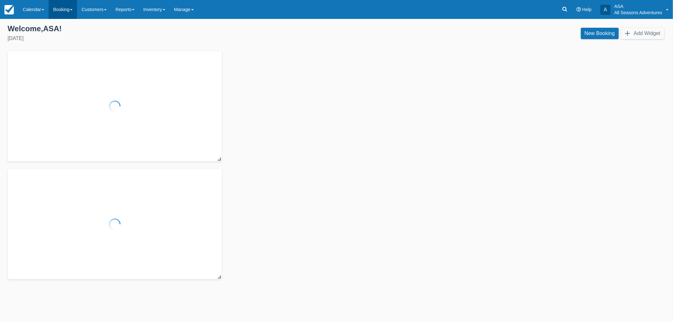
click at [73, 4] on link "Booking" at bounding box center [63, 9] width 28 height 19
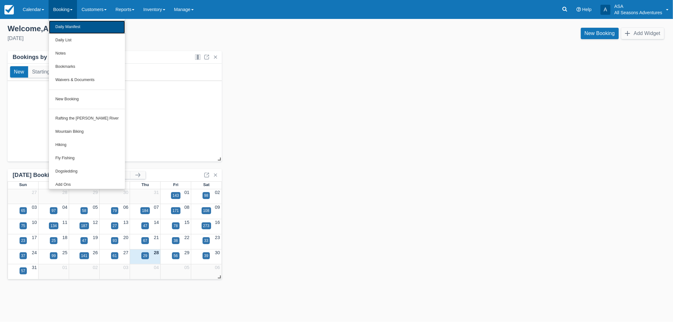
click at [69, 32] on link "Daily Manifest" at bounding box center [87, 27] width 76 height 13
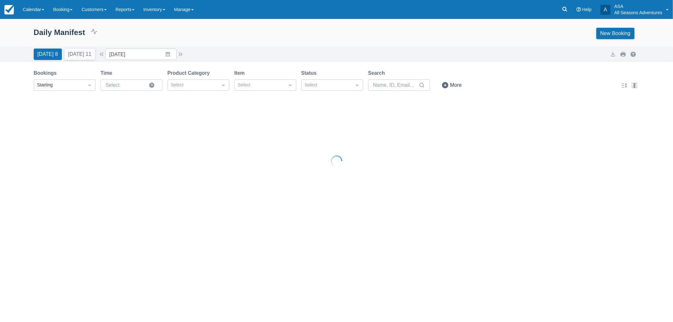
click at [70, 13] on div at bounding box center [336, 161] width 673 height 322
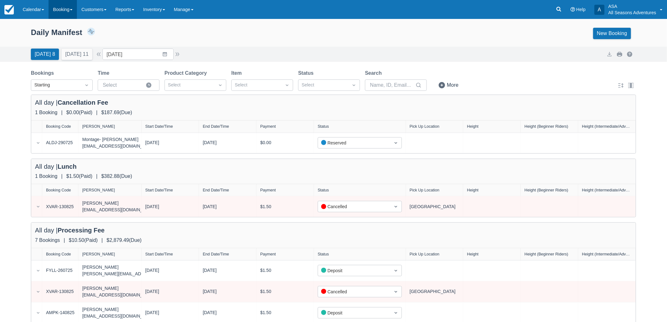
click at [72, 4] on link "Booking" at bounding box center [63, 9] width 28 height 19
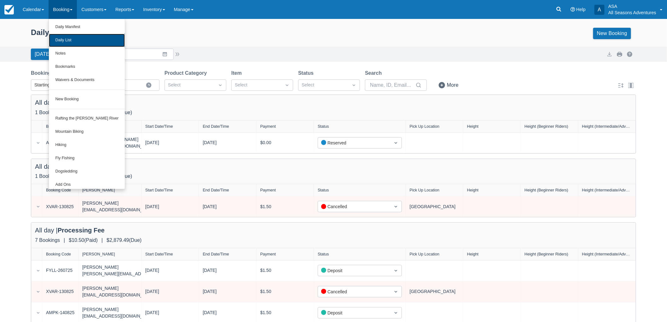
click at [72, 42] on link "Daily List" at bounding box center [87, 40] width 76 height 13
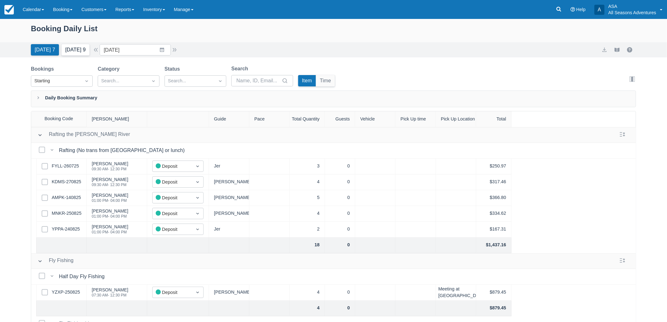
click at [75, 54] on button "Tomorrow 9" at bounding box center [76, 49] width 28 height 11
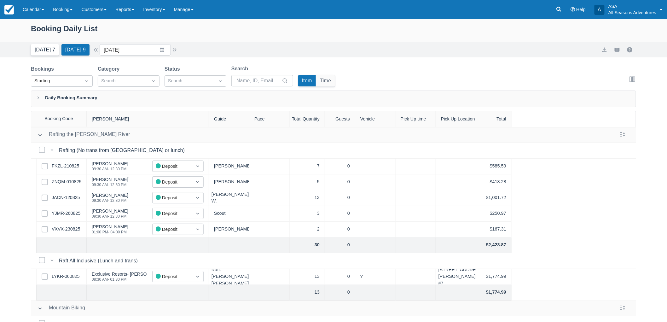
click at [36, 50] on button "Today 7" at bounding box center [45, 49] width 28 height 11
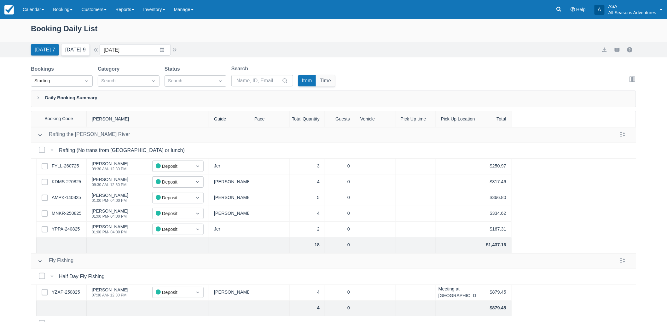
click at [78, 51] on button "[DATE] 9" at bounding box center [76, 49] width 28 height 11
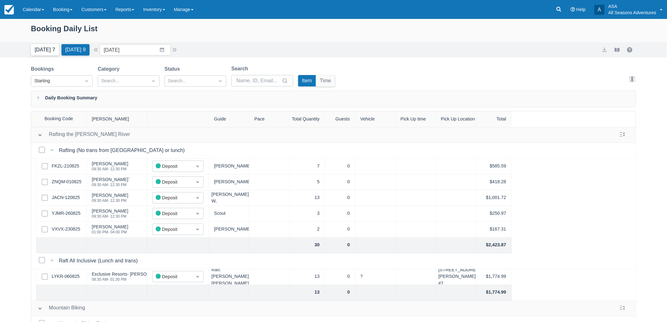
click at [42, 51] on button "[DATE] 7" at bounding box center [45, 49] width 28 height 11
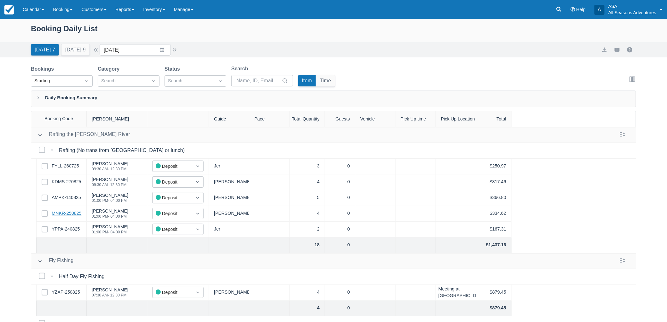
click at [71, 213] on link "MNKR-250825" at bounding box center [67, 213] width 30 height 7
click at [128, 51] on input "[DATE]" at bounding box center [135, 49] width 71 height 11
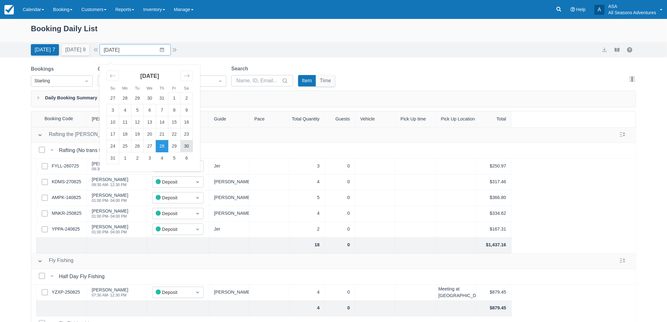
click at [189, 144] on td "30" at bounding box center [187, 146] width 12 height 12
type input "08/30/25"
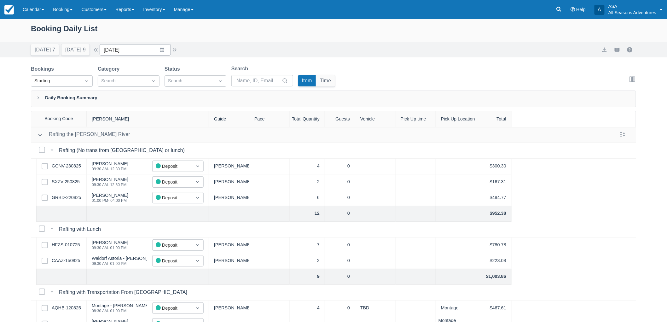
click at [74, 160] on div "Select Row GCNV-230825" at bounding box center [61, 167] width 50 height 16
click at [78, 165] on link "GCNV-230825" at bounding box center [66, 166] width 29 height 7
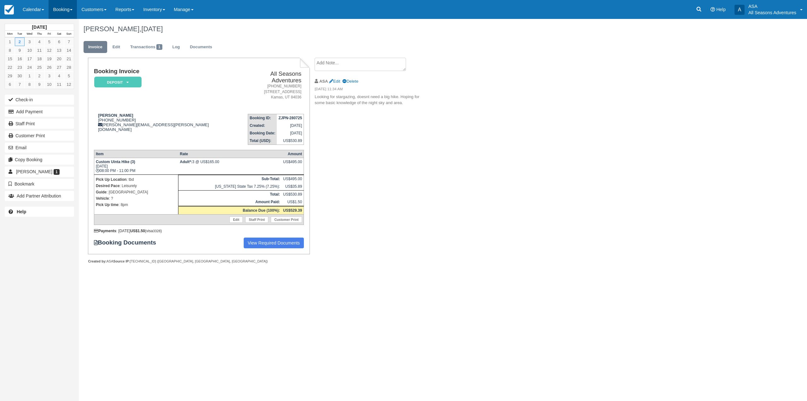
click at [62, 11] on link "Booking" at bounding box center [63, 9] width 28 height 19
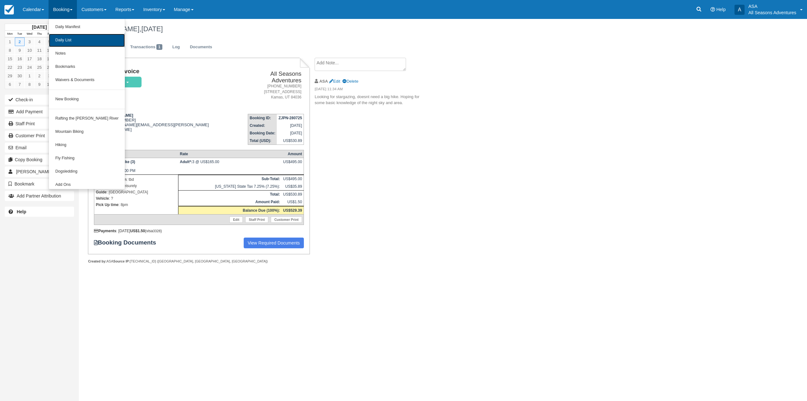
click at [68, 40] on link "Daily List" at bounding box center [87, 40] width 76 height 13
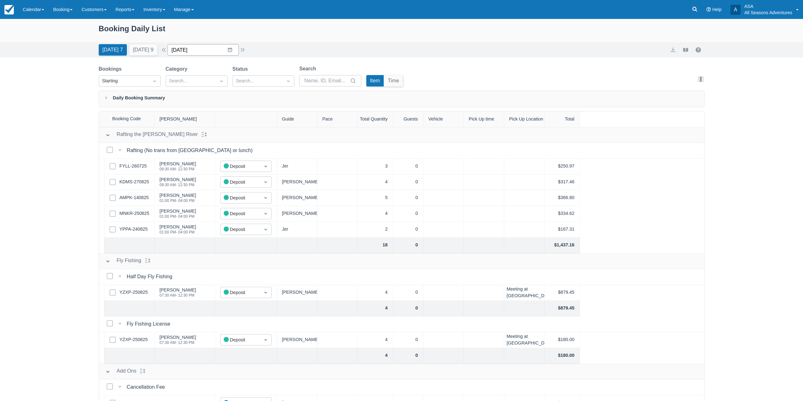
click at [230, 48] on input "[DATE]" at bounding box center [202, 49] width 71 height 11
click at [250, 74] on div "[DATE]" at bounding box center [217, 78] width 86 height 27
click at [257, 73] on div "Move forward to switch to the next month." at bounding box center [255, 76] width 12 height 10
click at [211, 98] on td "2" at bounding box center [205, 98] width 12 height 12
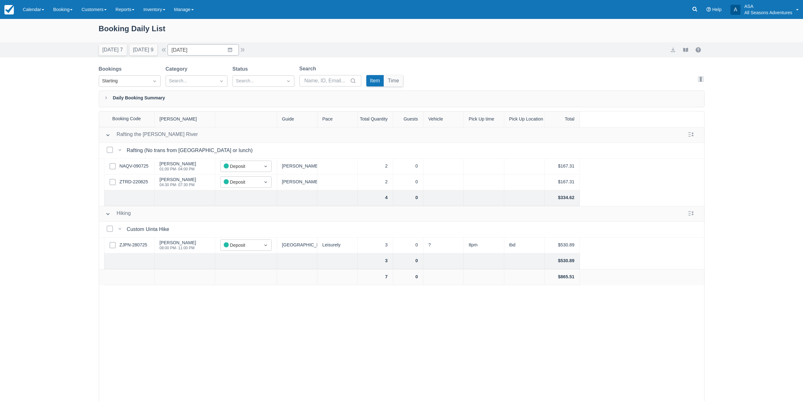
click at [240, 40] on div "Booking Daily List" at bounding box center [402, 32] width 606 height 18
click at [231, 59] on div "Booking Daily List [DATE] 7 [DATE] 9 Date [DATE] Navigate forward to interact w…" at bounding box center [401, 226] width 803 height 414
click at [238, 41] on div "Booking Daily List" at bounding box center [402, 33] width 606 height 20
click at [234, 46] on input "09/02/25" at bounding box center [202, 49] width 71 height 11
click at [186, 108] on td "7" at bounding box center [180, 110] width 12 height 12
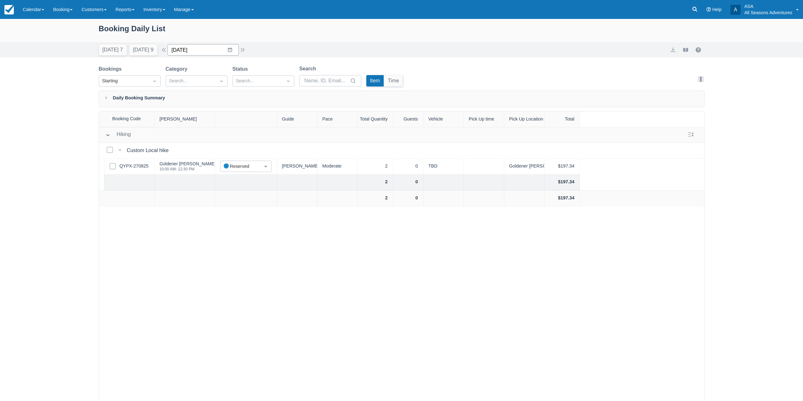
click at [228, 50] on input "09/07/25" at bounding box center [202, 49] width 71 height 11
click at [209, 100] on td "2" at bounding box center [205, 98] width 12 height 12
type input "09/02/25"
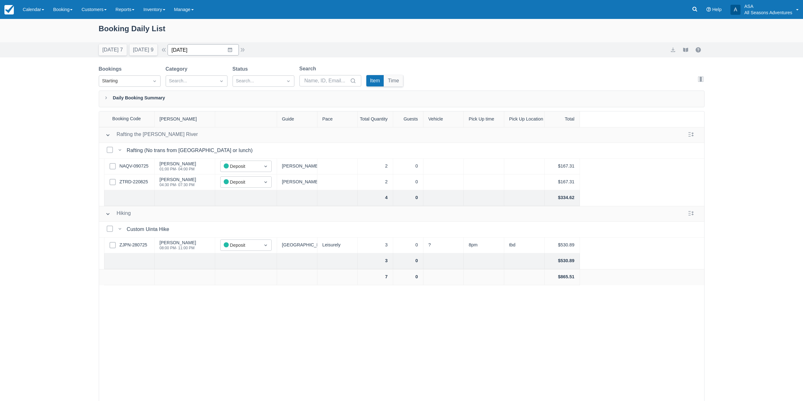
click at [233, 50] on input "09/02/25" at bounding box center [202, 49] width 71 height 11
click at [359, 53] on div "Today 7 Tomorrow 9 Date 09/02/25 Navigate forward to interact with the calendar…" at bounding box center [402, 49] width 606 height 11
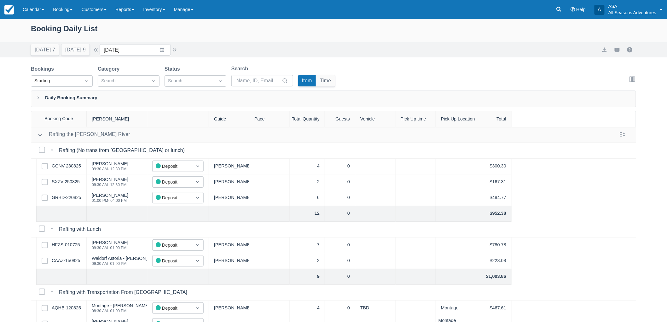
click at [75, 51] on button "[DATE] 9" at bounding box center [76, 49] width 28 height 11
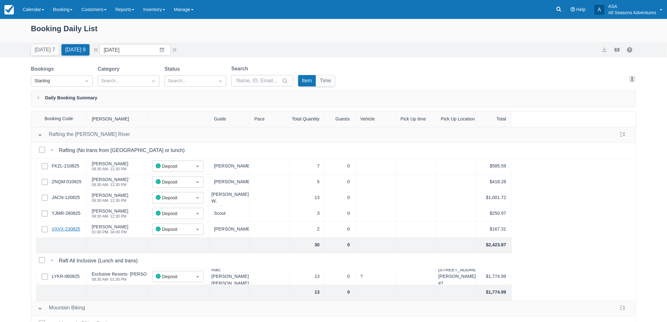
click at [70, 230] on link "VXVX-230825" at bounding box center [66, 229] width 28 height 7
click at [53, 48] on button "Today 7" at bounding box center [45, 49] width 28 height 11
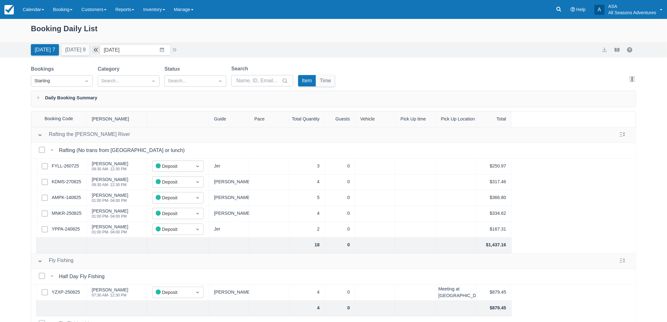
click at [100, 48] on button "button" at bounding box center [96, 50] width 8 height 8
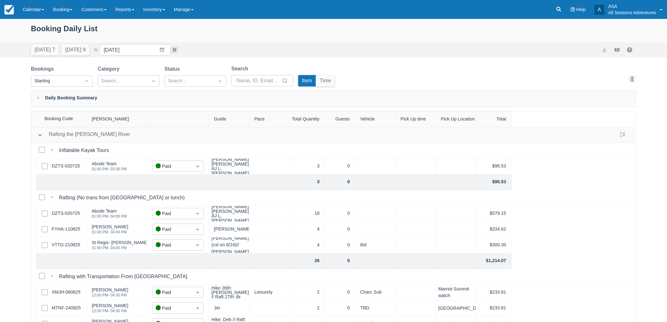
click at [175, 50] on button "button" at bounding box center [175, 50] width 8 height 8
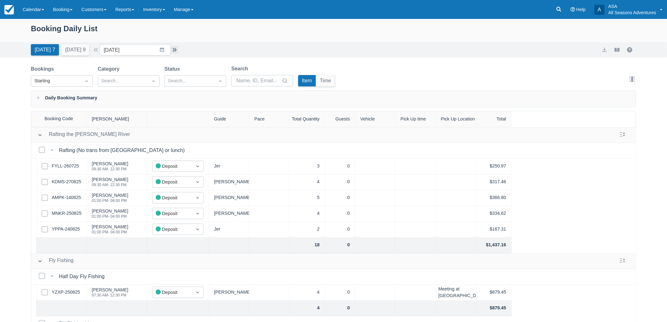
click at [179, 48] on button "button" at bounding box center [175, 50] width 8 height 8
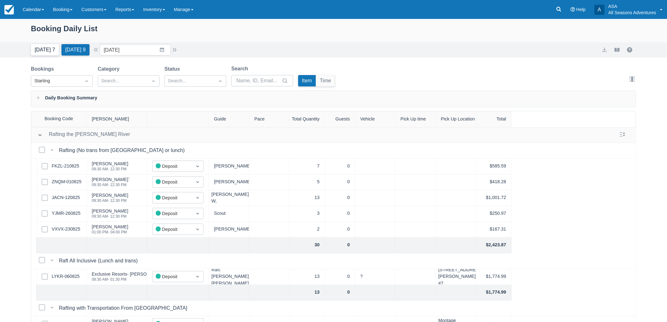
click at [56, 53] on button "[DATE] 7" at bounding box center [45, 49] width 28 height 11
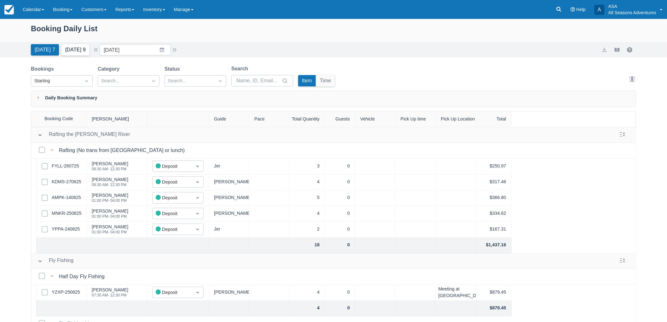
click at [89, 52] on button "Tomorrow 9" at bounding box center [76, 49] width 28 height 11
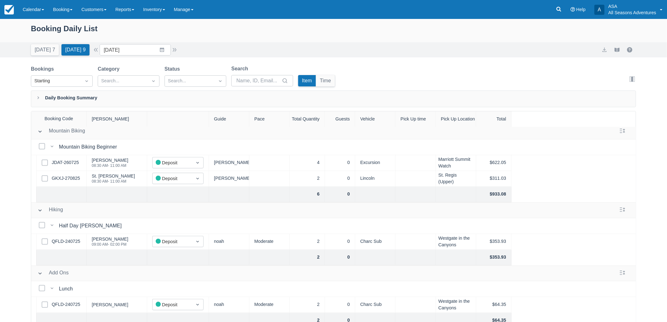
scroll to position [267, 0]
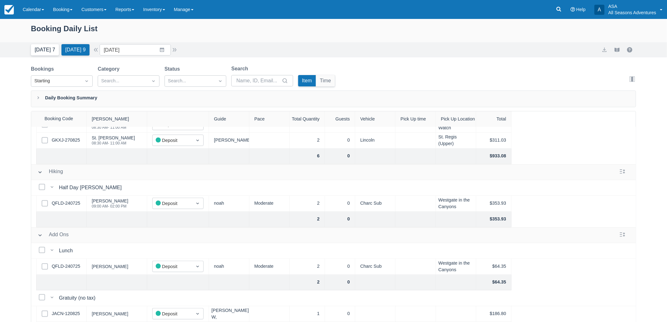
click at [39, 45] on button "Today 7" at bounding box center [45, 49] width 28 height 11
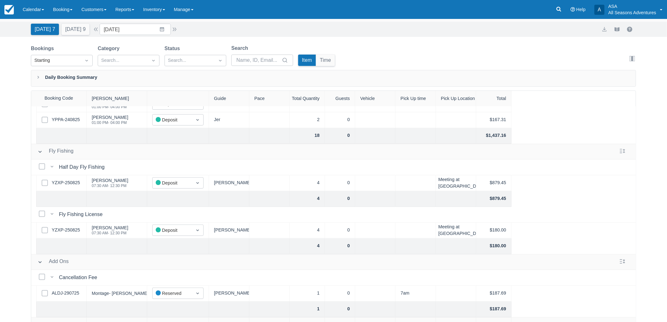
scroll to position [32, 0]
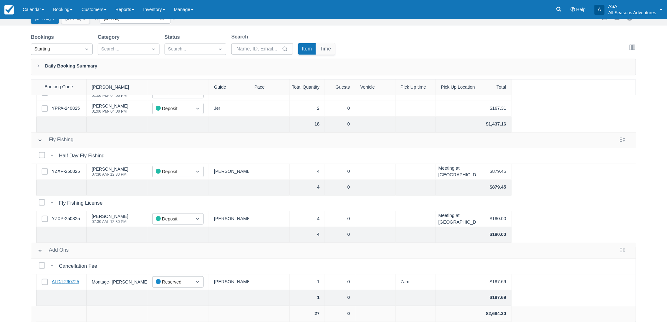
click at [74, 278] on link "ALDJ-290725" at bounding box center [65, 281] width 27 height 7
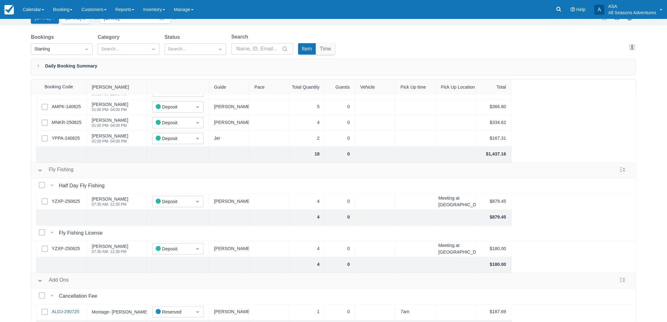
scroll to position [0, 0]
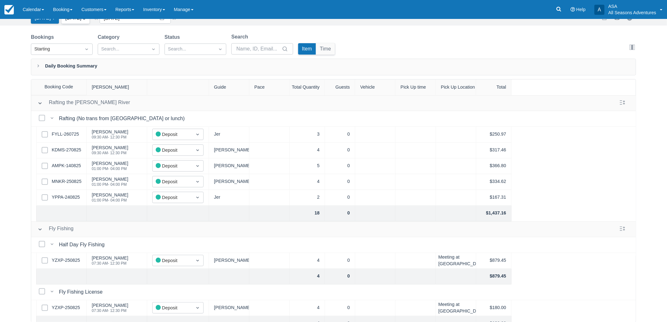
click at [67, 21] on button "Tomorrow 9" at bounding box center [76, 17] width 28 height 11
type input "08/29/25"
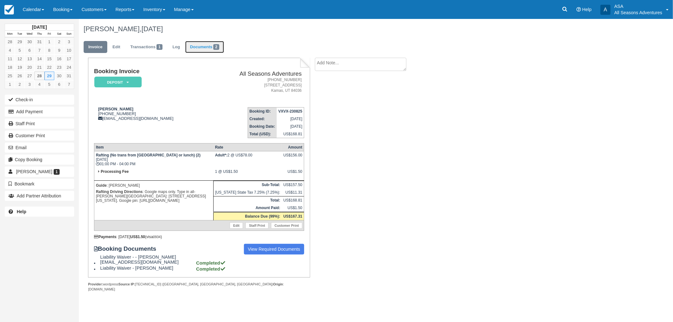
click at [192, 43] on link "Documents 2" at bounding box center [204, 47] width 38 height 12
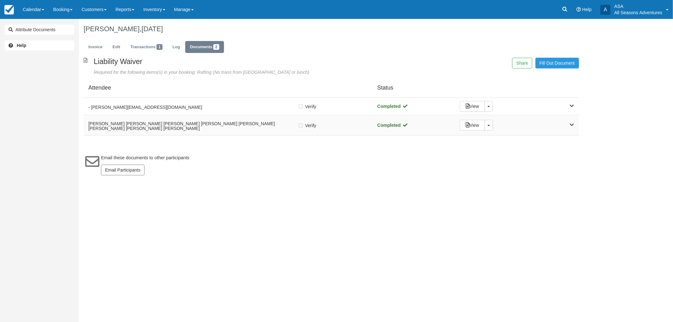
click at [195, 120] on div "[PERSON_NAME] [PERSON_NAME] [PERSON_NAME] [PERSON_NAME] [PERSON_NAME] [PERSON_N…" at bounding box center [192, 125] width 209 height 14
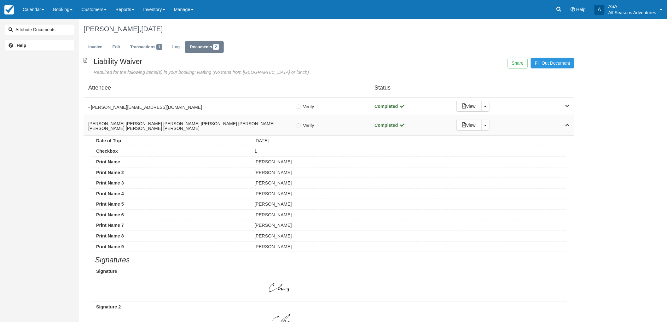
click at [195, 120] on div "[PERSON_NAME] [PERSON_NAME] [PERSON_NAME] [PERSON_NAME] [PERSON_NAME] [PERSON_N…" at bounding box center [192, 125] width 208 height 14
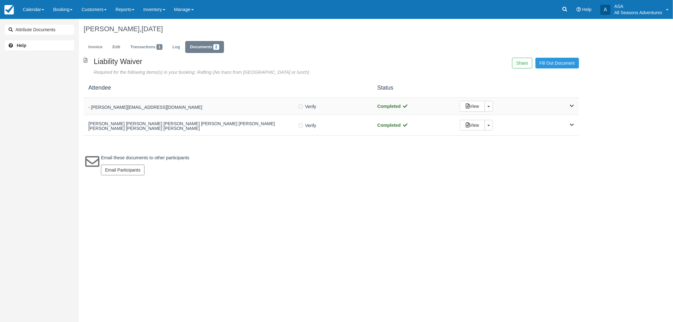
click at [185, 104] on div "- [PERSON_NAME][EMAIL_ADDRESS][DOMAIN_NAME]" at bounding box center [192, 106] width 209 height 9
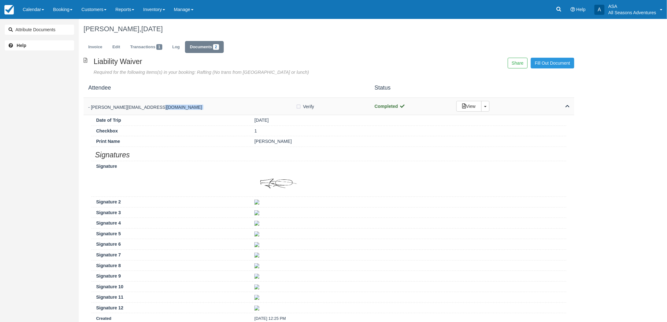
click at [185, 104] on div "- [PERSON_NAME][EMAIL_ADDRESS][DOMAIN_NAME]" at bounding box center [192, 106] width 208 height 9
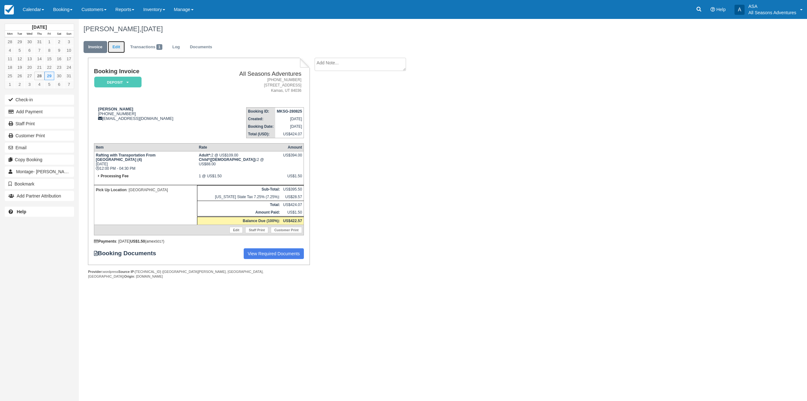
click at [121, 44] on link "Edit" at bounding box center [116, 47] width 17 height 12
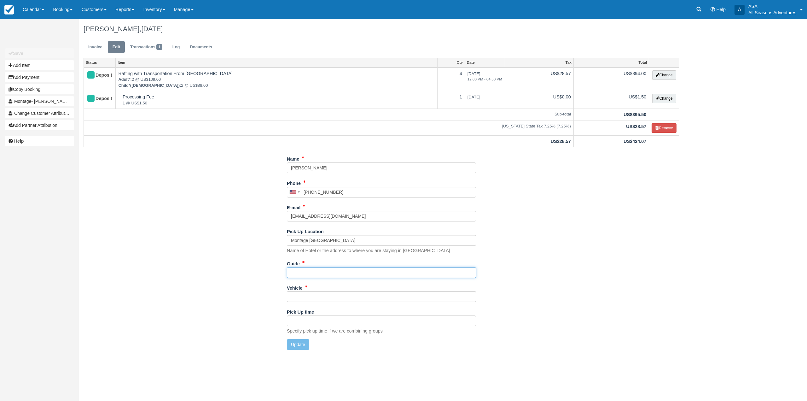
click at [324, 273] on input "Guide" at bounding box center [381, 272] width 189 height 11
type input "Jer"
click at [302, 299] on input "Vehicle" at bounding box center [381, 296] width 189 height 11
type input "White Sub"
click at [300, 346] on button "Update" at bounding box center [298, 344] width 22 height 11
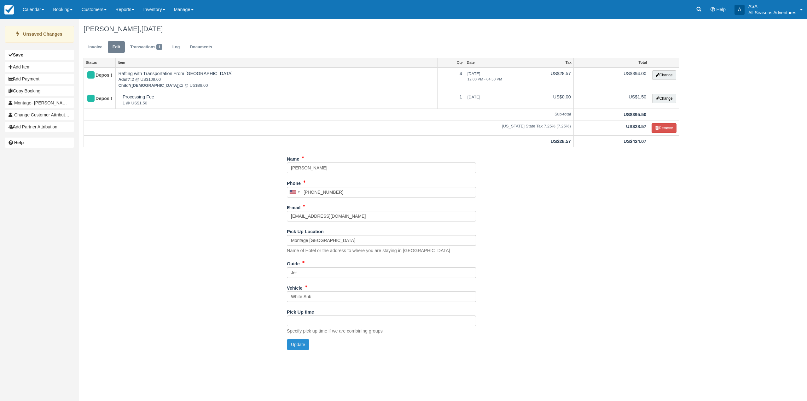
type input "+17144658776"
click at [93, 43] on link "Invoice" at bounding box center [96, 47] width 24 height 12
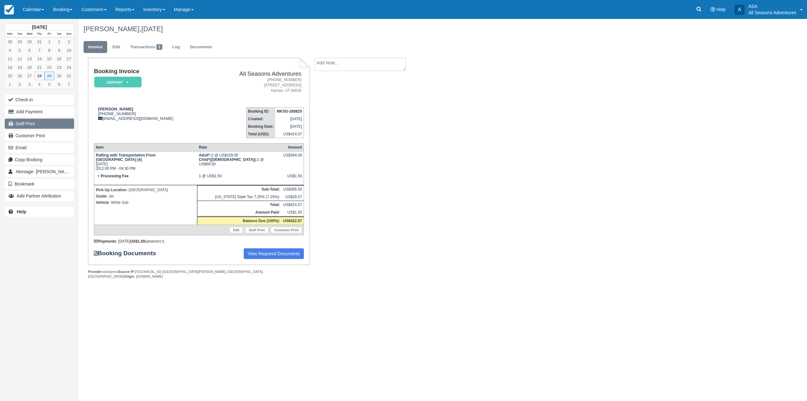
click at [45, 127] on link "Staff Print" at bounding box center [39, 124] width 69 height 10
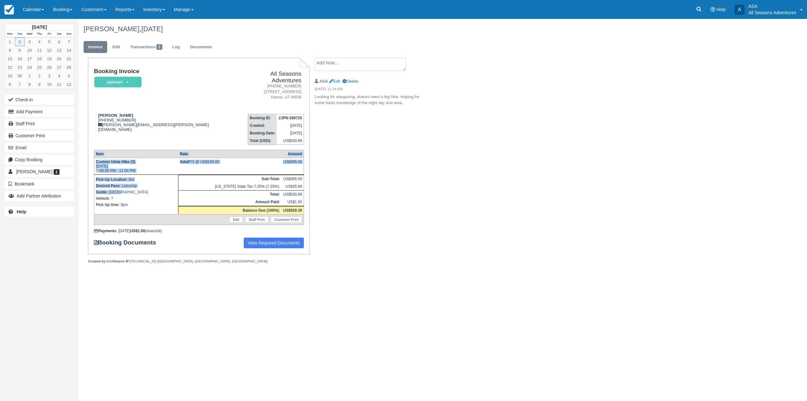
drag, startPoint x: 122, startPoint y: 184, endPoint x: 93, endPoint y: 190, distance: 29.9
click at [93, 190] on div "Booking Invoice Deposit   Pending Reserved Paid Waiting Cancelled All Seasons A…" at bounding box center [199, 156] width 222 height 196
click at [118, 337] on div "September 2025 Mon Tue Wed Thu Fri Sat Sun 1 2 3 4 5 6 7 8 9 10 11 12 13 14 15 …" at bounding box center [403, 210] width 807 height 382
drag, startPoint x: 137, startPoint y: 198, endPoint x: 94, endPoint y: 153, distance: 62.2
click at [94, 158] on tbody "Custom Uinta Hike (3) Tue Sept 2, 2025 08:00 PM - 11:00 PM Adult*: 3 @ US$165.0…" at bounding box center [199, 191] width 210 height 67
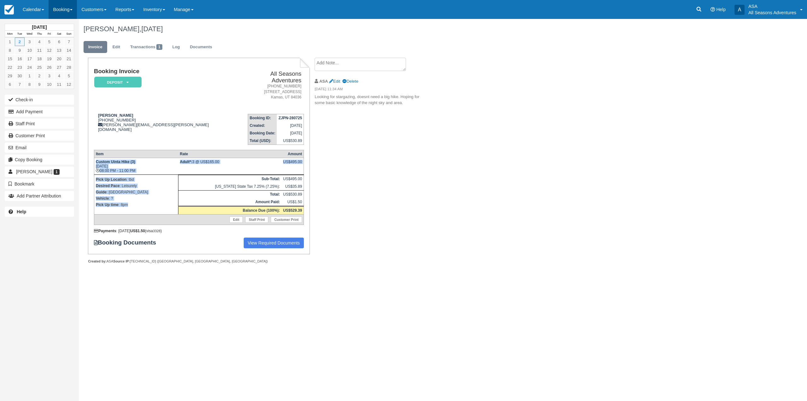
click at [75, 12] on link "Booking" at bounding box center [63, 9] width 28 height 19
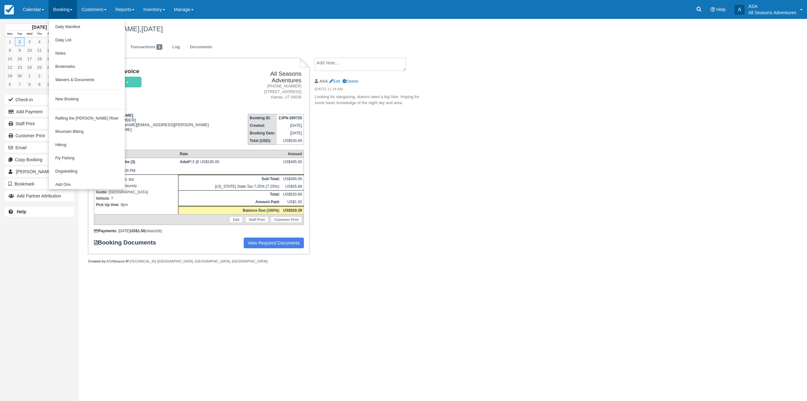
click at [184, 102] on td "Booking Invoice Deposit   Pending Reserved Paid Waiting Cancelled" at bounding box center [166, 88] width 144 height 40
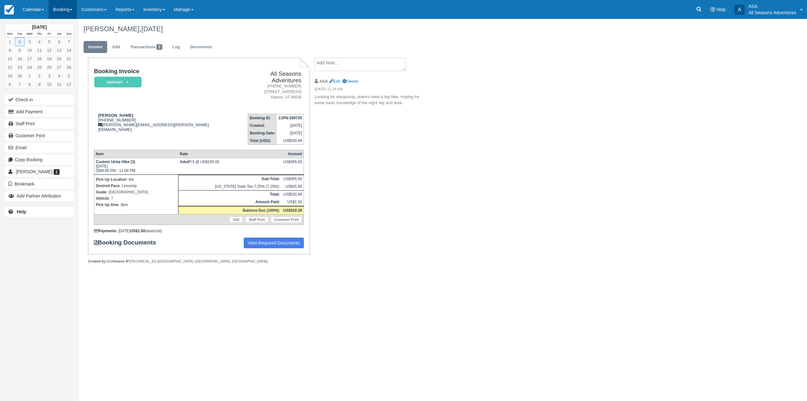
click at [52, 13] on link "Booking" at bounding box center [63, 9] width 28 height 19
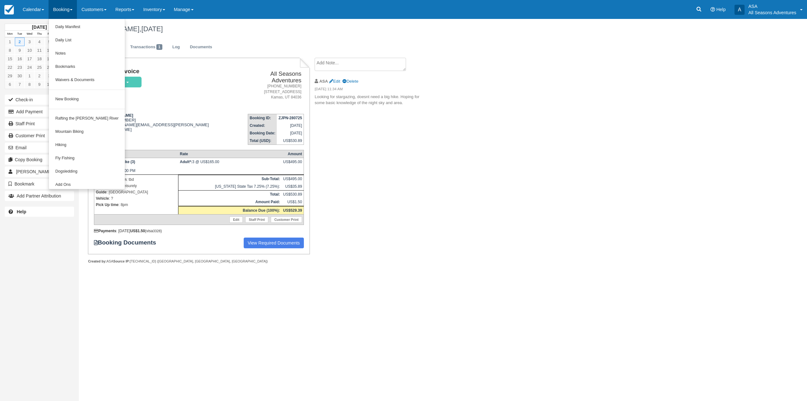
click at [170, 132] on td "Marissa Freedman 1 (617) 692-0021 marissa.freedman@gmail.com" at bounding box center [166, 127] width 144 height 36
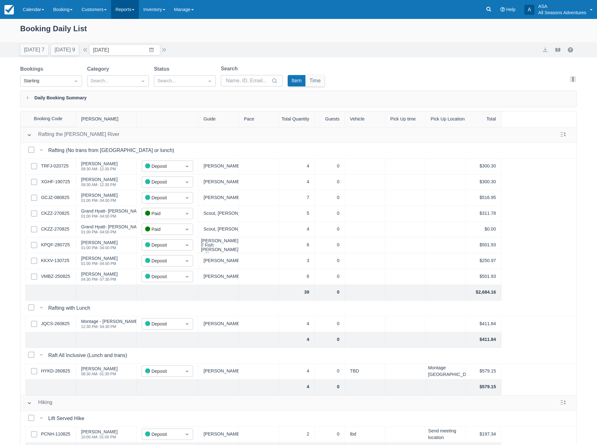
click at [129, 9] on link "Reports" at bounding box center [125, 9] width 28 height 19
click at [137, 53] on link "Transactions" at bounding box center [136, 53] width 50 height 13
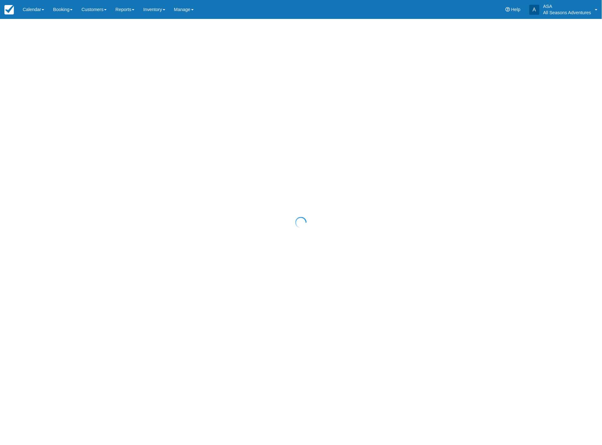
select select "10"
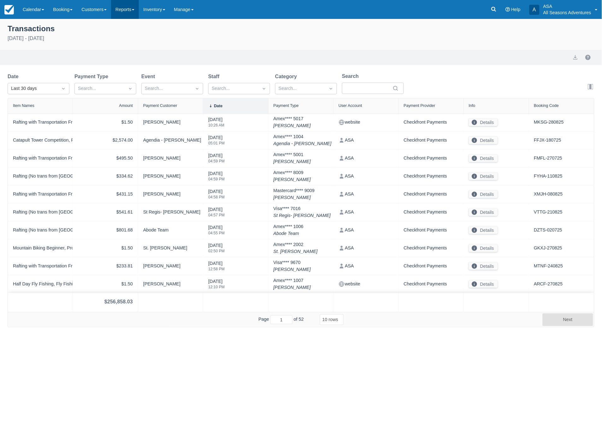
click at [131, 10] on link "Reports" at bounding box center [125, 9] width 28 height 19
click at [139, 39] on link "Booking Sales" at bounding box center [136, 40] width 50 height 13
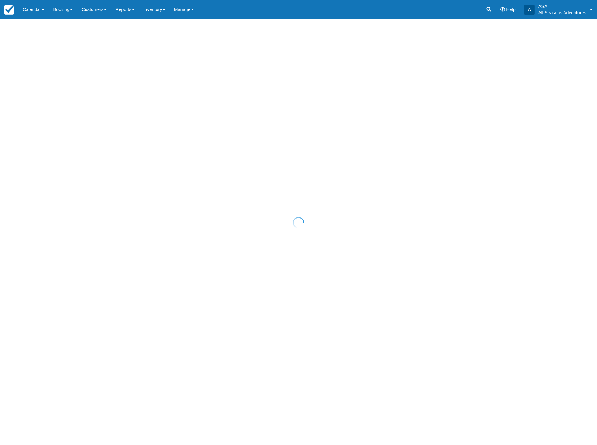
select select "20"
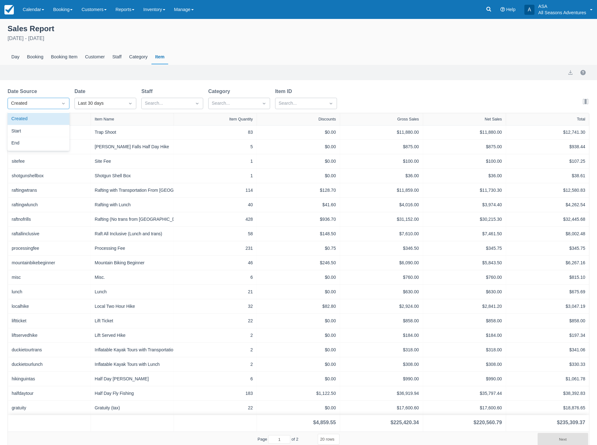
drag, startPoint x: 35, startPoint y: 108, endPoint x: 35, endPoint y: 103, distance: 4.7
click at [35, 107] on div "Created" at bounding box center [33, 103] width 50 height 10
click at [22, 132] on div "Start" at bounding box center [39, 131] width 62 height 12
select select "20"
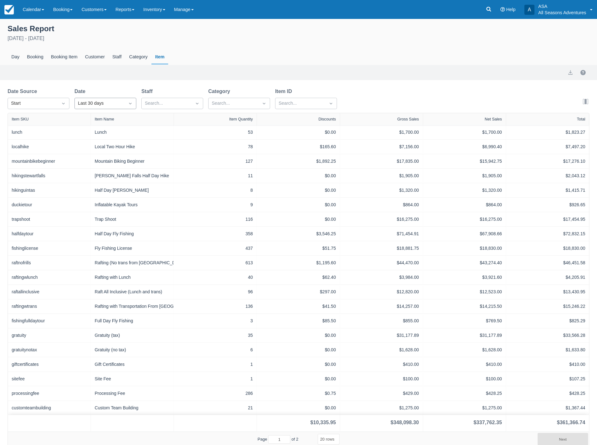
click at [107, 102] on div "Last 30 days" at bounding box center [100, 103] width 44 height 7
click at [102, 119] on div "Custom" at bounding box center [105, 119] width 62 height 12
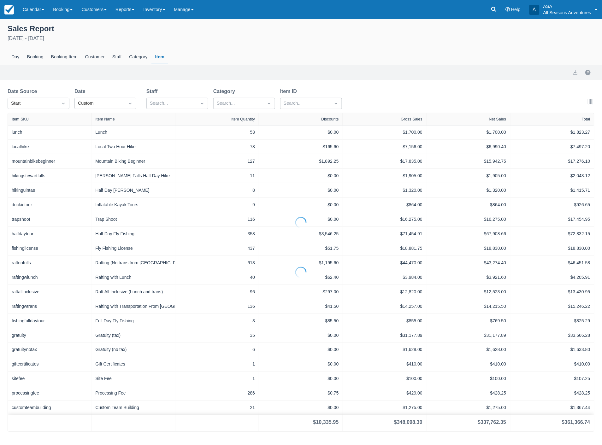
select select "20"
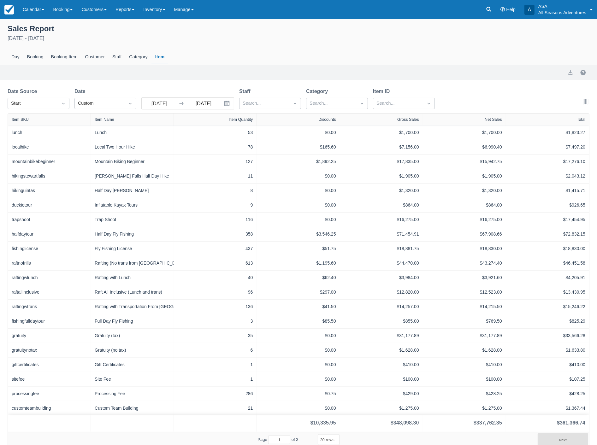
click at [188, 104] on input "08/28/25" at bounding box center [203, 103] width 35 height 11
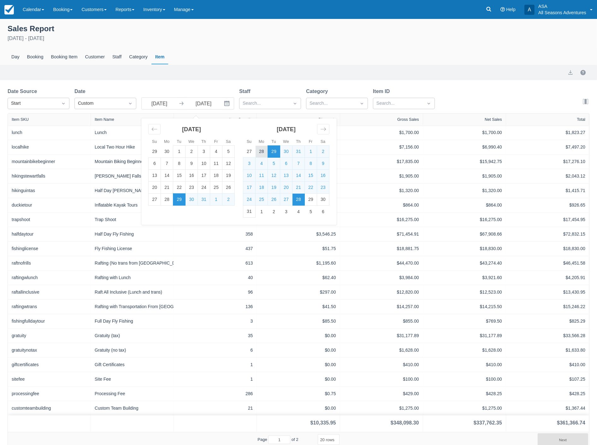
click at [260, 150] on td "28" at bounding box center [261, 152] width 12 height 12
type input "07/28/25"
select select "20"
click at [297, 150] on td "31" at bounding box center [298, 152] width 12 height 12
type input "07/31/25"
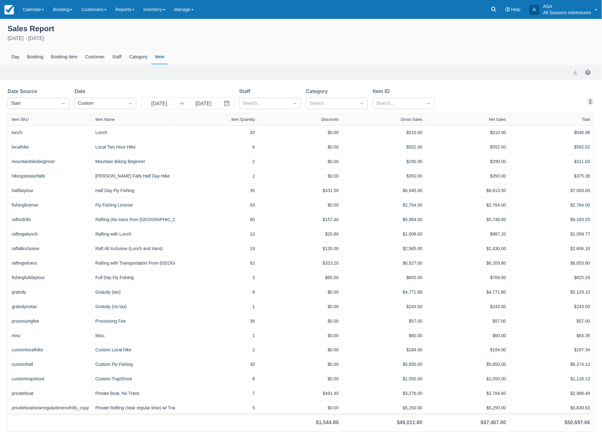
click at [182, 102] on icon at bounding box center [181, 103] width 6 height 6
click at [228, 106] on icon "Interact with the calendar and add the check-in date for your trip." at bounding box center [226, 103] width 5 height 5
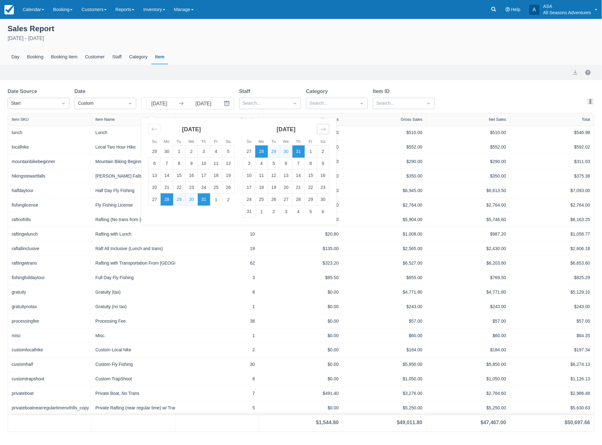
click at [324, 131] on icon "Move forward to switch to the next month." at bounding box center [322, 129] width 5 height 3
click at [151, 127] on div "Move backward to switch to the previous month." at bounding box center [154, 129] width 12 height 10
click at [215, 201] on td "1" at bounding box center [216, 200] width 12 height 12
type input "08/01/25"
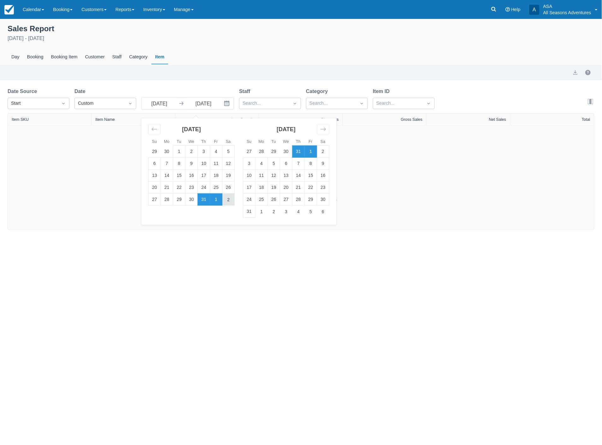
click at [230, 199] on td "2" at bounding box center [228, 200] width 12 height 12
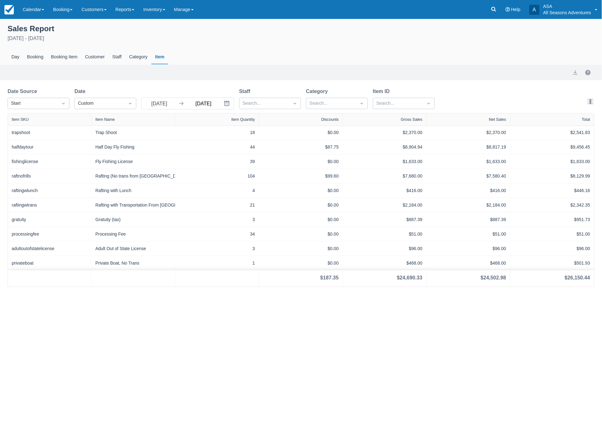
click at [200, 101] on input "08/02/25" at bounding box center [203, 103] width 35 height 11
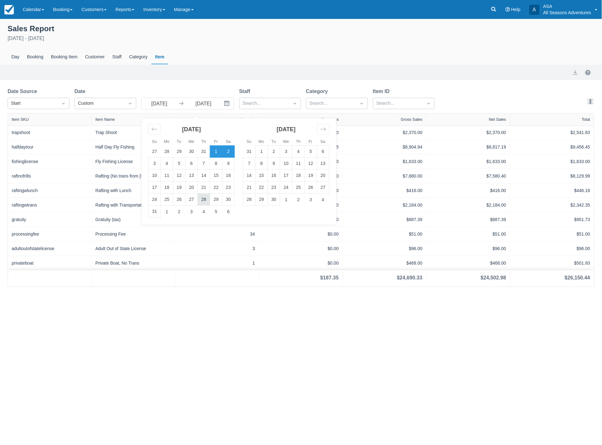
click at [204, 200] on td "28" at bounding box center [204, 200] width 12 height 12
type input "08/28/25"
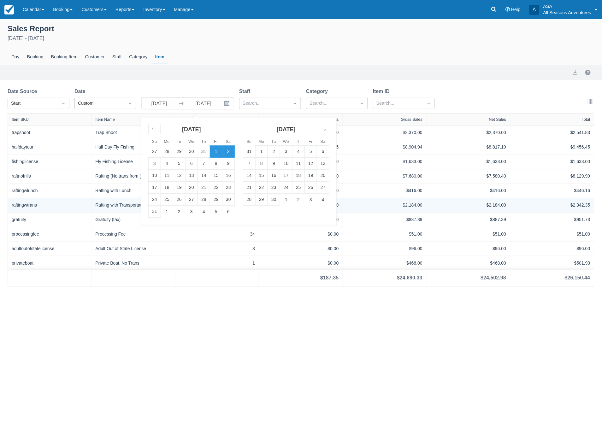
select select "20"
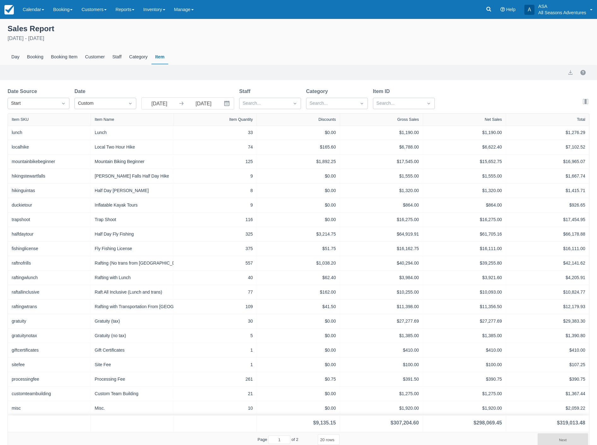
click at [225, 105] on icon "Interact with the calendar and add the check-in date for your trip." at bounding box center [227, 103] width 6 height 6
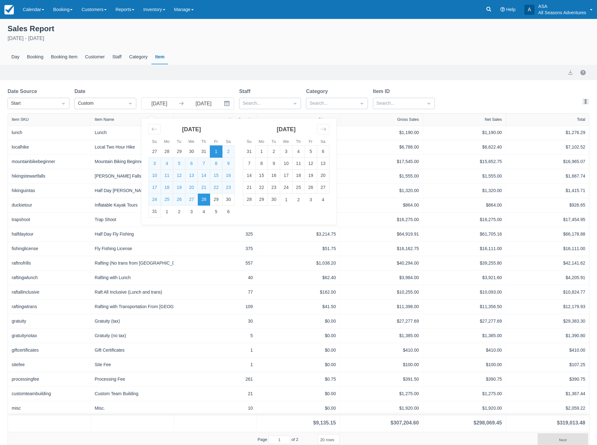
click at [202, 198] on td "28" at bounding box center [204, 200] width 12 height 12
type input "08/28/25"
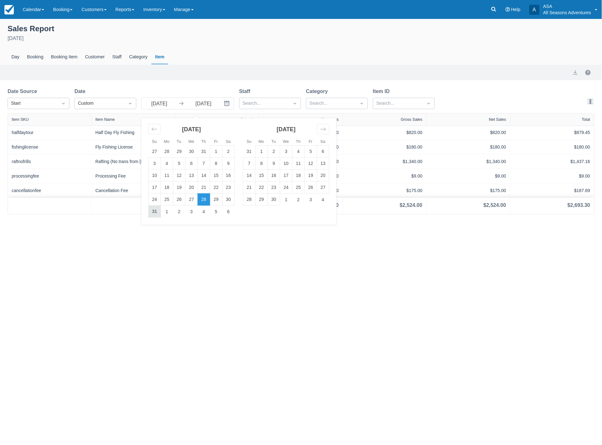
click at [156, 213] on td "31" at bounding box center [155, 212] width 12 height 12
type input "[DATE]"
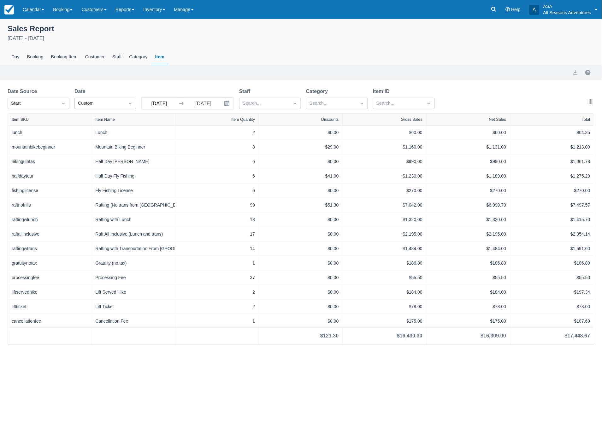
click at [172, 106] on input "08/28/25" at bounding box center [159, 103] width 35 height 11
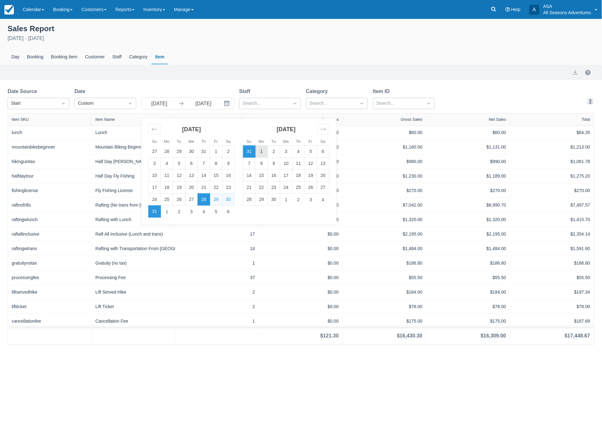
click at [262, 152] on td "1" at bounding box center [261, 152] width 12 height 12
type input "[DATE]"
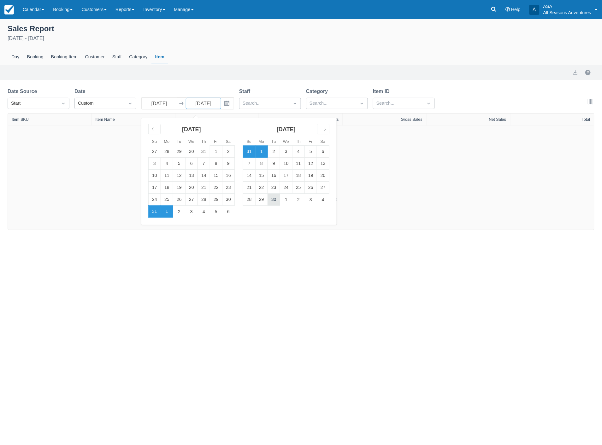
click at [274, 198] on td "30" at bounding box center [274, 200] width 12 height 12
type input "09/30/25"
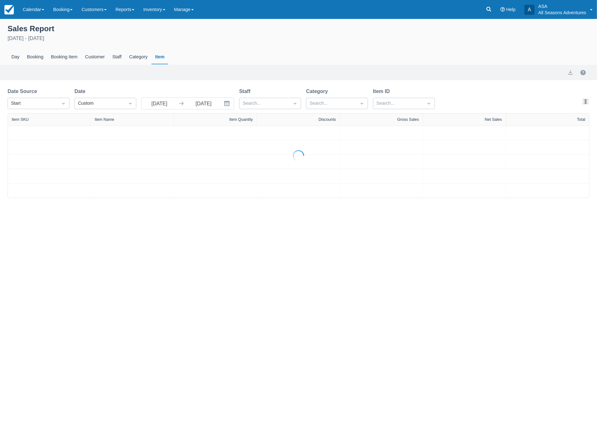
select select "20"
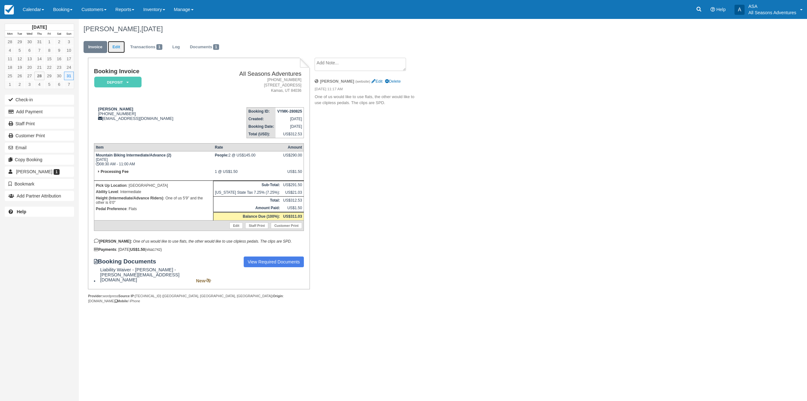
click at [112, 51] on link "Edit" at bounding box center [116, 47] width 17 height 12
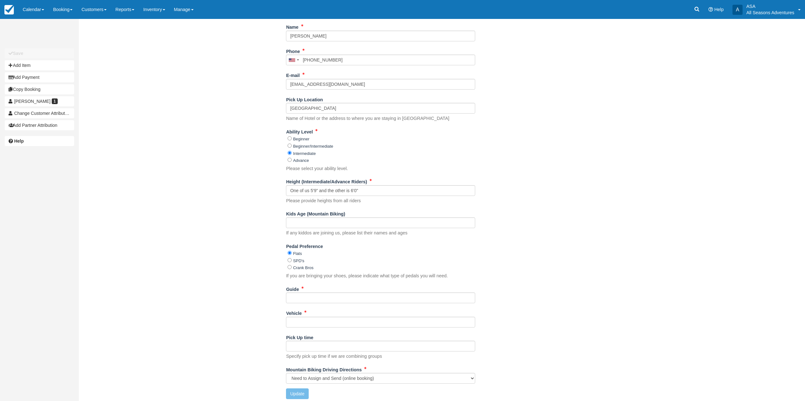
scroll to position [129, 0]
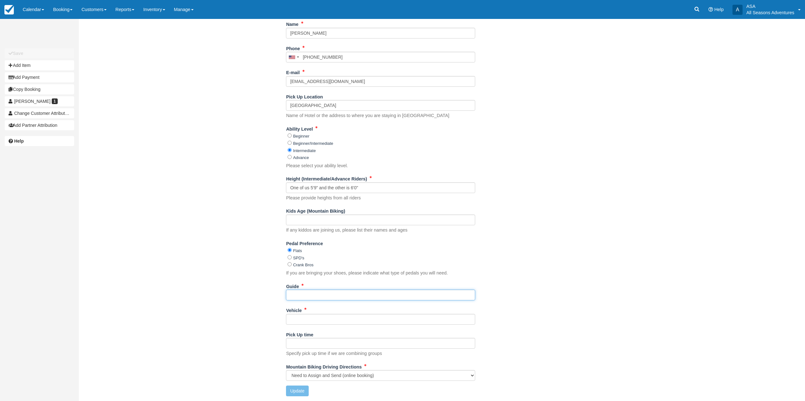
click at [330, 290] on input "Guide" at bounding box center [380, 295] width 189 height 11
type input "[PERSON_NAME]"
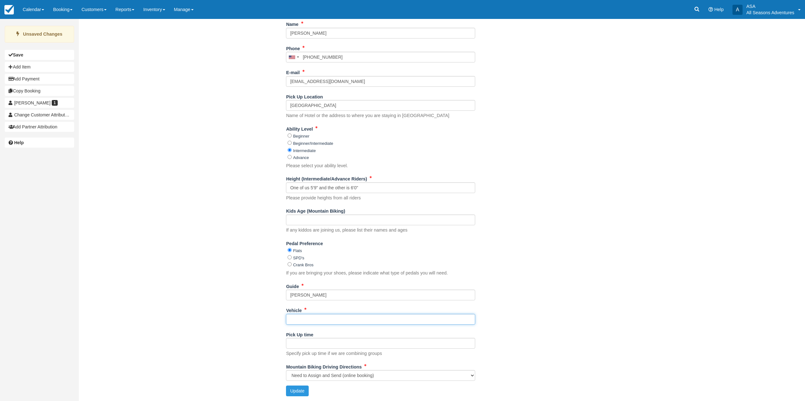
click at [386, 320] on input "Vehicle" at bounding box center [380, 319] width 189 height 11
type input "TBD"
click at [302, 386] on button "Update" at bounding box center [297, 390] width 22 height 11
type input "[PHONE_NUMBER]"
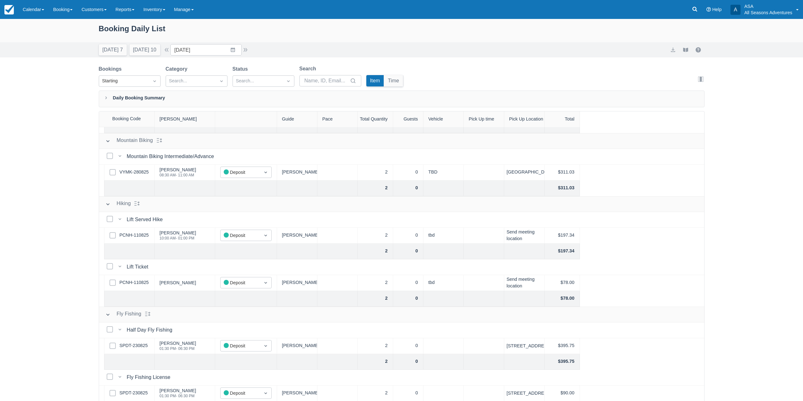
scroll to position [262, 0]
click at [249, 48] on button "button" at bounding box center [246, 50] width 8 height 8
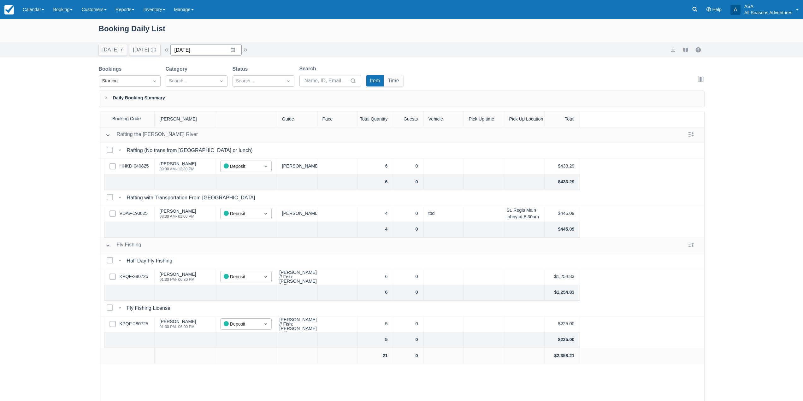
click at [242, 51] on input "[DATE]" at bounding box center [205, 49] width 71 height 11
click at [247, 51] on button "button" at bounding box center [246, 50] width 8 height 8
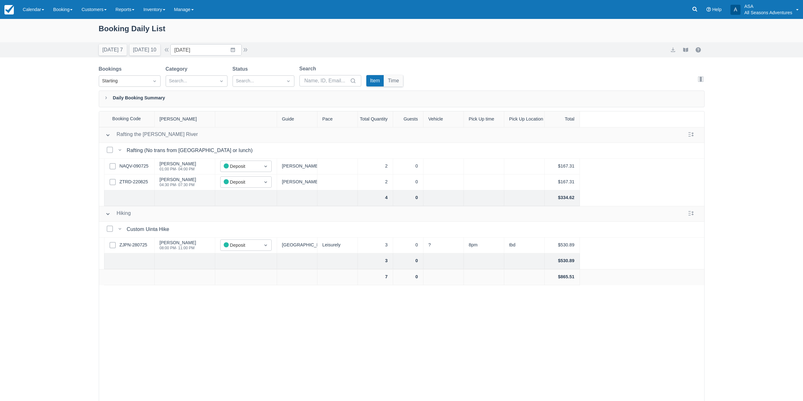
click at [249, 46] on div "Today 7 Tomorrow 10 Date 09/02/25 Navigate forward to interact with the calenda…" at bounding box center [174, 49] width 150 height 11
click at [249, 46] on button "button" at bounding box center [246, 50] width 8 height 8
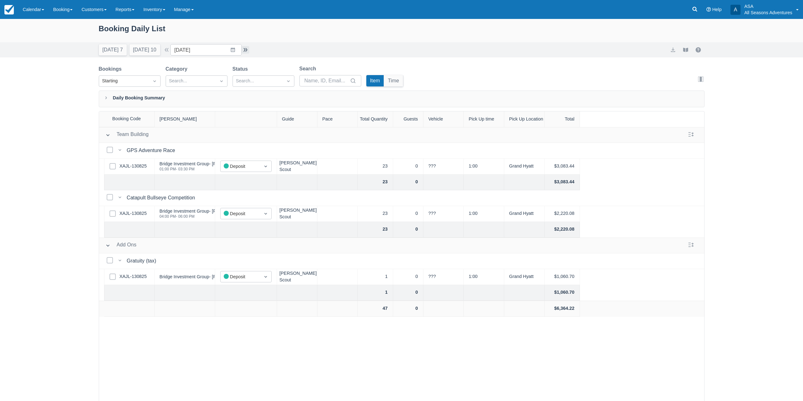
click at [249, 46] on button "button" at bounding box center [246, 50] width 8 height 8
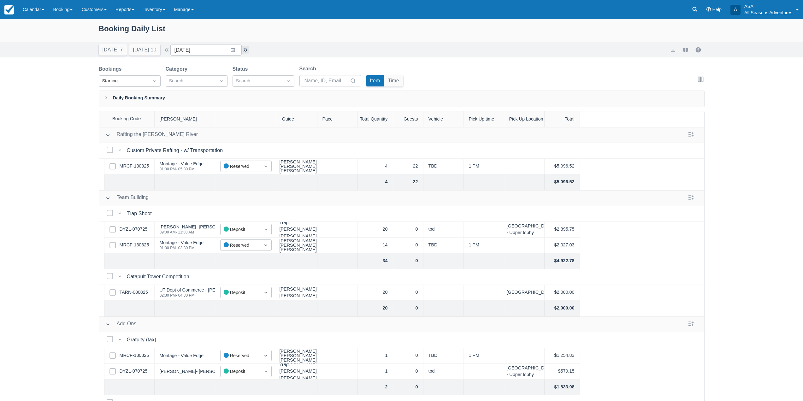
click at [249, 52] on button "button" at bounding box center [246, 50] width 8 height 8
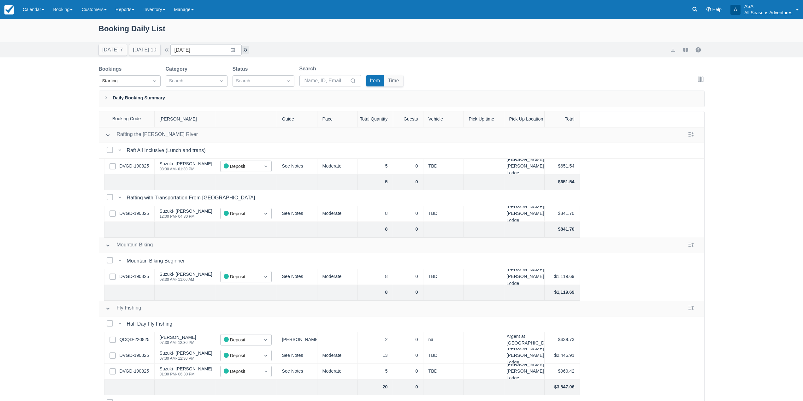
click at [249, 52] on button "button" at bounding box center [246, 50] width 8 height 8
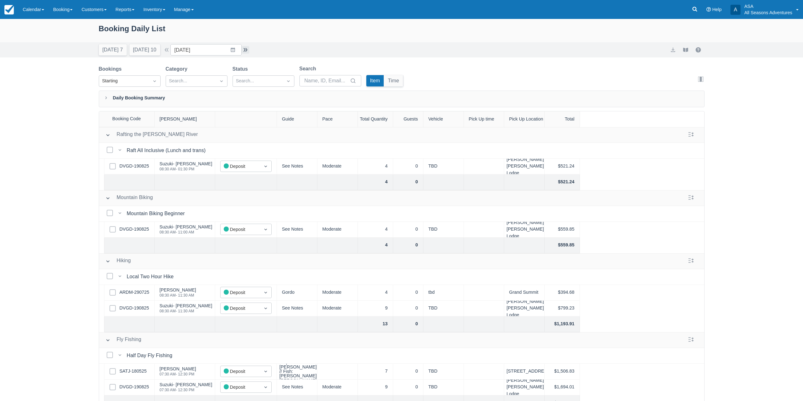
click at [249, 47] on button "button" at bounding box center [246, 50] width 8 height 8
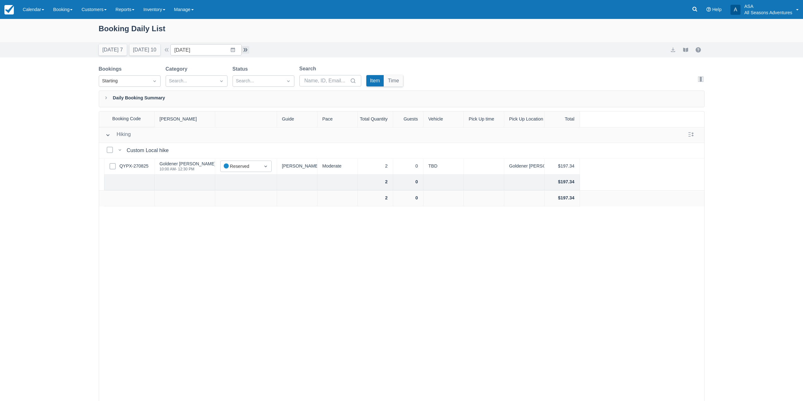
click at [246, 49] on button "button" at bounding box center [246, 50] width 8 height 8
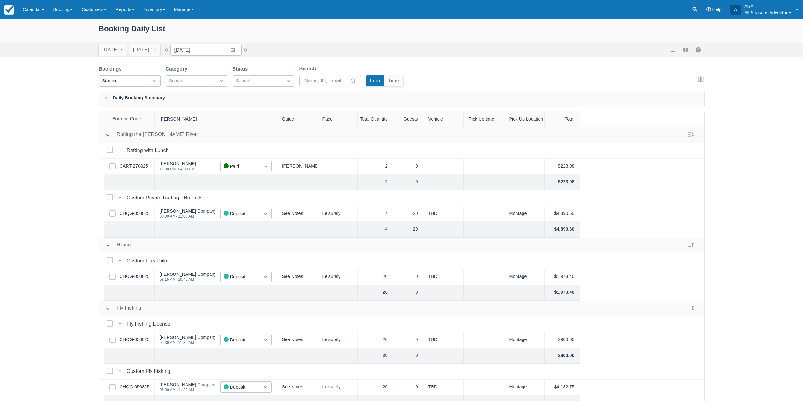
click at [251, 42] on div "Booking Daily List" at bounding box center [402, 33] width 606 height 20
click at [248, 50] on button "button" at bounding box center [246, 50] width 8 height 8
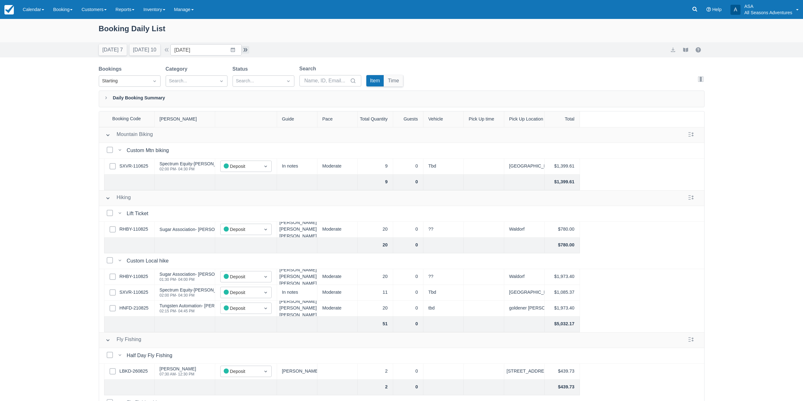
click at [249, 51] on button "button" at bounding box center [246, 50] width 8 height 8
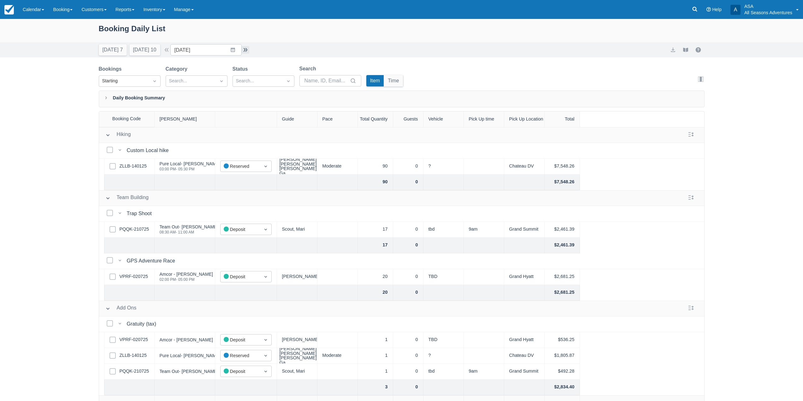
click at [245, 52] on button "button" at bounding box center [246, 50] width 8 height 8
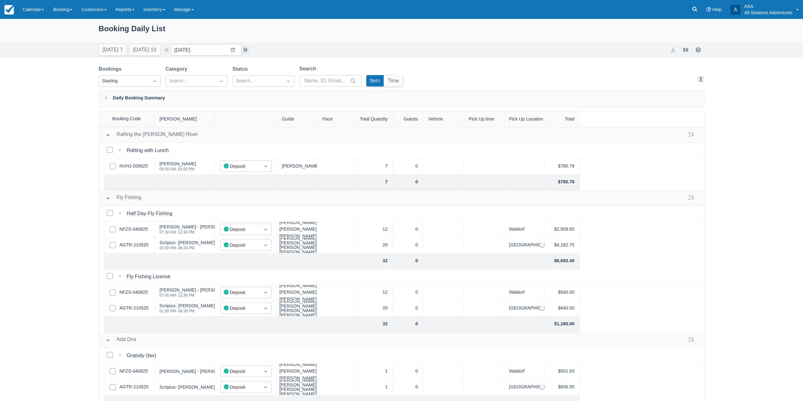
click at [246, 47] on button "button" at bounding box center [246, 50] width 8 height 8
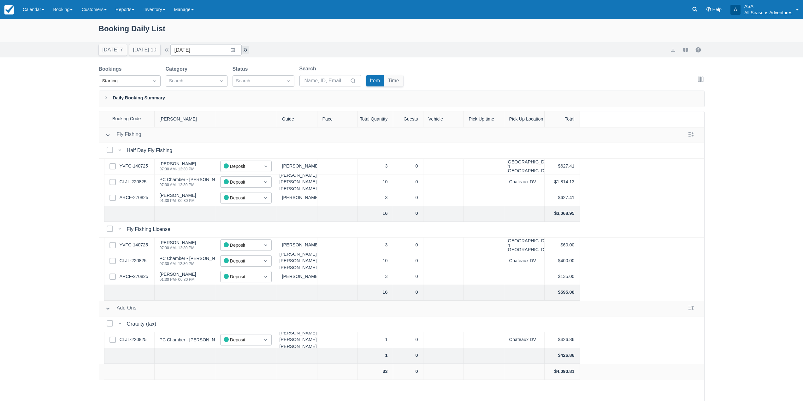
click at [247, 52] on button "button" at bounding box center [246, 50] width 8 height 8
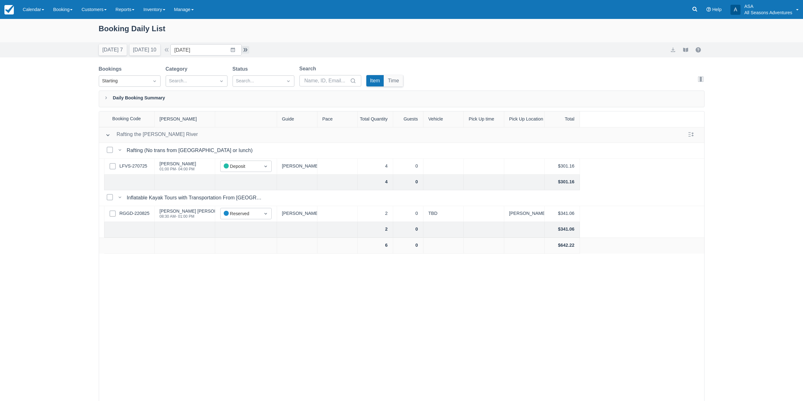
click at [247, 51] on button "button" at bounding box center [246, 50] width 8 height 8
click at [247, 48] on button "button" at bounding box center [246, 50] width 8 height 8
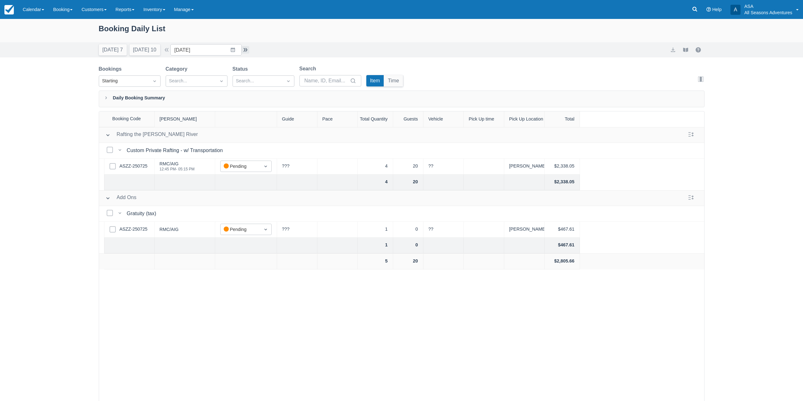
click at [247, 52] on button "button" at bounding box center [246, 50] width 8 height 8
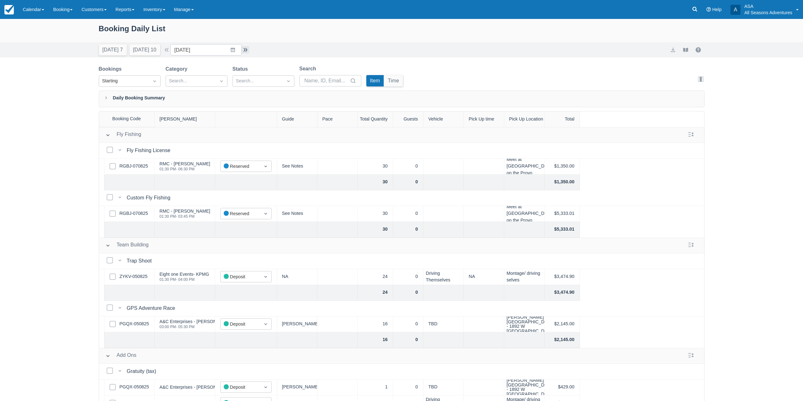
click at [245, 50] on button "button" at bounding box center [246, 50] width 8 height 8
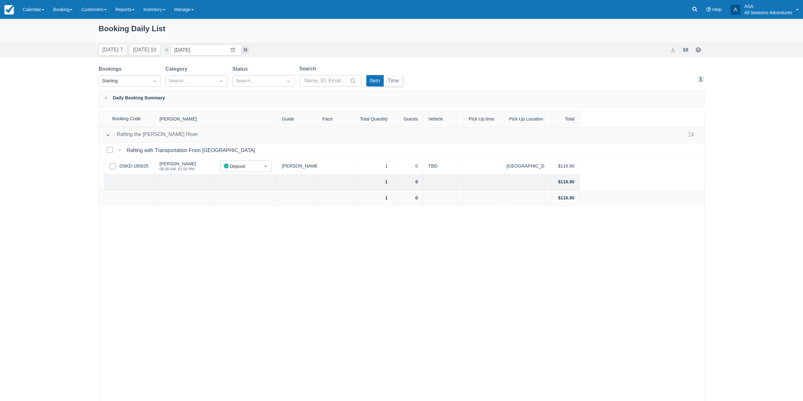
click at [247, 52] on button "button" at bounding box center [246, 50] width 8 height 8
type input "09/20/25"
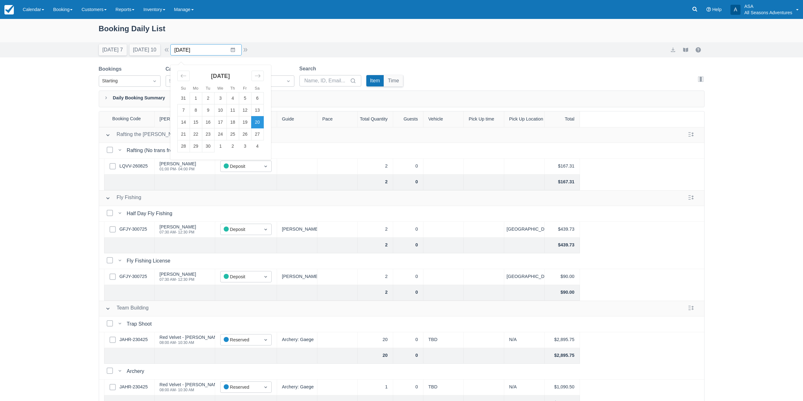
click at [232, 52] on input "09/20/25" at bounding box center [205, 49] width 71 height 11
click at [396, 49] on div "Today 7 Tomorrow 10 Date 09/20/25 Navigate forward to interact with the calenda…" at bounding box center [402, 49] width 606 height 11
click at [134, 165] on link "LQVV-260825" at bounding box center [134, 166] width 28 height 7
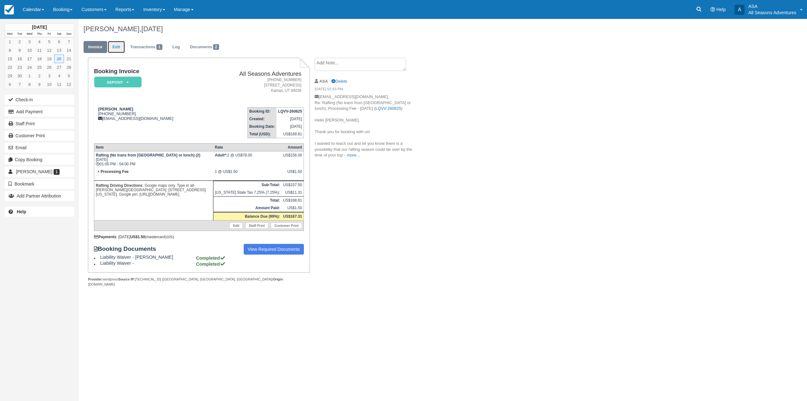
click at [118, 50] on link "Edit" at bounding box center [116, 47] width 17 height 12
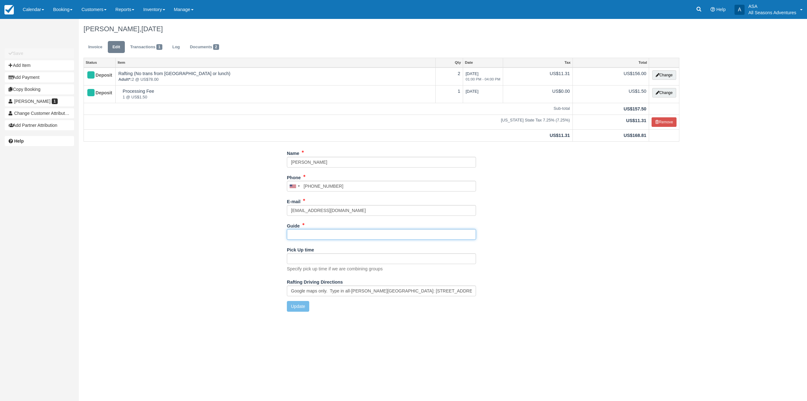
click at [308, 235] on input "Guide" at bounding box center [381, 234] width 189 height 11
type input "[PERSON_NAME]"
click at [297, 303] on button "Update" at bounding box center [298, 306] width 22 height 11
type input "+13252609664"
click at [87, 50] on link "Invoice" at bounding box center [96, 47] width 24 height 12
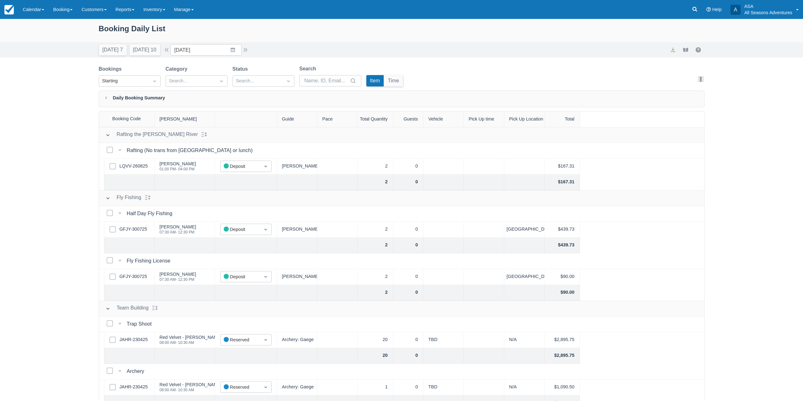
click at [249, 45] on div "Today 7 Tomorrow 10 Date 09/20/25 Navigate forward to interact with the calenda…" at bounding box center [174, 49] width 150 height 11
click at [249, 49] on button "button" at bounding box center [246, 50] width 8 height 8
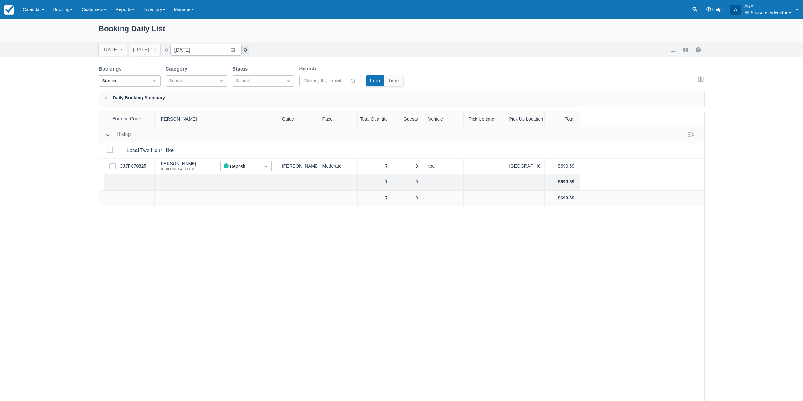
click at [245, 53] on button "button" at bounding box center [246, 50] width 8 height 8
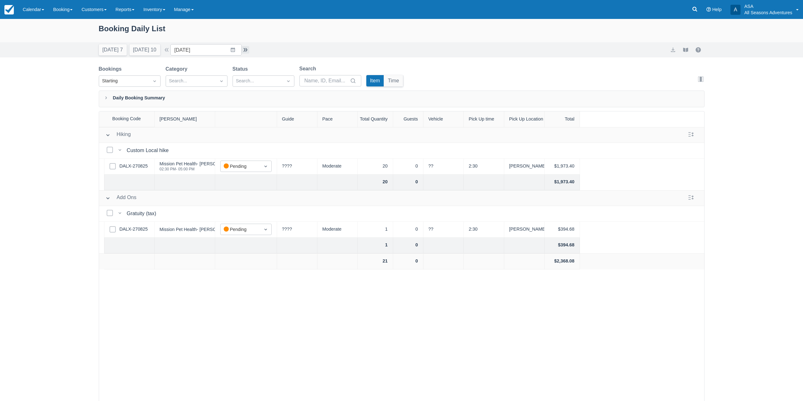
click at [245, 52] on button "button" at bounding box center [246, 50] width 8 height 8
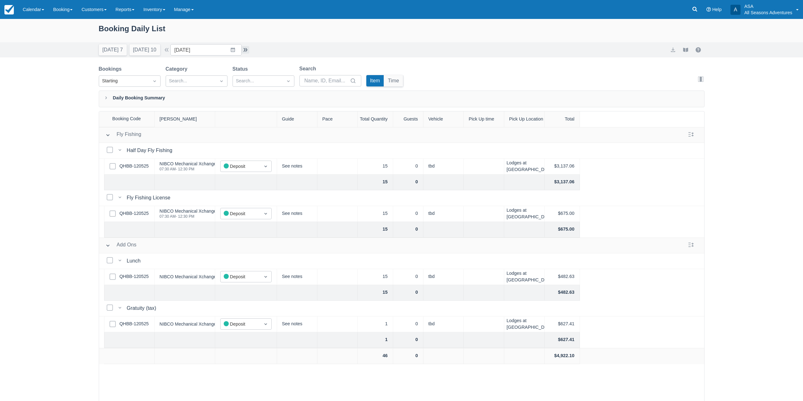
click at [249, 52] on button "button" at bounding box center [246, 50] width 8 height 8
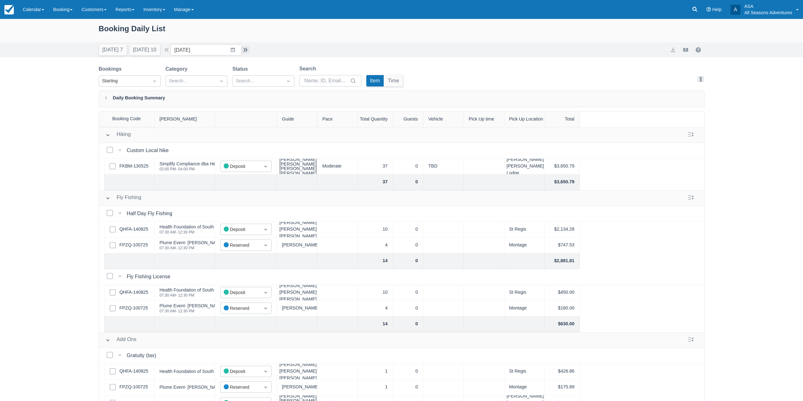
click at [248, 53] on button "button" at bounding box center [246, 50] width 8 height 8
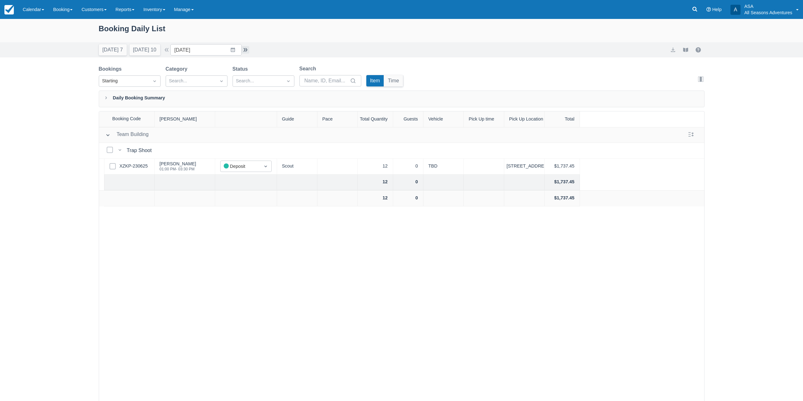
click at [246, 51] on button "button" at bounding box center [246, 50] width 8 height 8
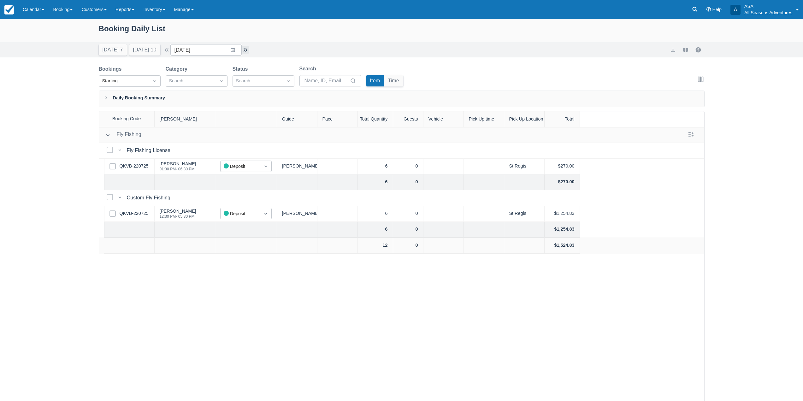
click at [246, 49] on button "button" at bounding box center [246, 50] width 8 height 8
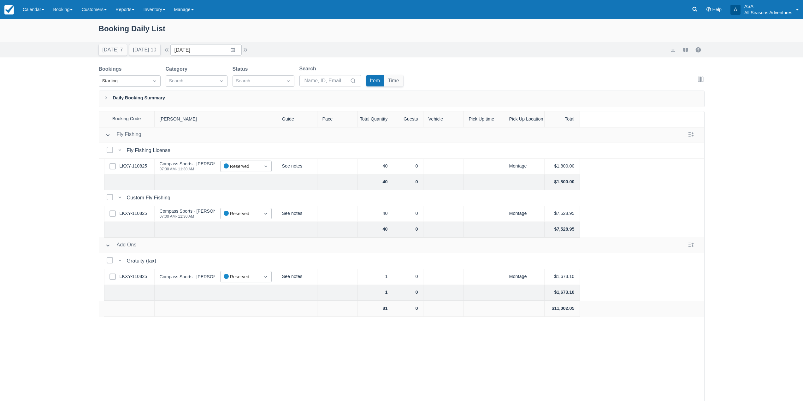
click at [248, 55] on div "Today 7 Tomorrow 10 Date 09/30/25 Navigate forward to interact with the calenda…" at bounding box center [174, 49] width 150 height 11
click at [247, 51] on button "button" at bounding box center [246, 50] width 8 height 8
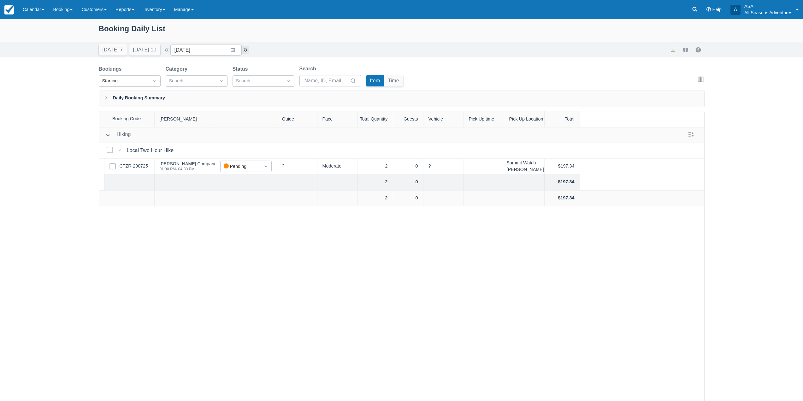
click at [245, 50] on button "button" at bounding box center [246, 50] width 8 height 8
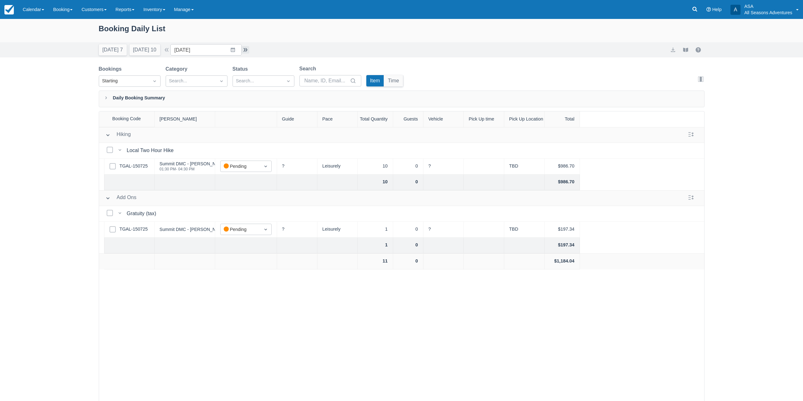
click at [245, 50] on button "button" at bounding box center [246, 50] width 8 height 8
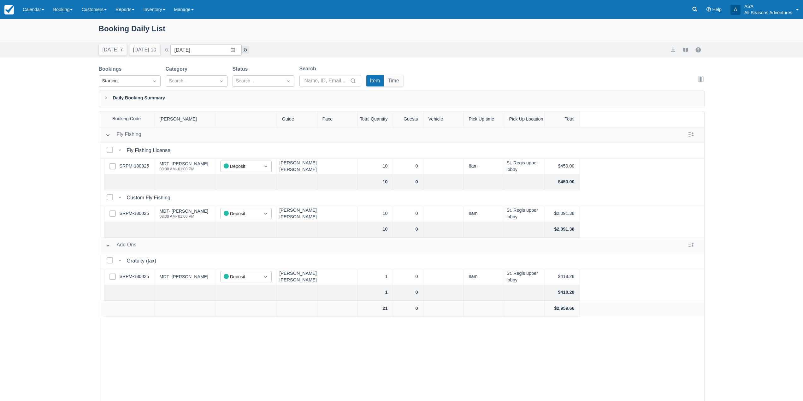
click at [249, 50] on button "button" at bounding box center [246, 50] width 8 height 8
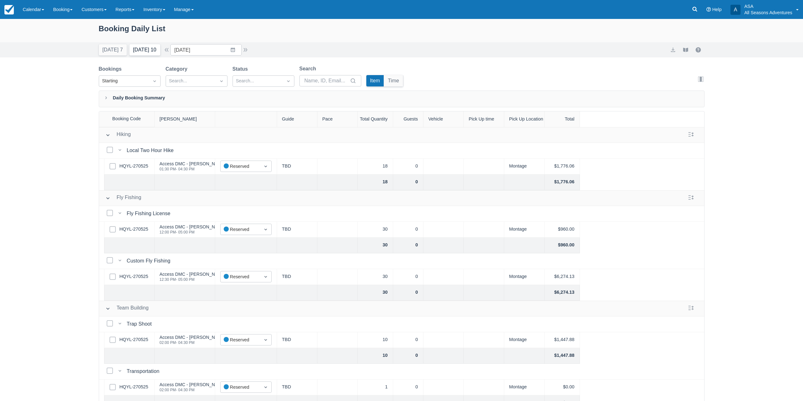
click at [150, 52] on button "Tomorrow 10" at bounding box center [144, 49] width 31 height 11
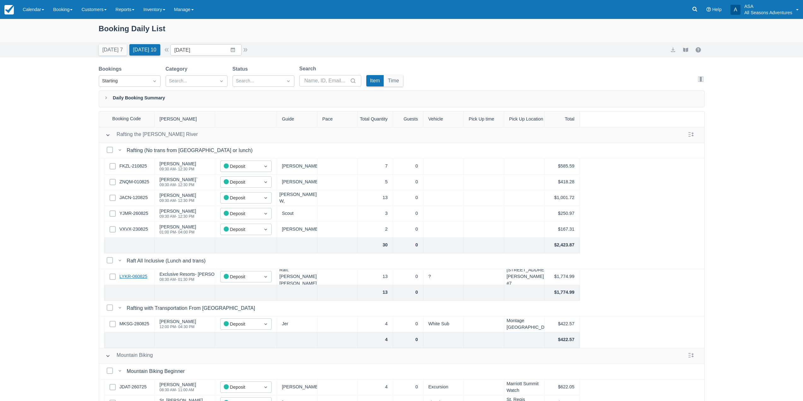
click at [141, 276] on link "LYKR-060825" at bounding box center [134, 276] width 28 height 7
click at [133, 271] on div "Select Row LYKR-060825" at bounding box center [129, 277] width 50 height 16
click at [134, 273] on div "Select Row LYKR-060825" at bounding box center [129, 277] width 50 height 16
click at [132, 276] on link "LYKR-060825" at bounding box center [134, 276] width 28 height 7
click at [236, 49] on input "[DATE]" at bounding box center [205, 49] width 71 height 11
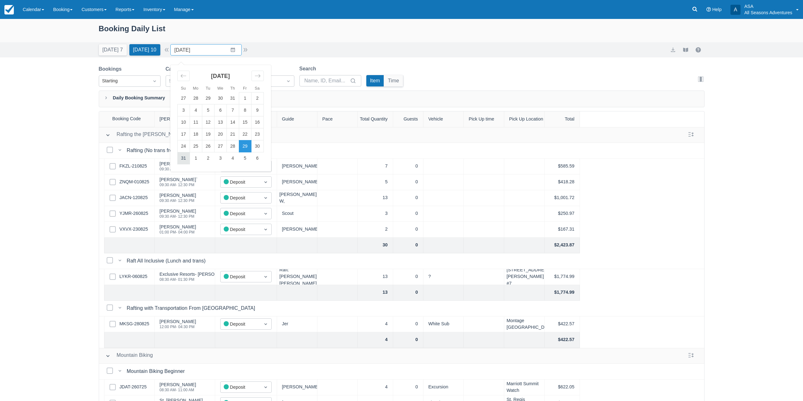
click at [188, 159] on td "31" at bounding box center [183, 158] width 12 height 12
type input "08/31/25"
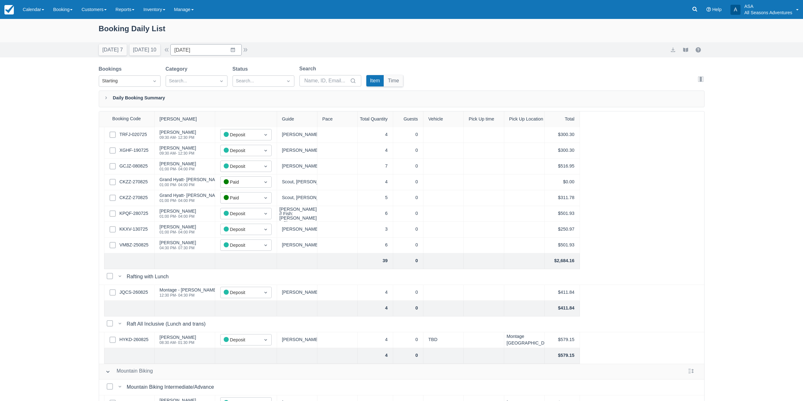
scroll to position [126, 0]
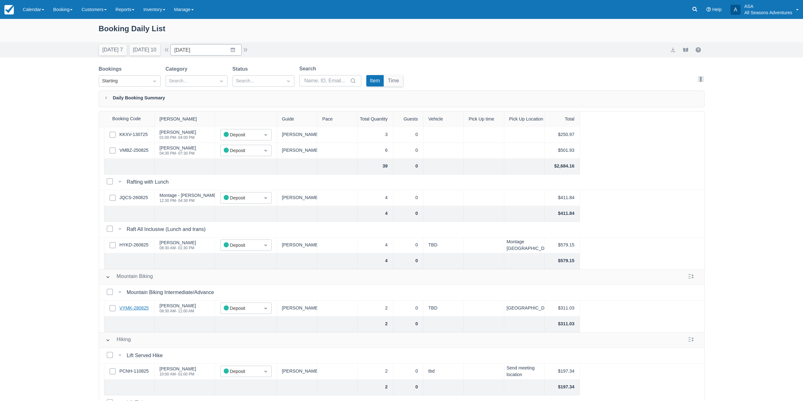
click at [144, 310] on link "VYMK-280825" at bounding box center [134, 308] width 29 height 7
click at [695, 10] on icon at bounding box center [694, 9] width 5 height 5
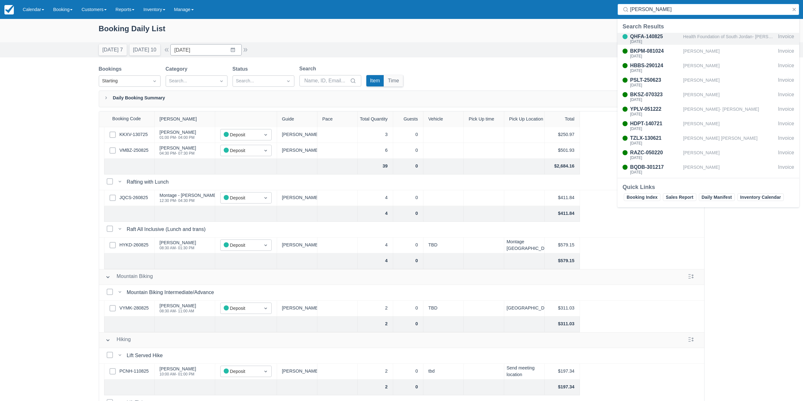
type input "tanya"
click at [700, 43] on div "Health Foundation of South Jordan- Tanya Valiente" at bounding box center [729, 39] width 92 height 12
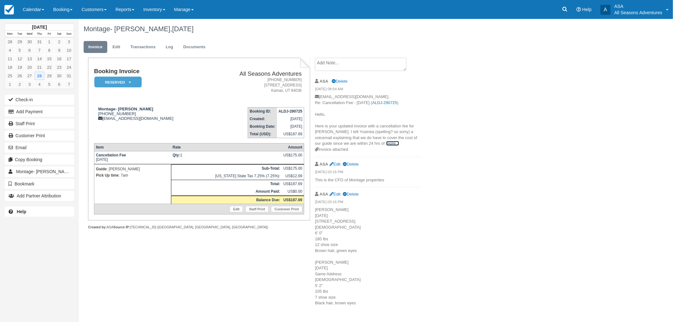
click at [386, 144] on link "more..." at bounding box center [392, 143] width 13 height 5
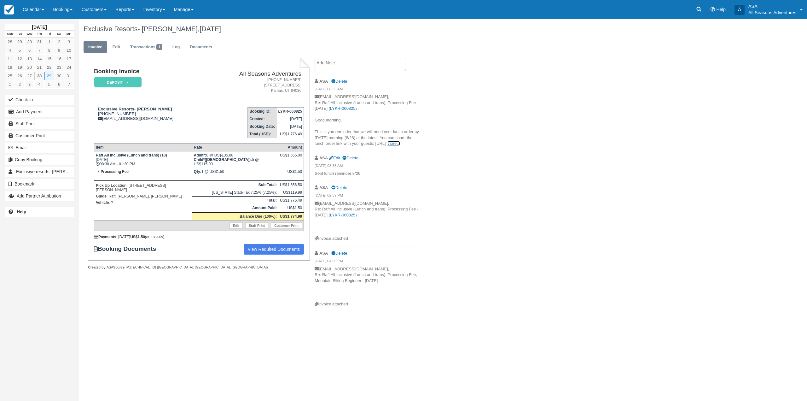
click at [400, 145] on link "more..." at bounding box center [394, 143] width 13 height 5
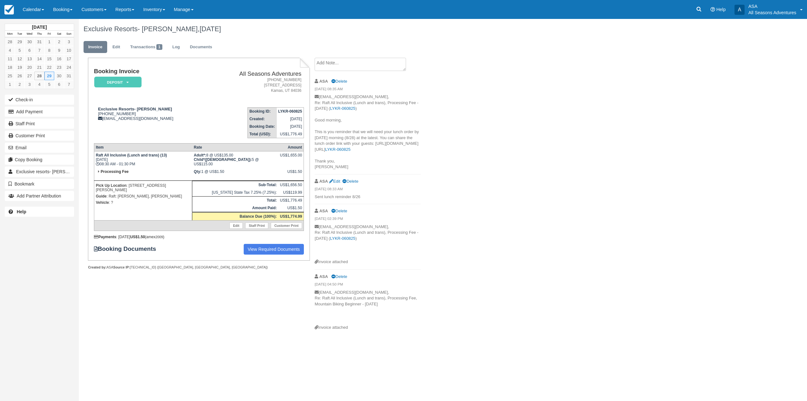
click at [279, 299] on div "Booking Invoice Deposit   Pending Reserved Paid Waiting Cancelled All Seasons A…" at bounding box center [252, 196] width 347 height 277
click at [383, 200] on p "Sent lunch reminder 8/26" at bounding box center [368, 197] width 106 height 6
click at [370, 200] on p "Sent lunch reminder 8/26" at bounding box center [368, 197] width 106 height 6
drag, startPoint x: 367, startPoint y: 203, endPoint x: 359, endPoint y: 203, distance: 8.2
click at [366, 200] on p "Sent lunch reminder 8/26" at bounding box center [368, 197] width 106 height 6
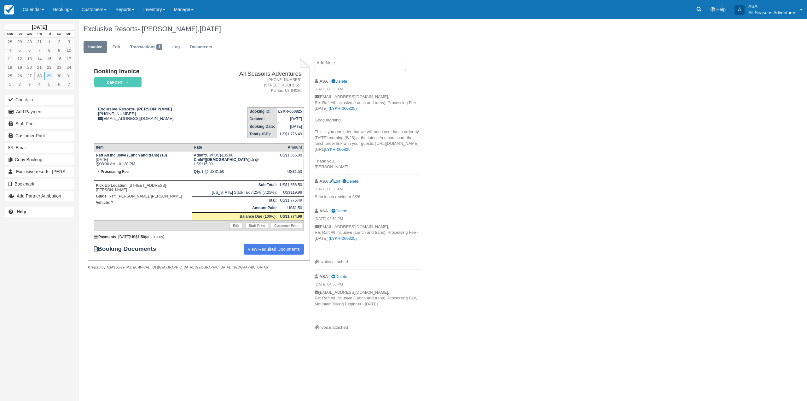
click at [336, 200] on p "Sent lunch reminder 8/26" at bounding box center [368, 197] width 106 height 6
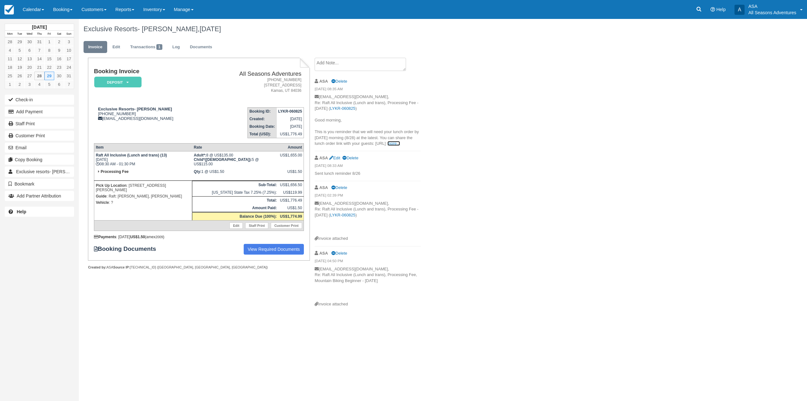
click at [400, 145] on link "more..." at bounding box center [394, 143] width 13 height 5
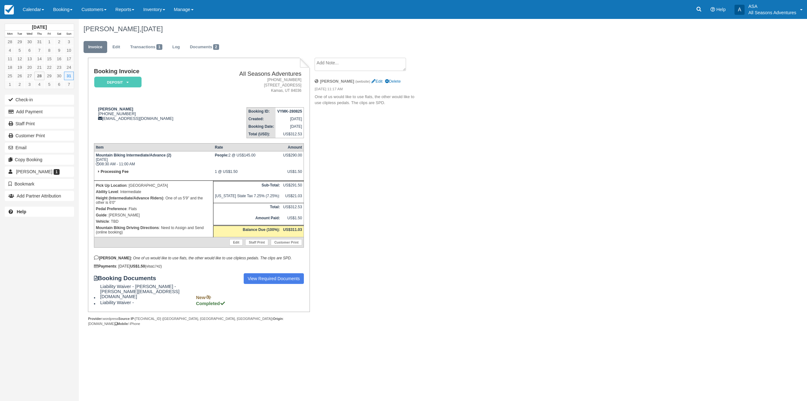
click at [369, 66] on textarea at bounding box center [360, 64] width 91 height 13
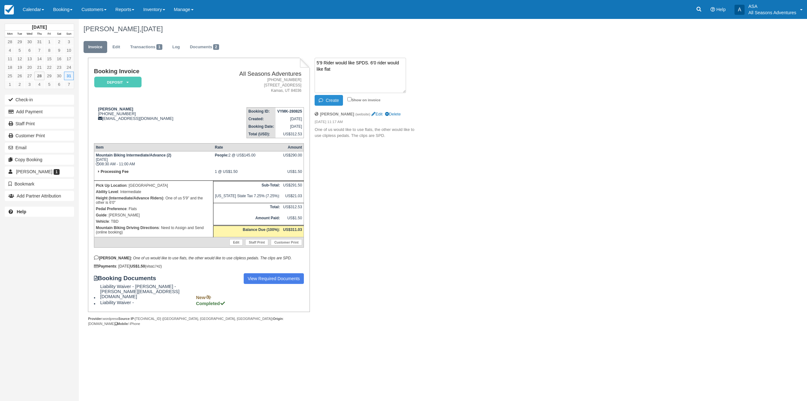
type textarea "5'9 Rider would like SPDS. 6'0 rider would like flat"
click at [331, 101] on button "Create" at bounding box center [329, 100] width 28 height 11
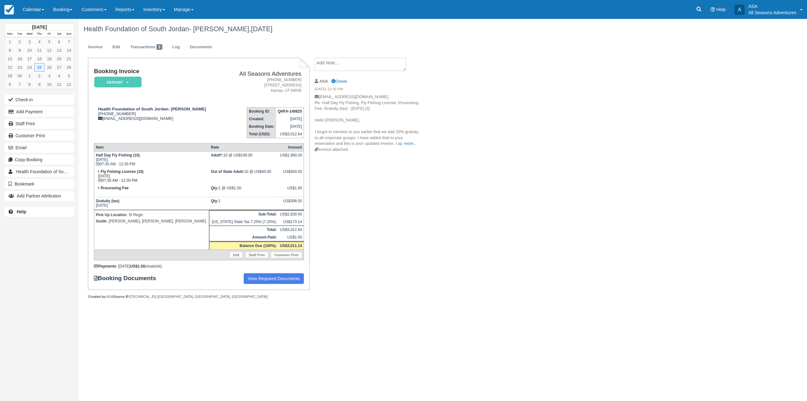
click at [117, 40] on ul "Invoice Edit Transactions 1 Log Documents" at bounding box center [382, 48] width 596 height 19
click at [116, 50] on link "Edit" at bounding box center [116, 47] width 17 height 12
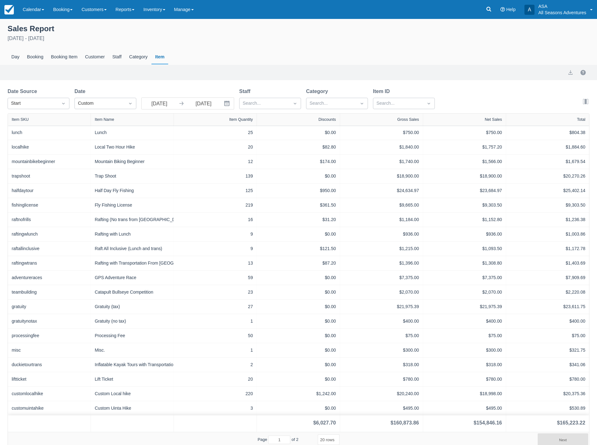
select select "20"
click at [67, 9] on link "Booking" at bounding box center [63, 9] width 28 height 19
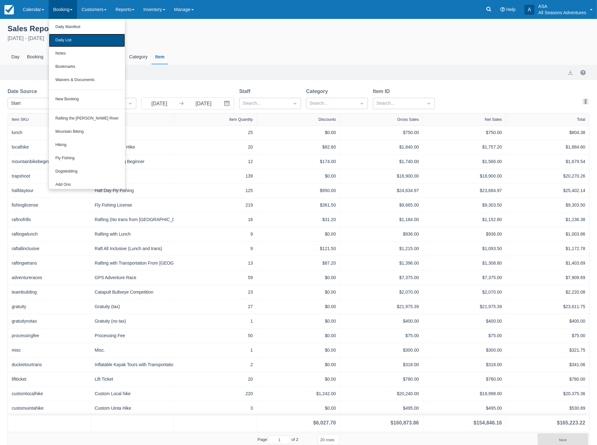
click at [72, 43] on link "Daily List" at bounding box center [87, 40] width 76 height 13
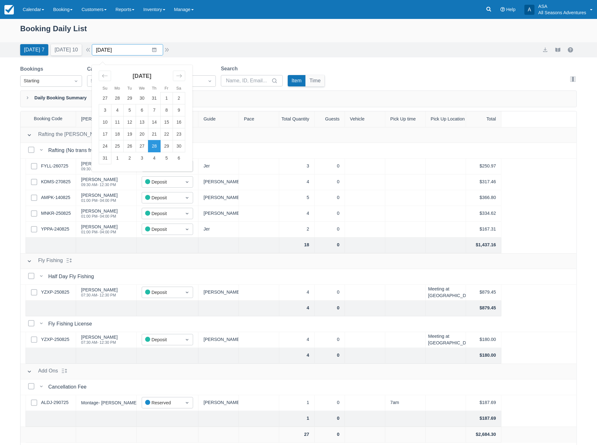
click at [133, 50] on input "08/28/25" at bounding box center [127, 49] width 71 height 11
click at [182, 76] on icon "Move forward to switch to the next month." at bounding box center [179, 76] width 6 height 6
click at [153, 134] on td "25" at bounding box center [154, 134] width 12 height 12
type input "[DATE]"
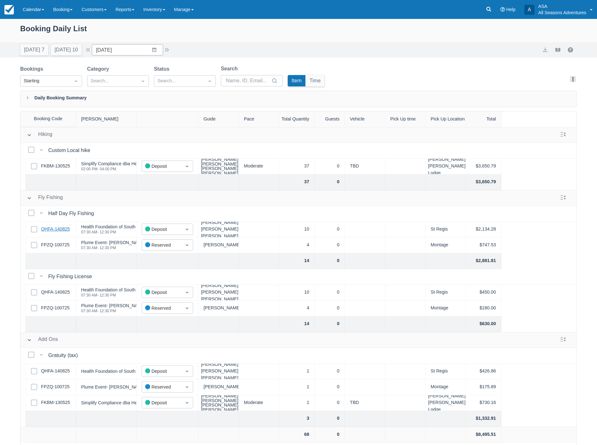
click at [60, 228] on link "QHFA-140825" at bounding box center [55, 229] width 29 height 7
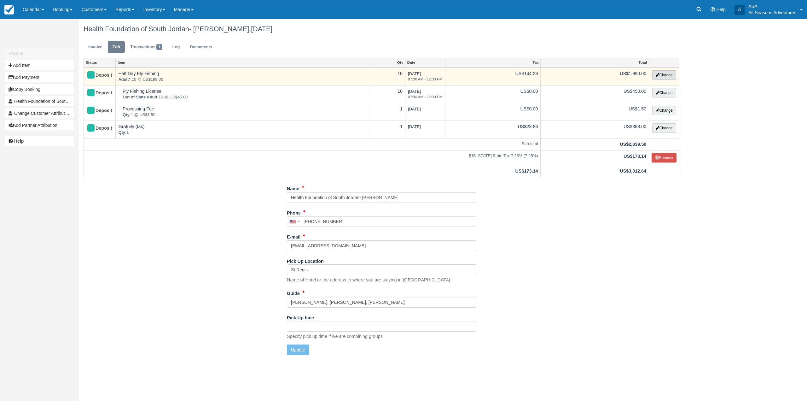
click at [657, 78] on button "Change" at bounding box center [665, 74] width 24 height 9
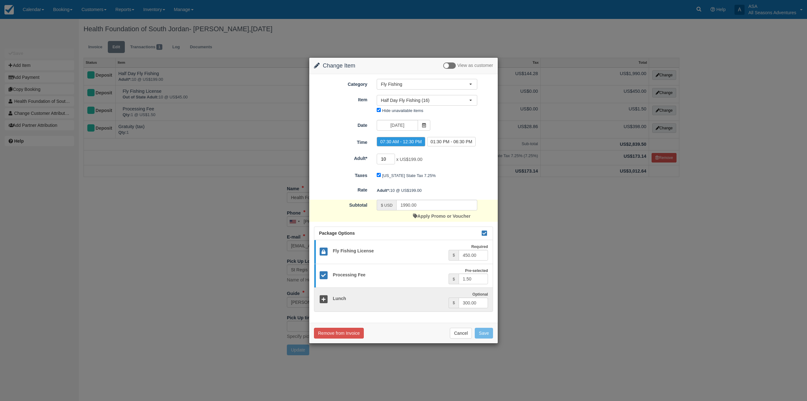
drag, startPoint x: 385, startPoint y: 160, endPoint x: 377, endPoint y: 162, distance: 8.6
click at [377, 162] on input "10" at bounding box center [386, 159] width 18 height 11
type input "8"
click at [431, 177] on div "Utah State Tax 7.25%" at bounding box center [427, 176] width 110 height 10
type input "1580.00"
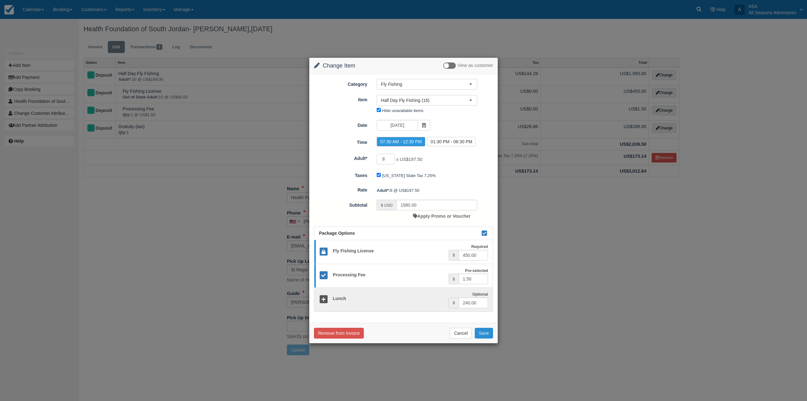
click at [492, 335] on button "Save" at bounding box center [484, 333] width 18 height 11
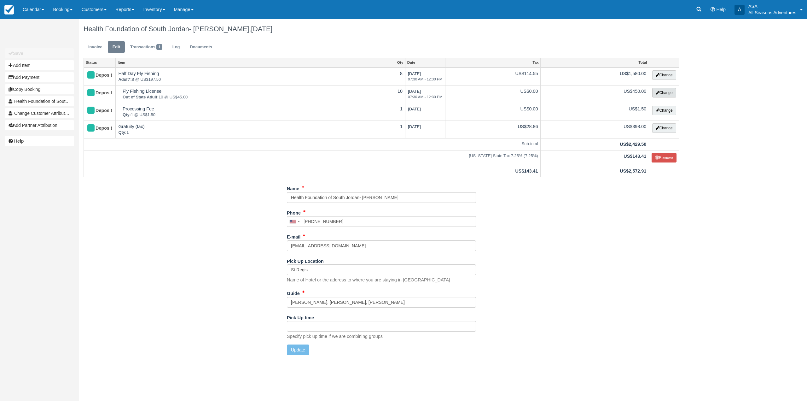
click at [666, 97] on button "Change" at bounding box center [665, 92] width 24 height 9
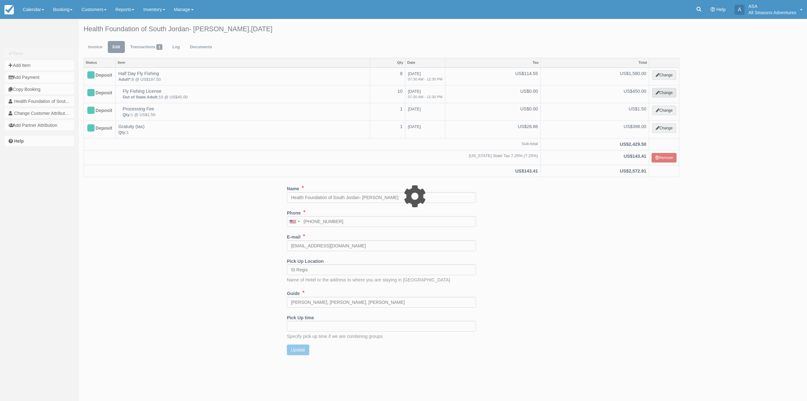
select select "8"
type input "450.00"
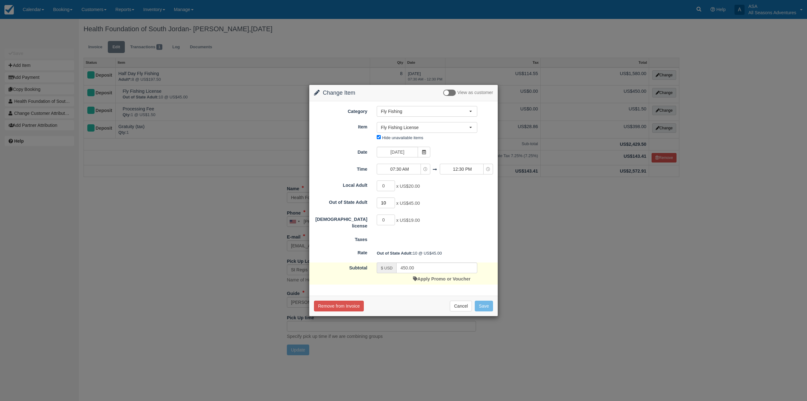
drag, startPoint x: 389, startPoint y: 203, endPoint x: 359, endPoint y: 213, distance: 31.4
click at [359, 213] on div "Local Adult 0 x US$20.00 Out of State Adult 10 x US$45.00 12 And 13 year old li…" at bounding box center [403, 204] width 179 height 49
type input "8"
type input "360.00"
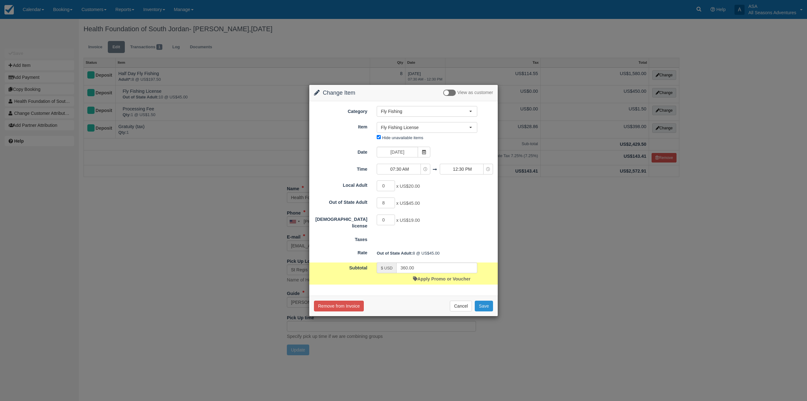
click at [482, 306] on button "Save" at bounding box center [484, 306] width 18 height 11
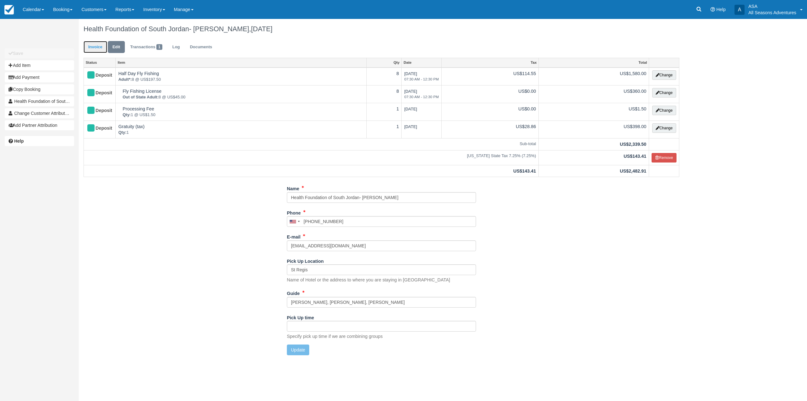
click at [98, 51] on link "Invoice" at bounding box center [96, 47] width 24 height 12
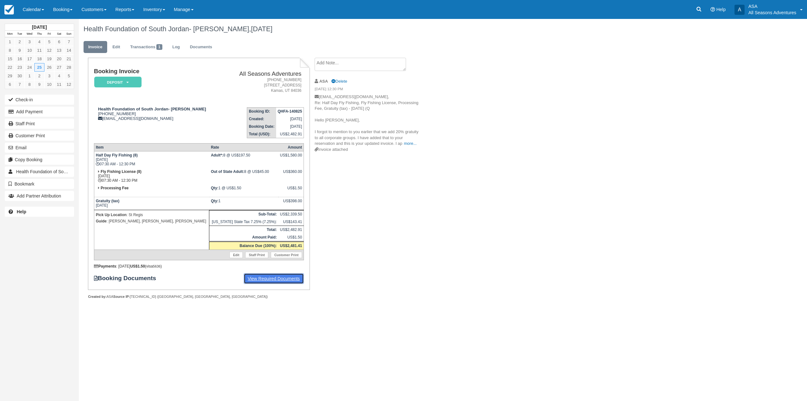
click at [287, 281] on link "View Required Documents" at bounding box center [274, 278] width 61 height 11
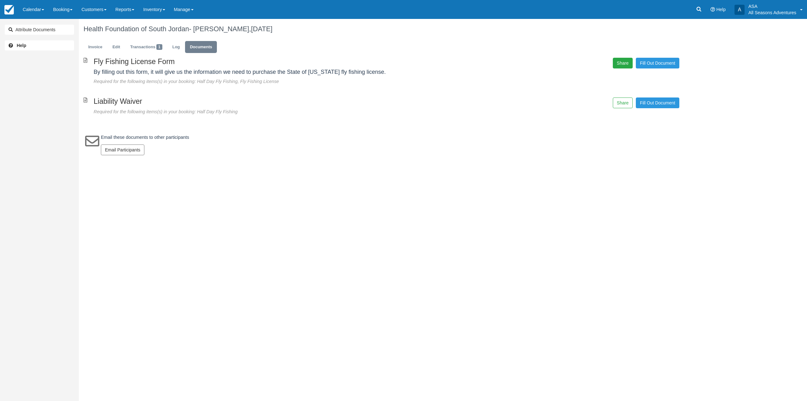
click at [631, 62] on button "Share" at bounding box center [623, 63] width 20 height 11
click at [653, 50] on span "Copy" at bounding box center [652, 46] width 18 height 11
click at [86, 44] on link "Invoice" at bounding box center [96, 47] width 24 height 12
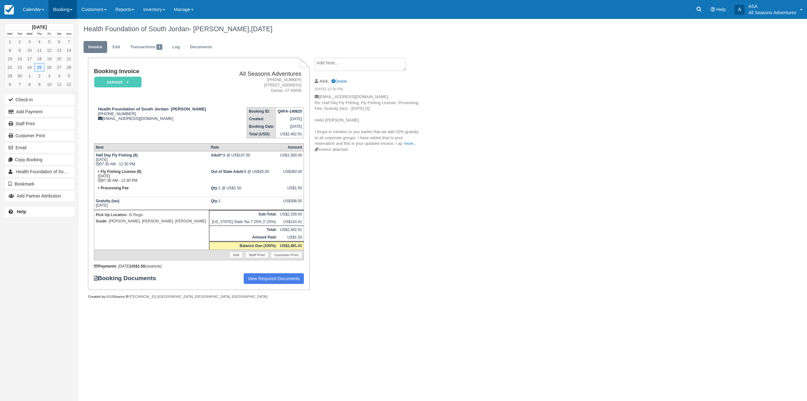
click at [67, 13] on link "Booking" at bounding box center [63, 9] width 28 height 19
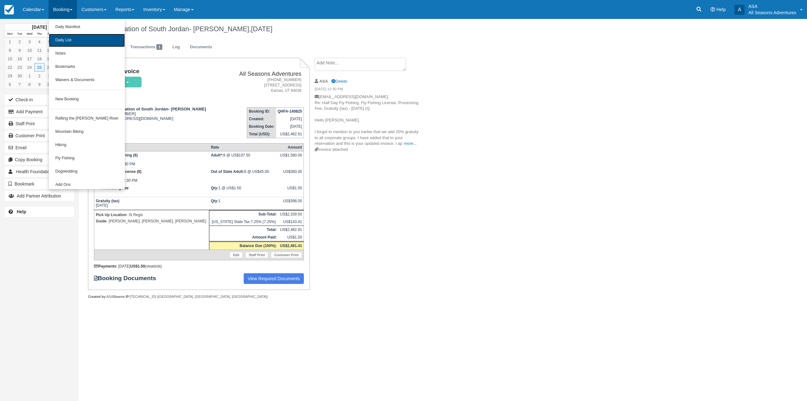
click at [67, 38] on link "Daily List" at bounding box center [87, 40] width 76 height 13
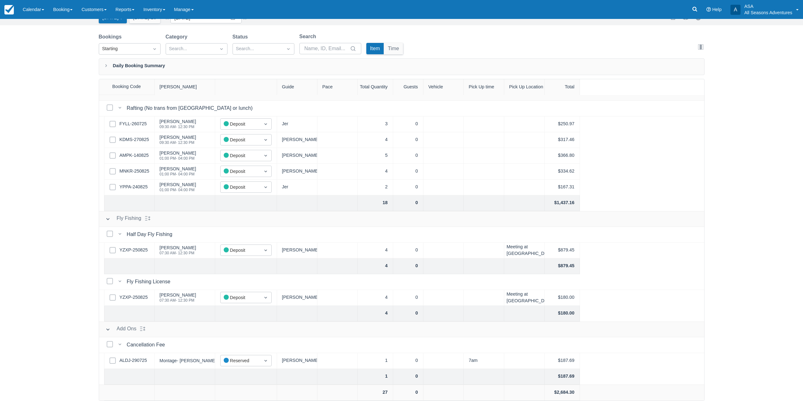
scroll to position [1, 0]
